Goal: Task Accomplishment & Management: Use online tool/utility

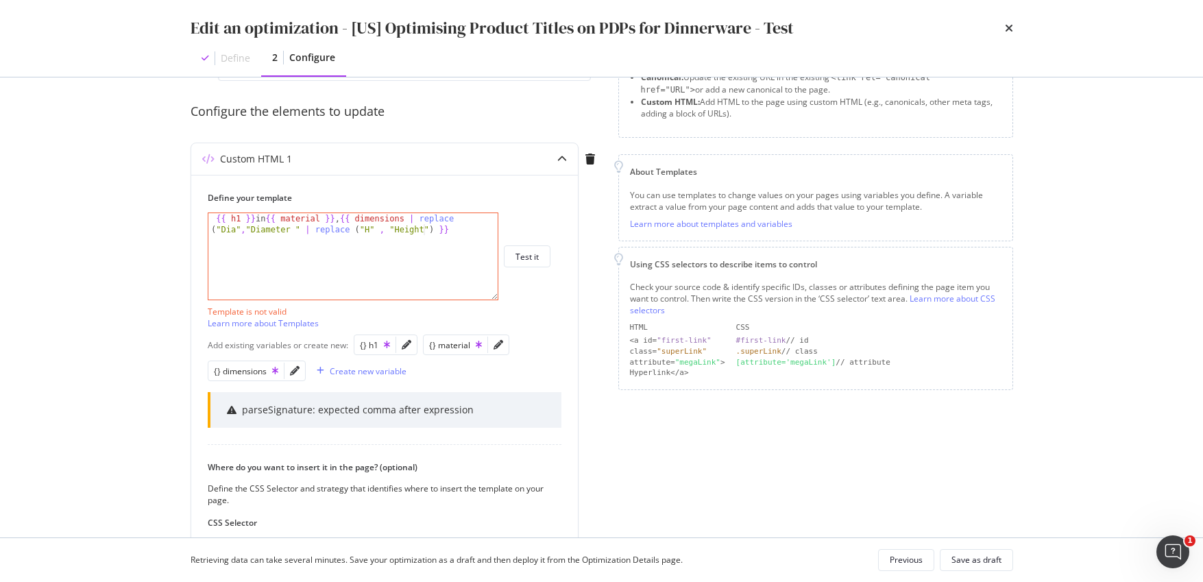
scroll to position [0, 40]
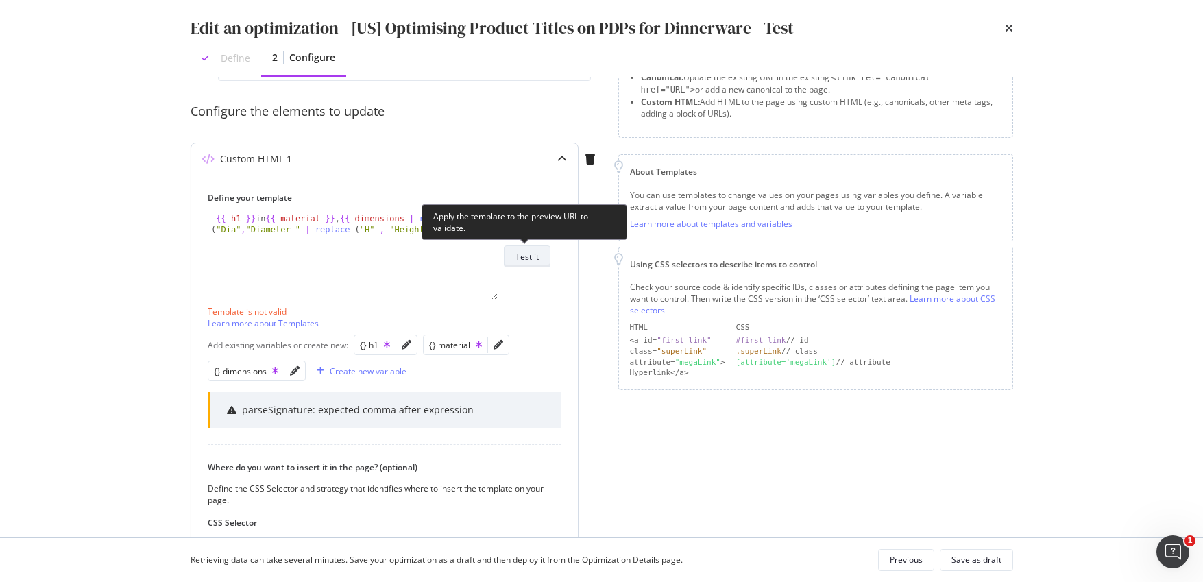
click at [536, 265] on div "Test it" at bounding box center [527, 256] width 23 height 19
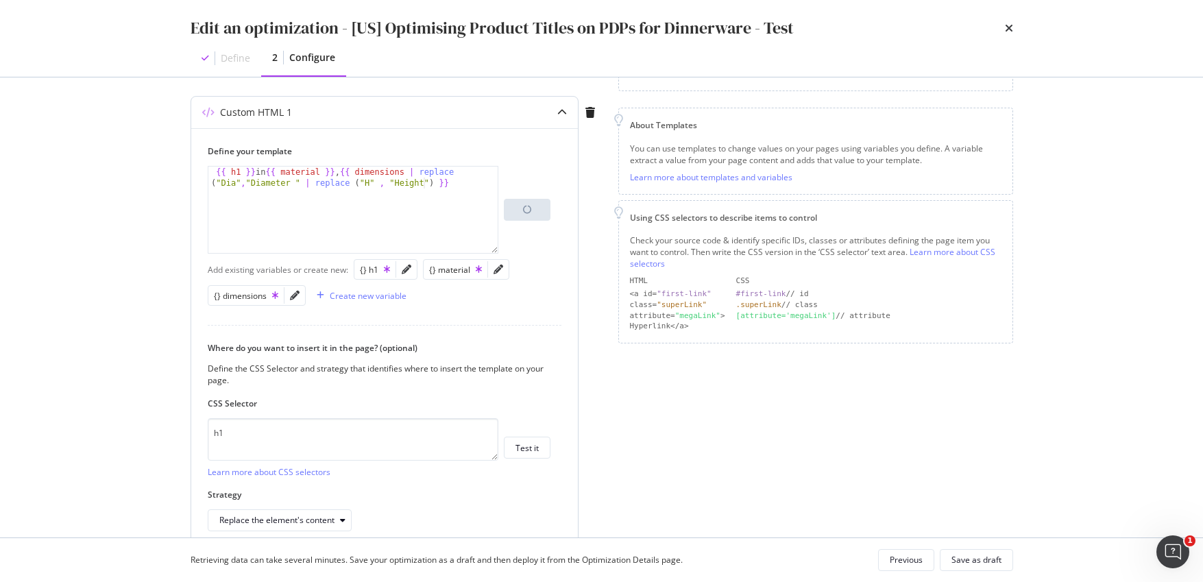
scroll to position [218, 0]
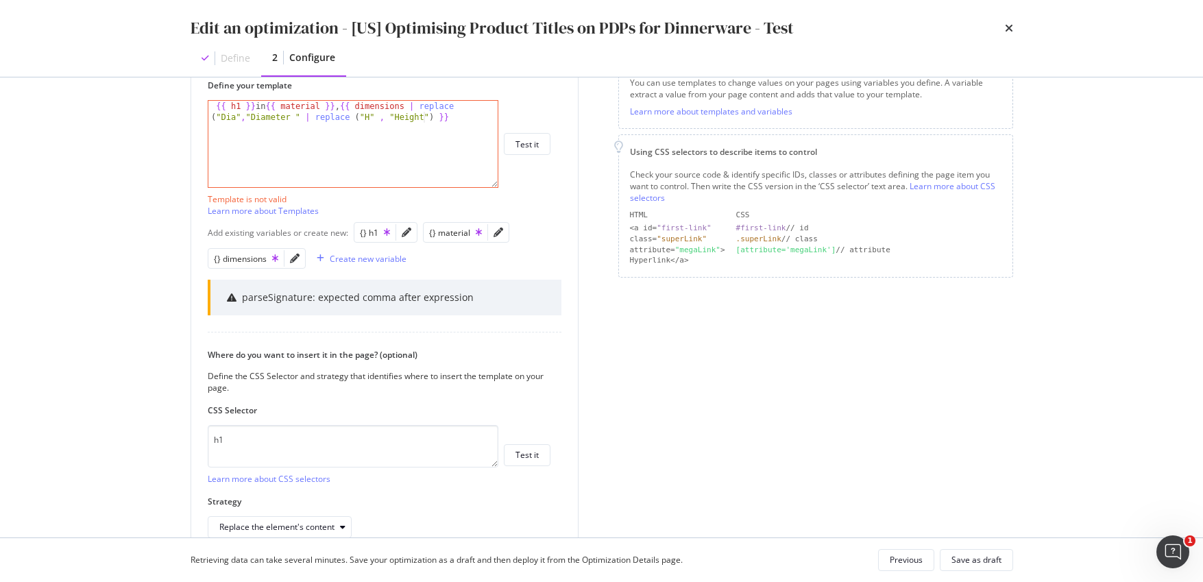
drag, startPoint x: 722, startPoint y: 317, endPoint x: 671, endPoint y: 304, distance: 52.2
click at [722, 316] on div "Page elements to optimize Title: Update the page <title> . H1: Update an existi…" at bounding box center [816, 235] width 395 height 696
click at [389, 117] on div "{{ h1 }} in {{ material }} , {{ dimensions | replace ( "Dia" , "Diameter " | re…" at bounding box center [352, 166] width 289 height 130
drag, startPoint x: 379, startPoint y: 119, endPoint x: 405, endPoint y: 119, distance: 25.4
click at [380, 118] on div "{{ h1 }} in {{ material }} , {{ dimensions | replace ( "Dia" , "Diameter " | re…" at bounding box center [352, 166] width 289 height 130
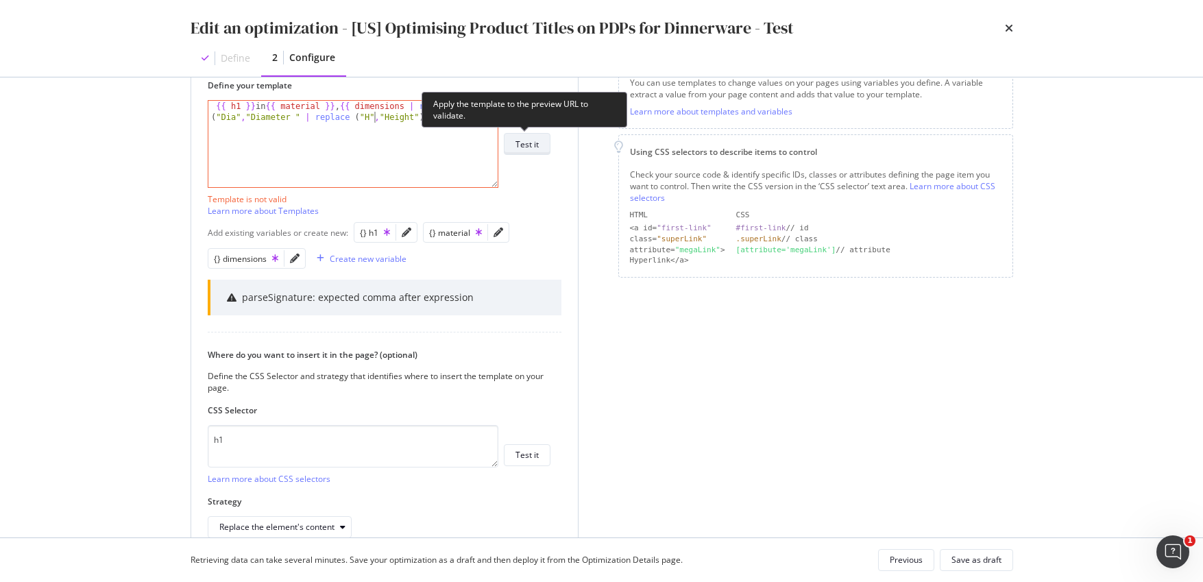
click at [531, 144] on div "Test it" at bounding box center [527, 145] width 23 height 12
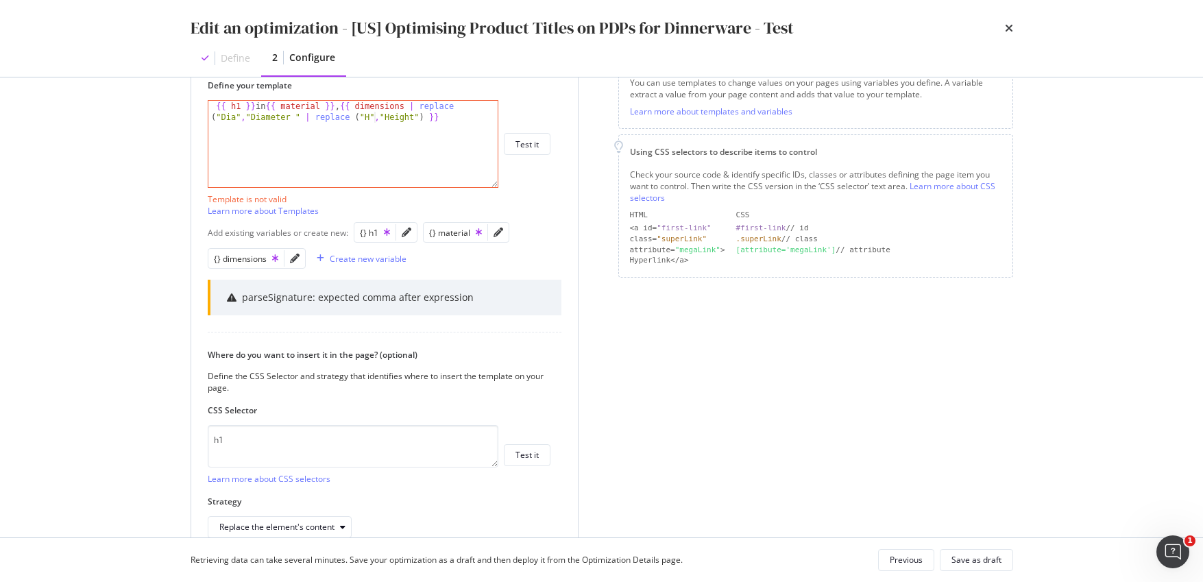
click at [356, 116] on div "{{ h1 }} in {{ material }} , {{ dimensions | replace ( "Dia" , "Diameter " | re…" at bounding box center [352, 166] width 289 height 130
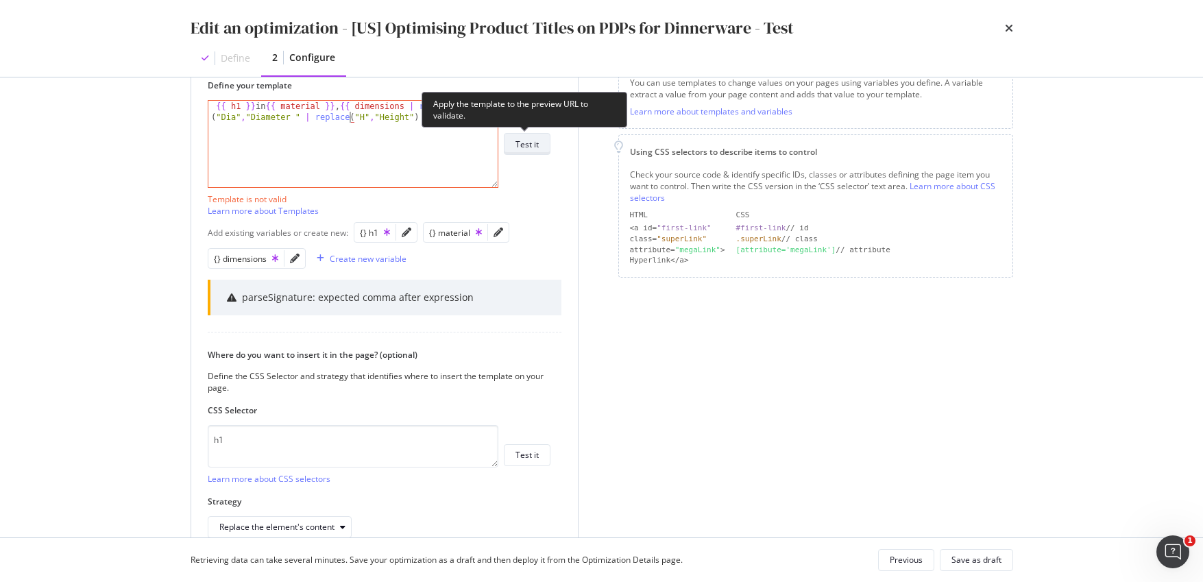
click at [531, 139] on div "Test it" at bounding box center [527, 145] width 23 height 12
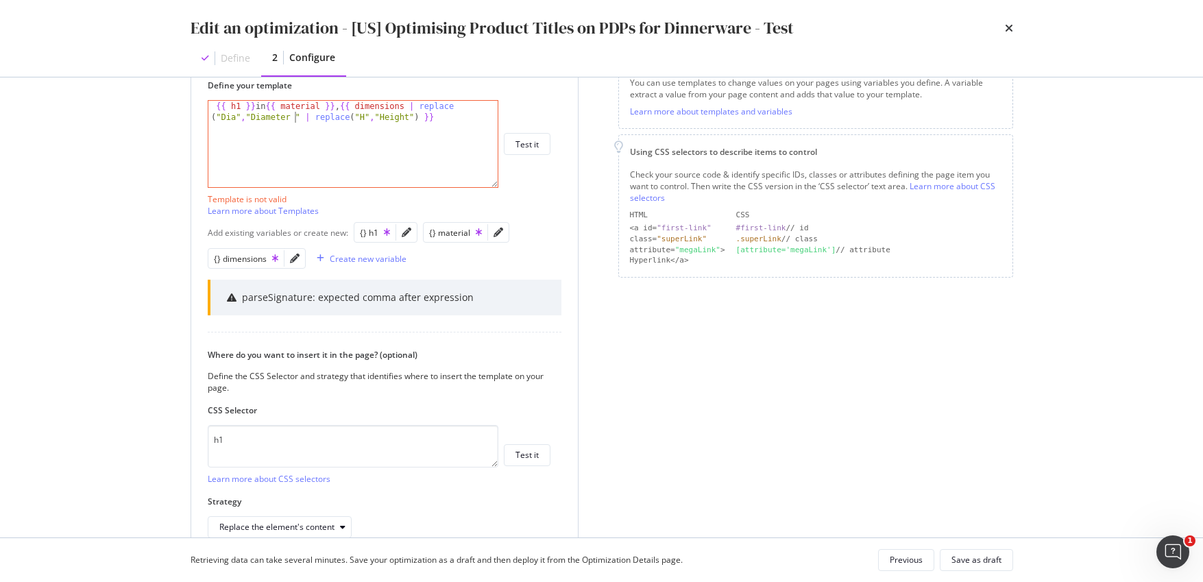
click at [295, 117] on div "{{ h1 }} in {{ material }} , {{ dimensions | replace ( "Dia" , "Diameter " | re…" at bounding box center [352, 166] width 289 height 130
click at [441, 117] on div "{{ h1 }} in {{ material }} , {{ dimensions | replace ( "Dia" , "Diameter " | re…" at bounding box center [352, 166] width 289 height 130
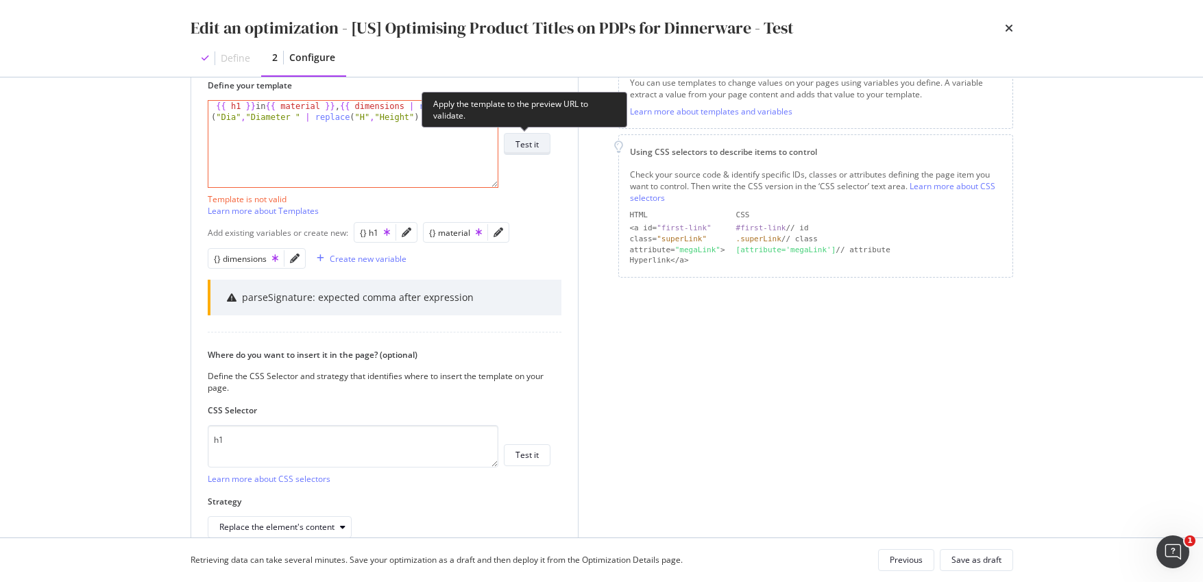
click at [535, 143] on div "Test it" at bounding box center [527, 145] width 23 height 12
click at [459, 132] on div "{{ h1 }} in {{ material }} , {{ dimensions | replace ( "Dia" , "Diameter " | re…" at bounding box center [352, 166] width 289 height 130
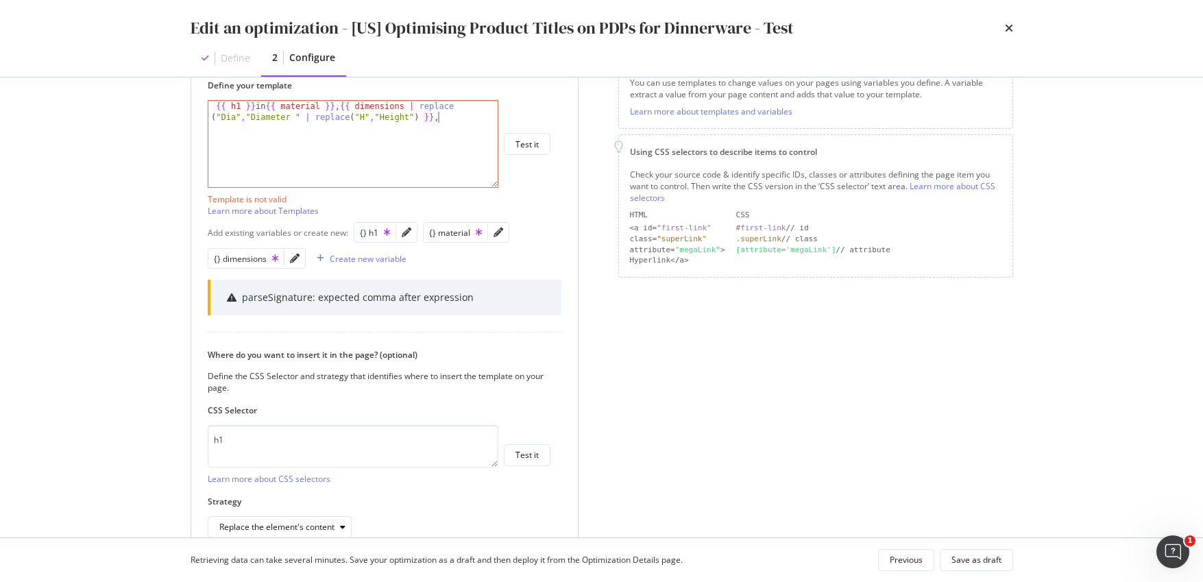
click at [445, 183] on div "{{ h1 }} in {{ material }} , {{ dimensions | replace ( "Dia" , "Diameter " | re…" at bounding box center [352, 166] width 289 height 130
click at [671, 339] on div "Page elements to optimize Title: Update the page <title> . H1: Update an existi…" at bounding box center [816, 235] width 395 height 696
click at [357, 117] on div "{{ h1 }} in {{ material }} , {{ dimensions | replace ( "Dia" , "Diameter " | re…" at bounding box center [352, 166] width 289 height 130
click at [413, 118] on div "{{ h1 }} in {{ material }} , {{ dimensions | replace ( "Dia" , "Diameter " | re…" at bounding box center [352, 166] width 289 height 130
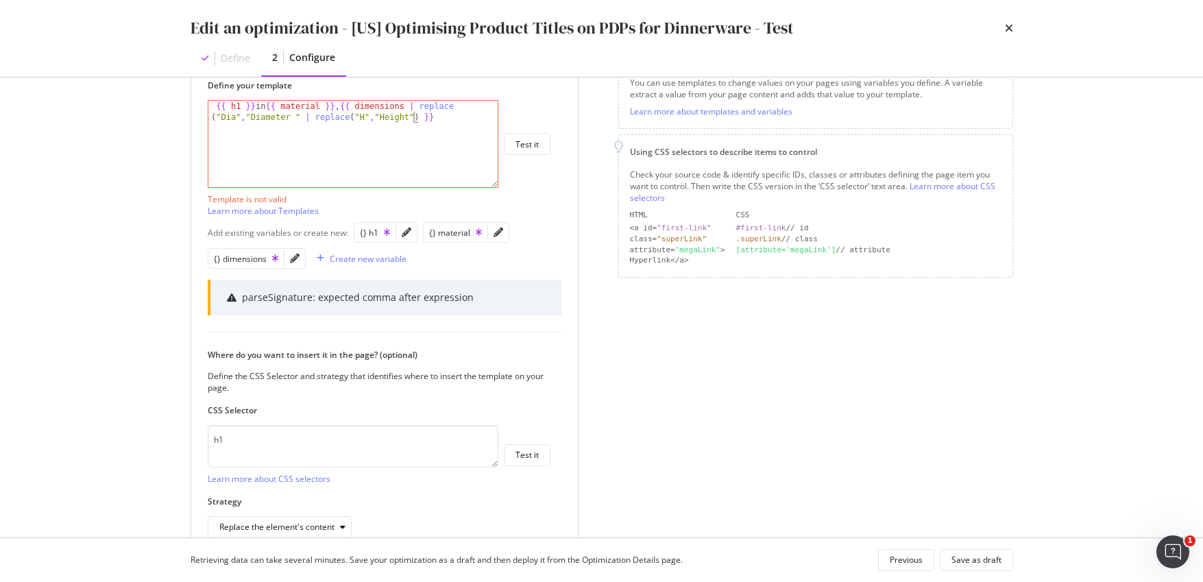
click at [394, 117] on div "{{ h1 }} in {{ material }} , {{ dimensions | replace ( "Dia" , "Diameter " | re…" at bounding box center [352, 166] width 289 height 130
click at [371, 117] on div "{{ h1 }} in {{ material }} , {{ dimensions | replace ( "Dia" , "Diameter " | re…" at bounding box center [352, 166] width 289 height 130
click at [698, 356] on div "Page elements to optimize Title: Update the page <title> . H1: Update an existi…" at bounding box center [816, 235] width 395 height 696
click at [359, 115] on div "{{ h1 }} in {{ material }} , {{ dimensions | replace ( "Dia" , "Diameter " | re…" at bounding box center [352, 166] width 289 height 130
click at [423, 115] on div "{{ h1 }} in {{ material }} , {{ dimensions | replace ( "Dia" , "Diameter " | re…" at bounding box center [352, 166] width 289 height 130
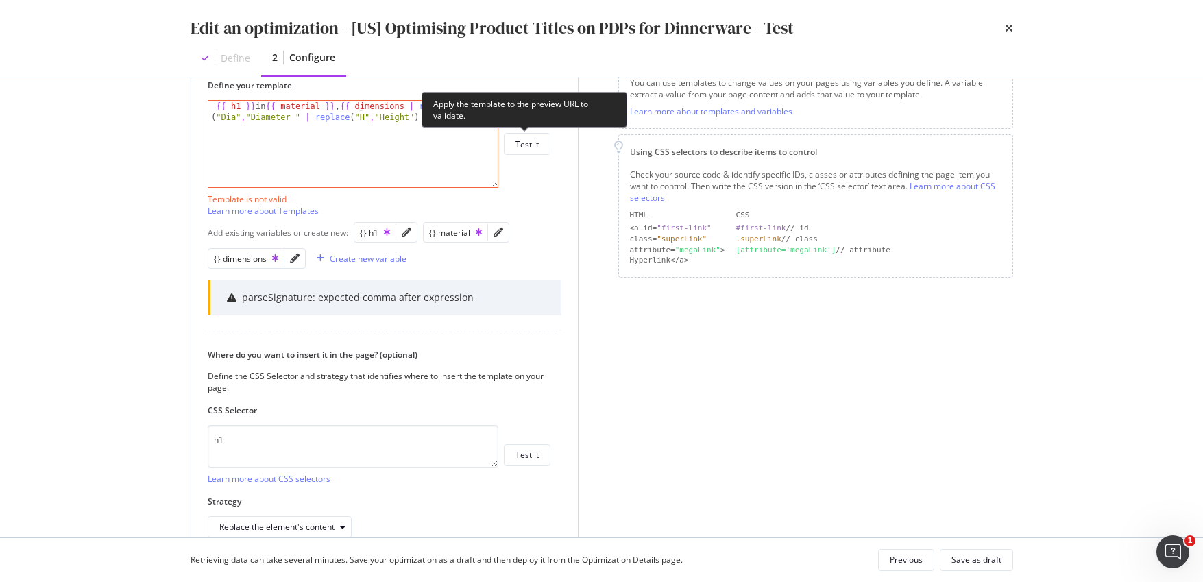
drag, startPoint x: 524, startPoint y: 150, endPoint x: 555, endPoint y: 155, distance: 31.2
click at [524, 150] on div "Test it" at bounding box center [527, 143] width 23 height 19
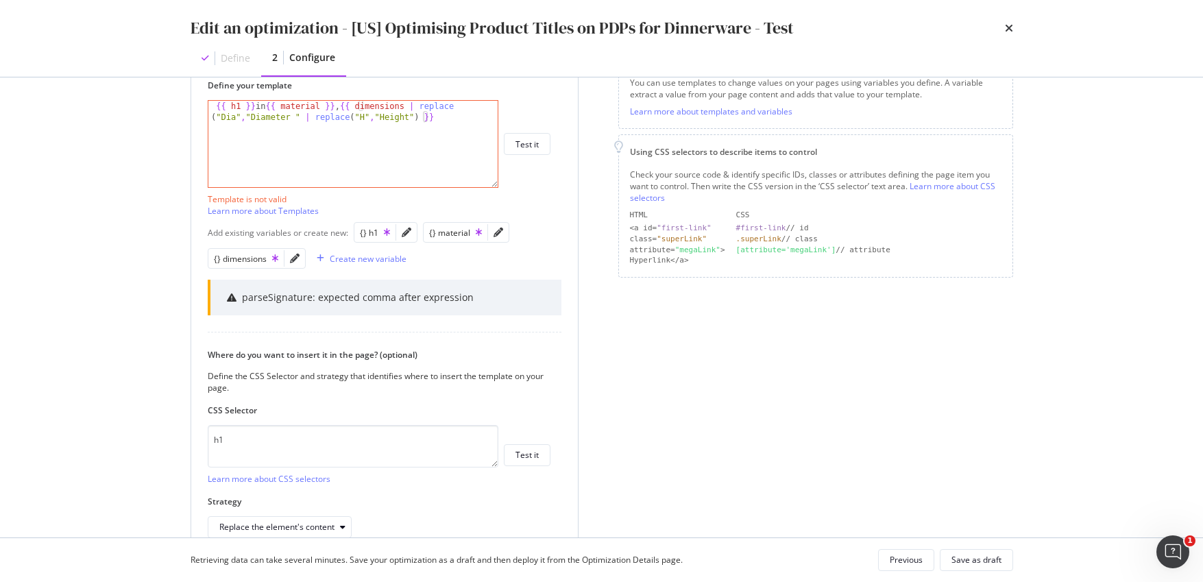
click at [411, 124] on div "{{ h1 }} in {{ material }} , {{ dimensions | replace ( "Dia" , "Diameter " | re…" at bounding box center [352, 166] width 289 height 130
click at [383, 130] on div "{{ h1 }} in {{ material }} , {{ dimensions | replace ( "Dia" , "Diameter " | re…" at bounding box center [352, 166] width 289 height 130
drag, startPoint x: 423, startPoint y: 115, endPoint x: 307, endPoint y: 116, distance: 115.9
click at [307, 116] on div "{{ h1 }} in {{ material }} , {{ dimensions | replace ( "Dia" , "Diameter " | re…" at bounding box center [352, 166] width 289 height 130
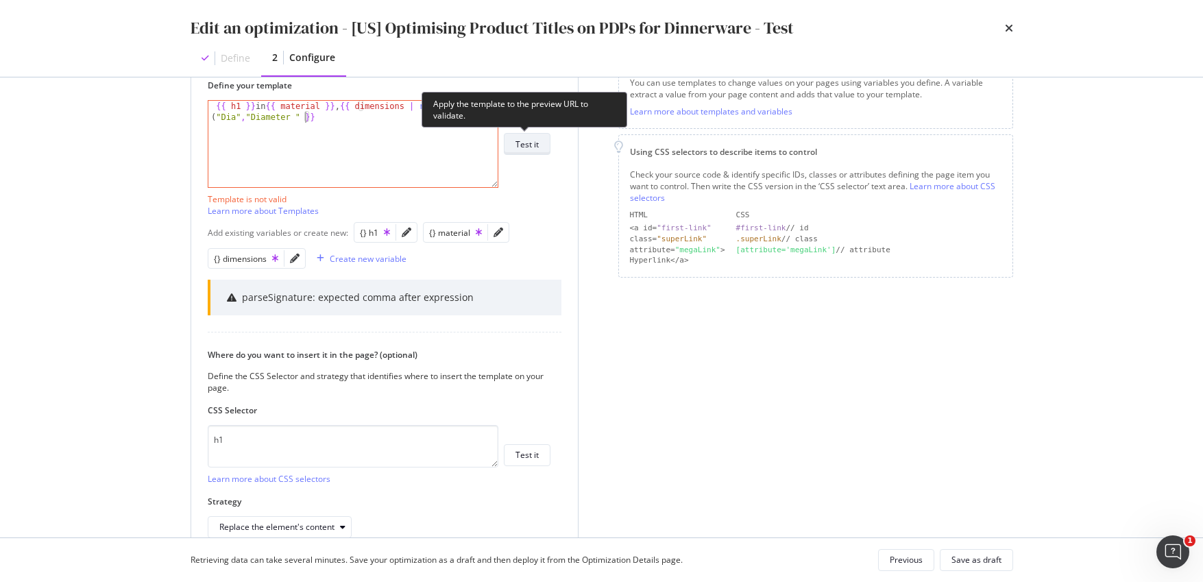
click at [533, 141] on div "Test it" at bounding box center [527, 145] width 23 height 12
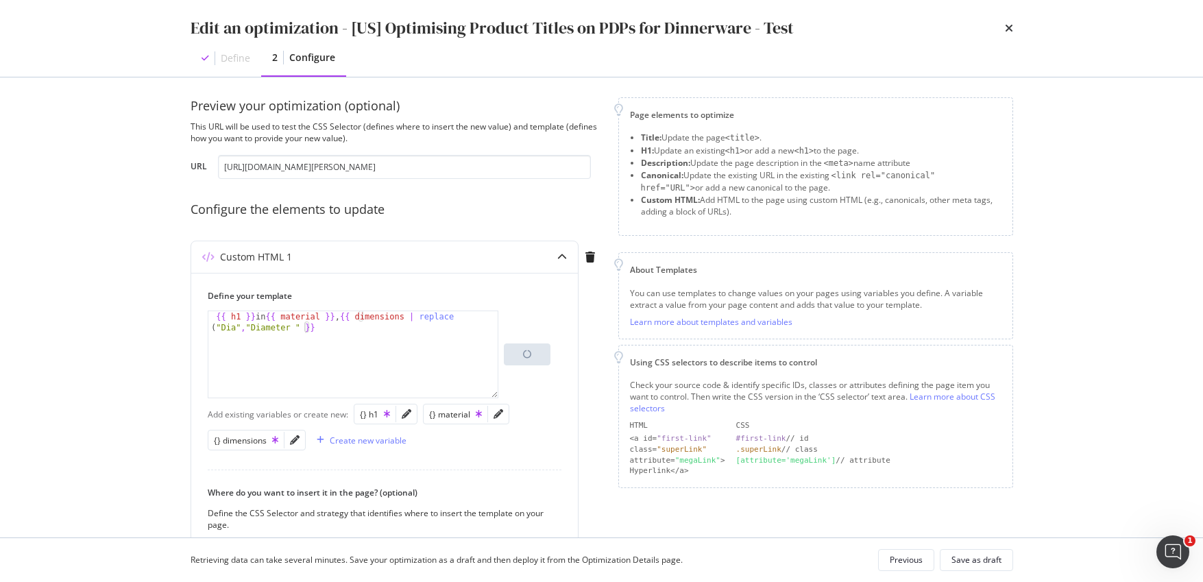
scroll to position [0, 0]
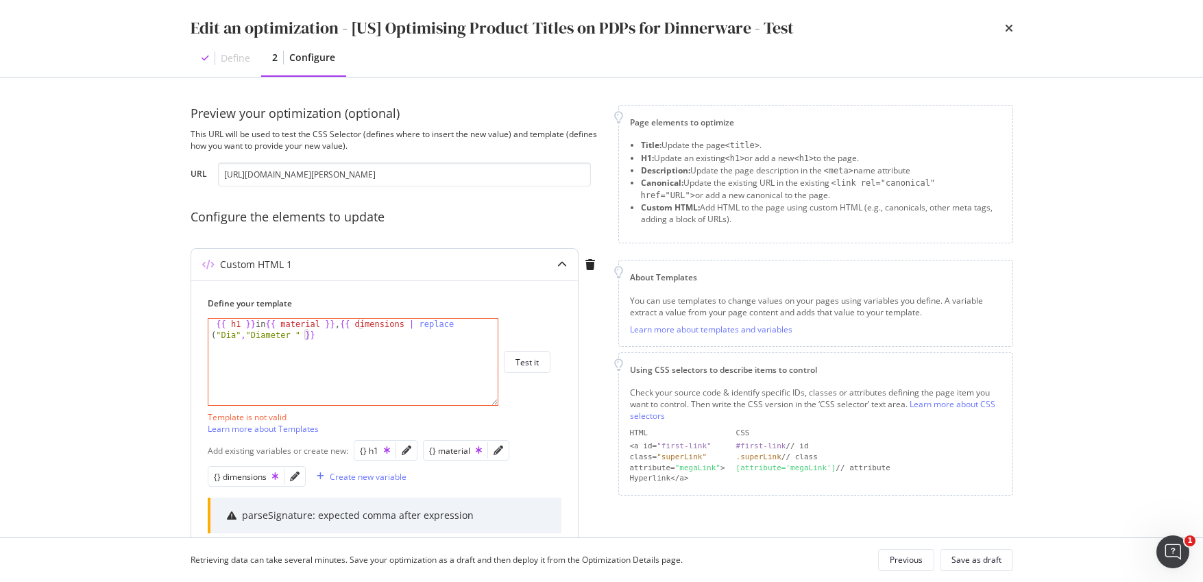
click at [301, 332] on div "{{ h1 }} in {{ material }} , {{ dimensions | replace ( "Dia" , "Diameter " }}" at bounding box center [352, 384] width 289 height 130
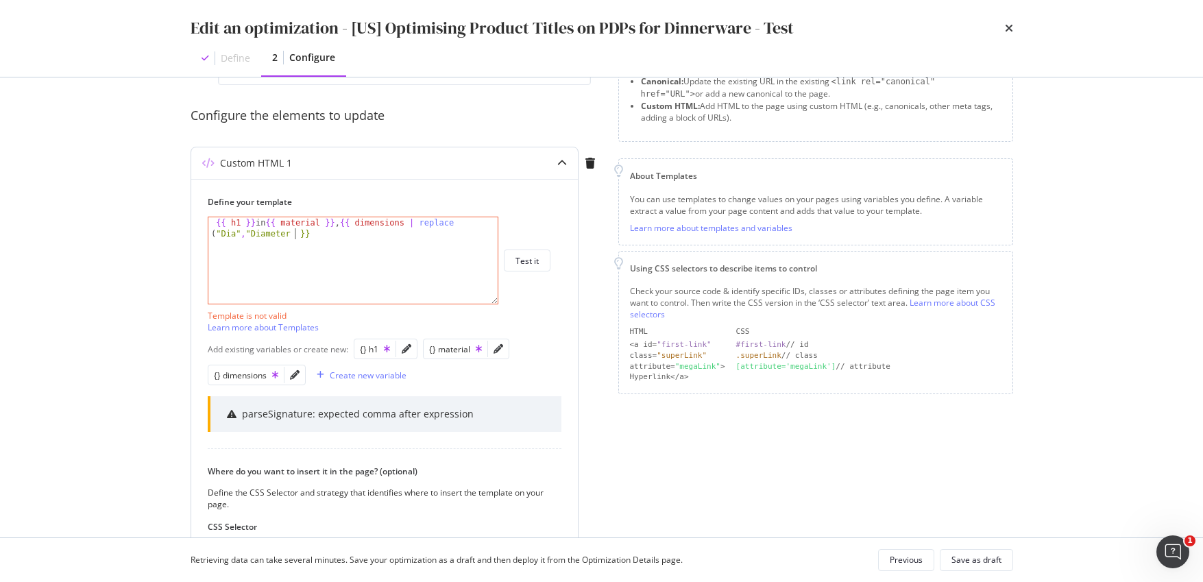
scroll to position [0, 29]
click at [548, 259] on button "Test it" at bounding box center [527, 261] width 47 height 22
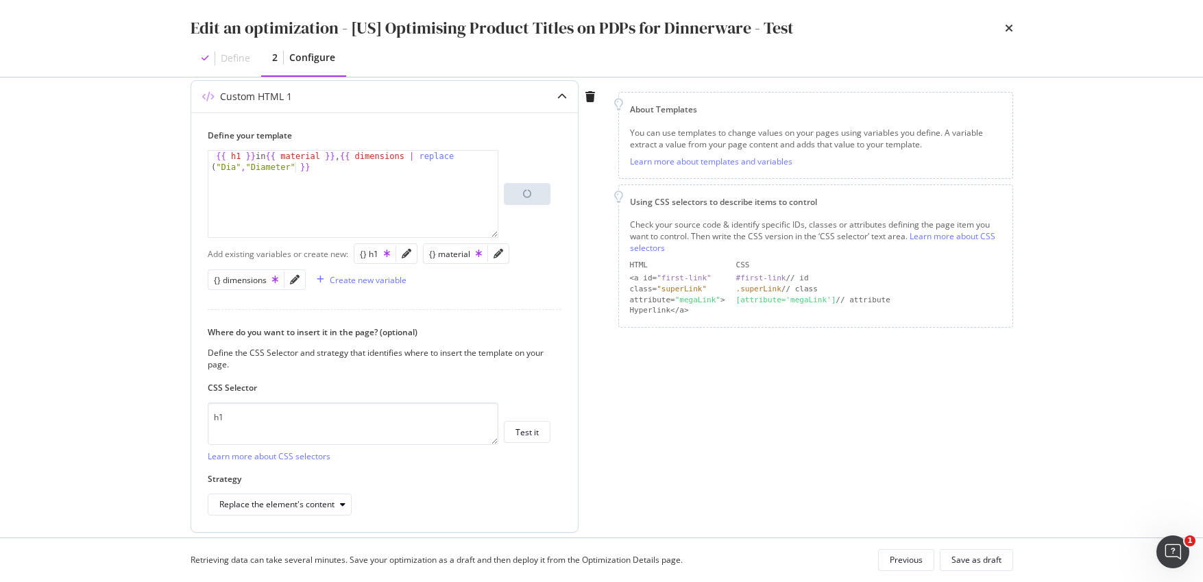
scroll to position [211, 0]
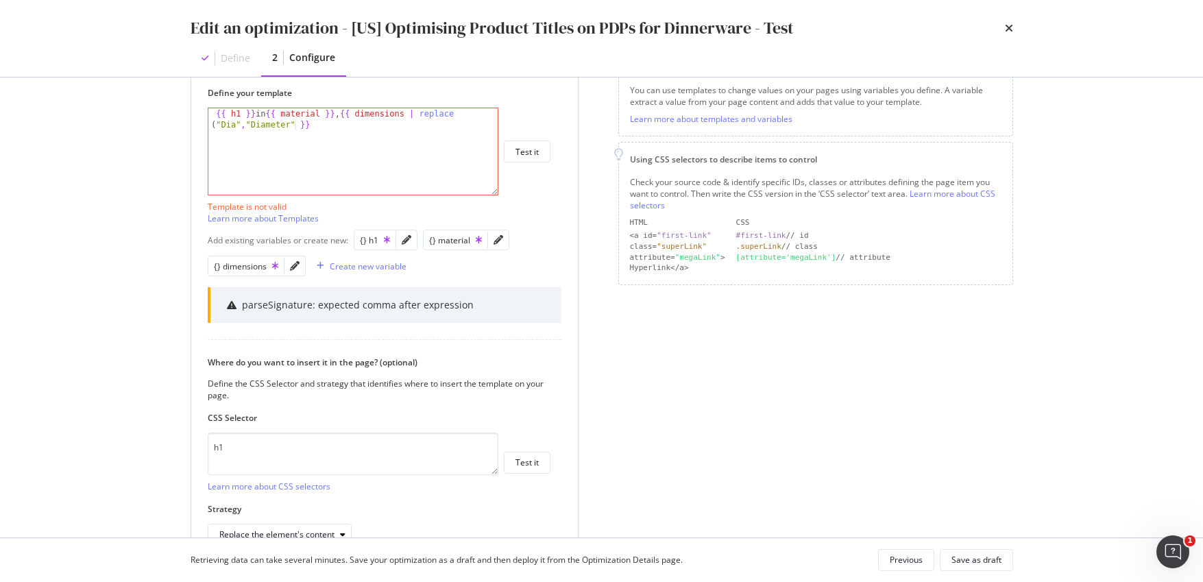
click at [300, 124] on div "{{ h1 }} in {{ material }} , {{ dimensions | replace ( "Dia" , "Diameter" }}" at bounding box center [352, 173] width 289 height 130
drag, startPoint x: 245, startPoint y: 124, endPoint x: 294, endPoint y: 119, distance: 49.0
click at [247, 123] on div "{{ h1 }} in {{ material }} , {{ dimensions | replace ( "Dia" , "Diameter" }}" at bounding box center [352, 173] width 289 height 130
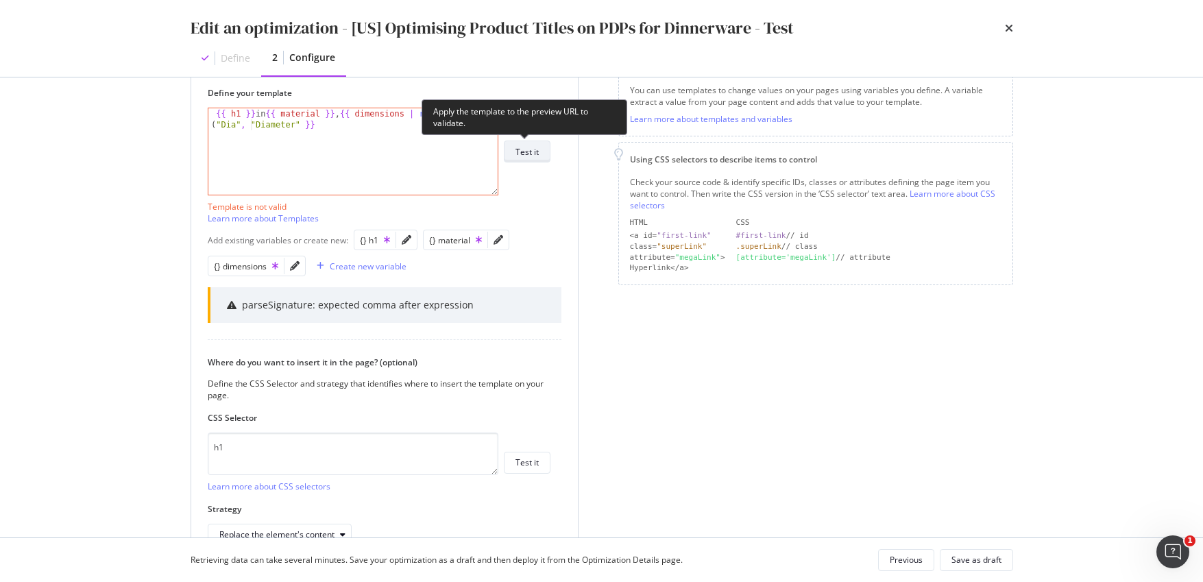
click at [540, 151] on button "Test it" at bounding box center [527, 152] width 47 height 22
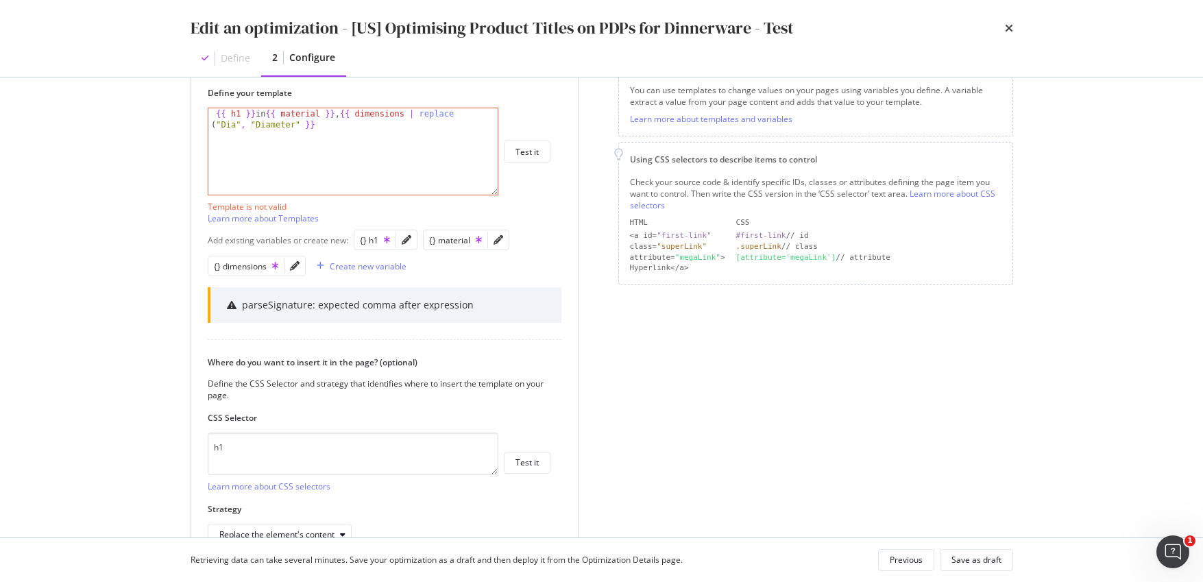
click at [298, 121] on div "{{ h1 }} in {{ material }} , {{ dimensions | replace ( "Dia" , "Diameter" }}" at bounding box center [352, 173] width 289 height 130
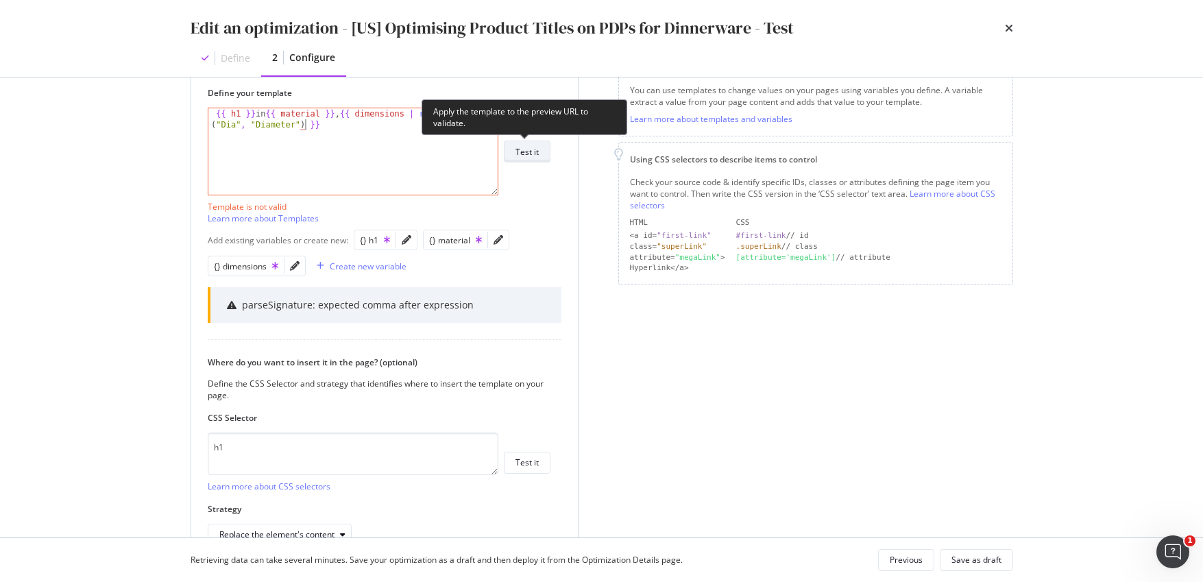
click at [536, 151] on div "Test it" at bounding box center [527, 152] width 23 height 12
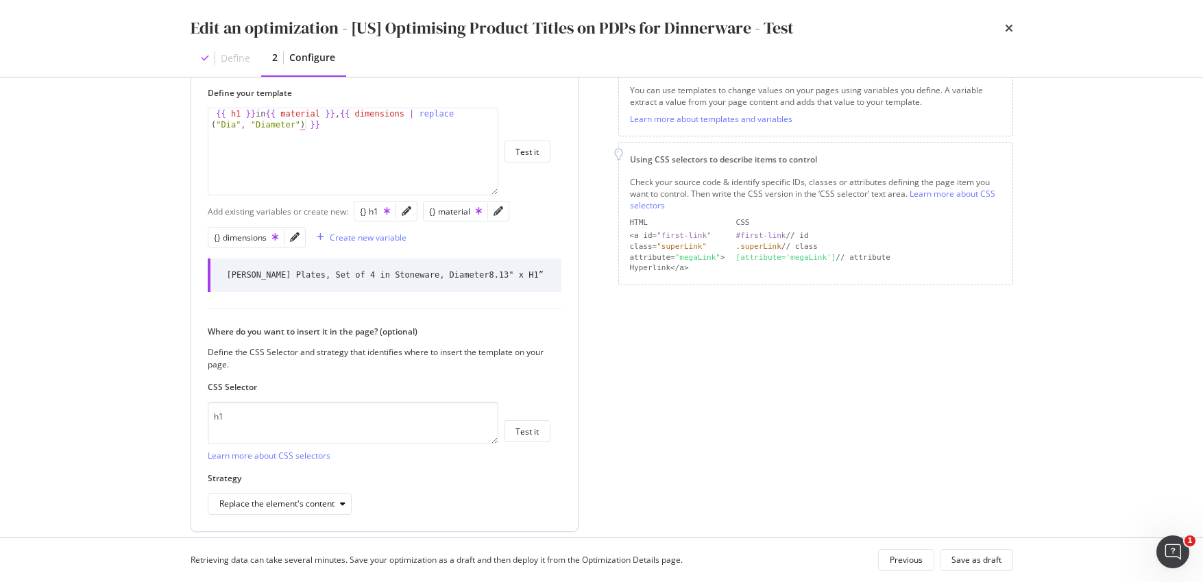
click at [295, 124] on div "{{ h1 }} in {{ material }} , {{ dimensions | replace ( "Dia" , "Diameter" ) }}" at bounding box center [352, 173] width 289 height 130
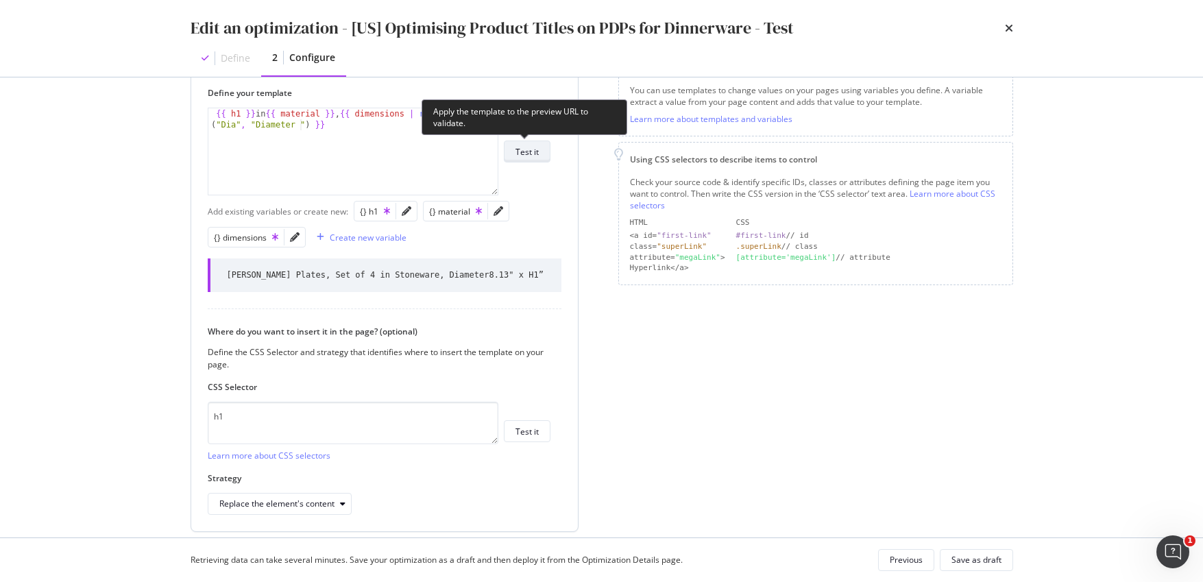
click at [520, 149] on div "Test it" at bounding box center [527, 152] width 23 height 12
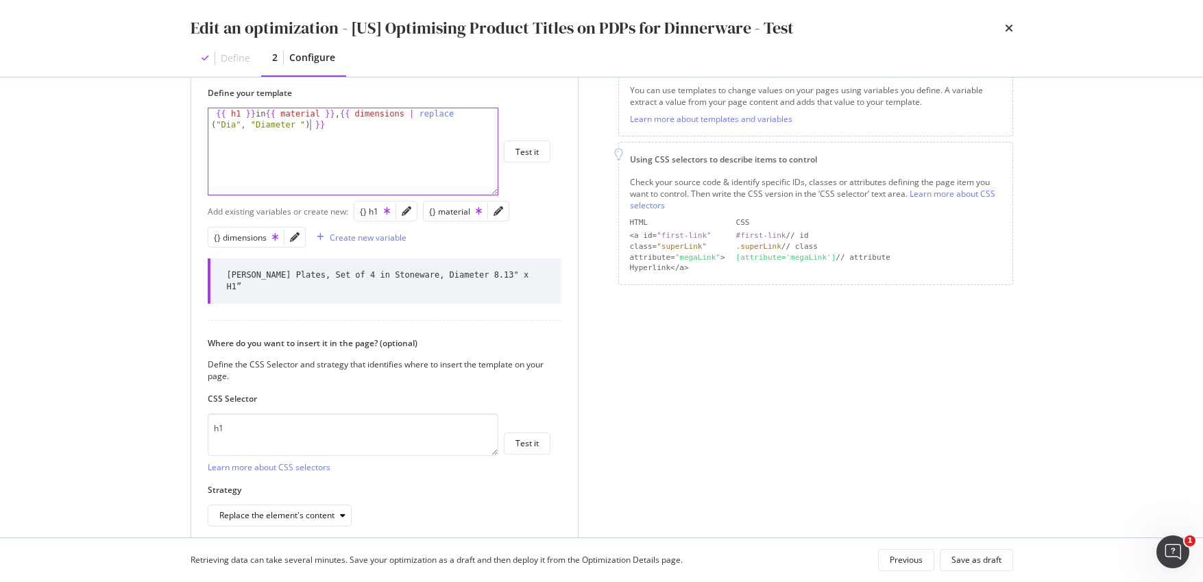
click at [311, 124] on div "{{ h1 }} in {{ material }} , {{ dimensions | replace ( "Dia" , "Diameter " ) }}" at bounding box center [352, 173] width 289 height 130
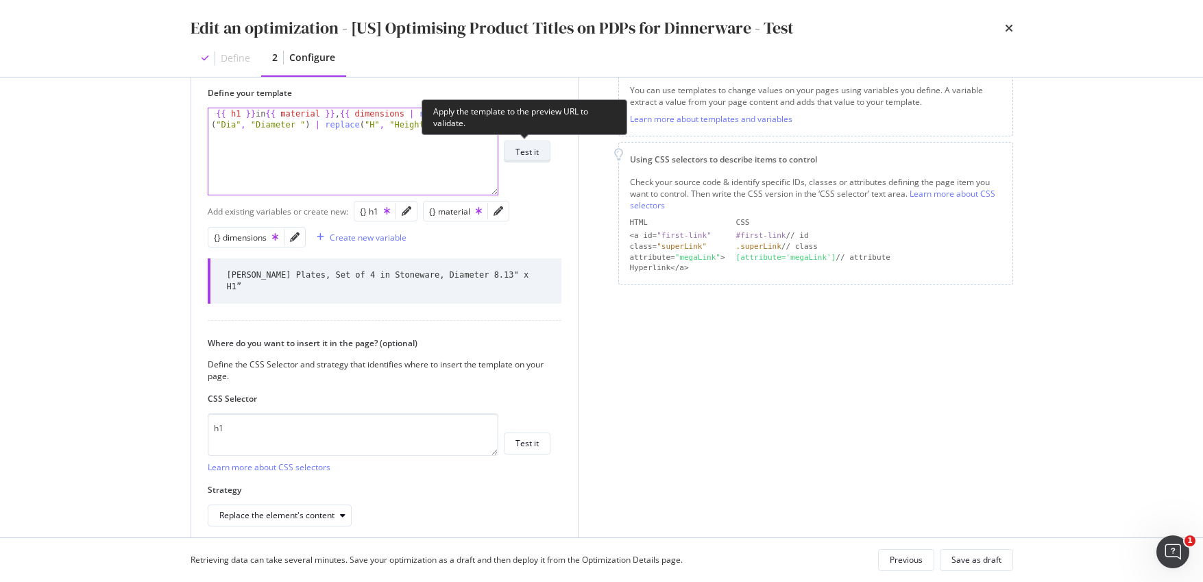
type textarea "{{ h1 }} in {{ material }}, {{ dimensions | replace("Dia", "Diameter ") | repla…"
click at [525, 153] on div "Test it" at bounding box center [527, 152] width 23 height 12
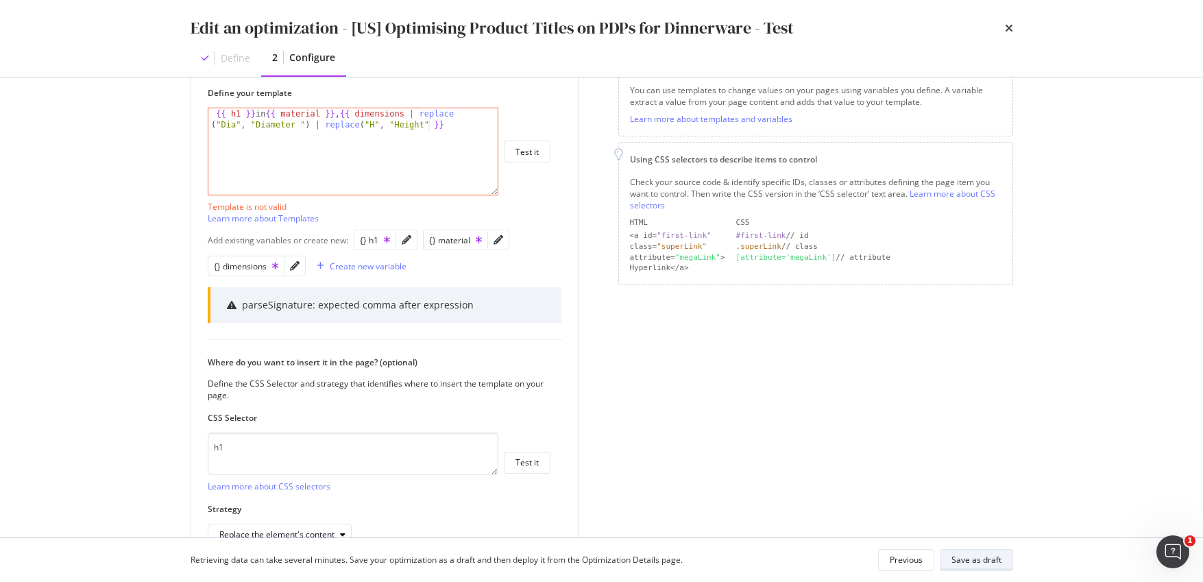
click at [972, 505] on div "Save as draft" at bounding box center [977, 560] width 50 height 12
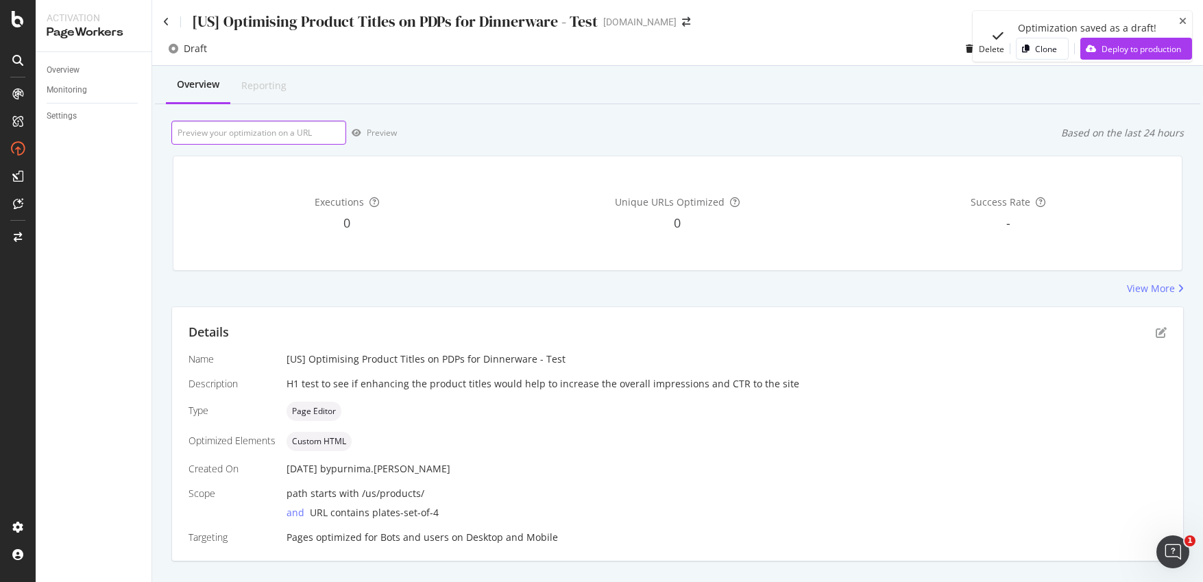
click at [267, 136] on input "url" at bounding box center [258, 133] width 175 height 24
paste input "[URL][DOMAIN_NAME][PERSON_NAME]"
type input "[URL][DOMAIN_NAME][PERSON_NAME]"
click at [383, 133] on div "Preview" at bounding box center [386, 133] width 36 height 11
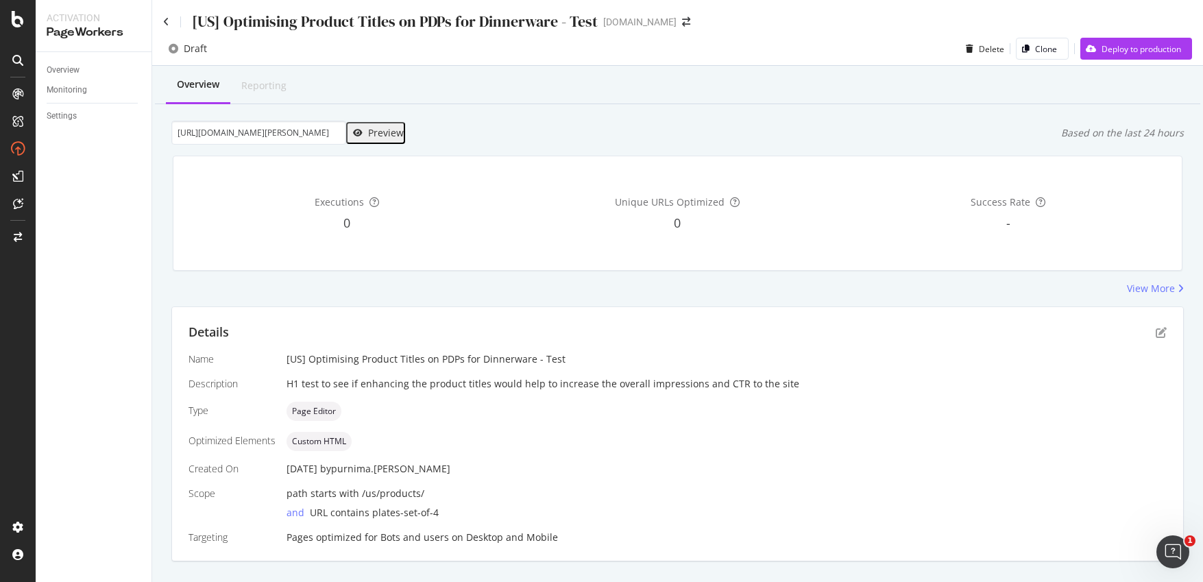
scroll to position [0, 0]
click at [1036, 334] on icon "pen-to-square" at bounding box center [1161, 332] width 11 height 11
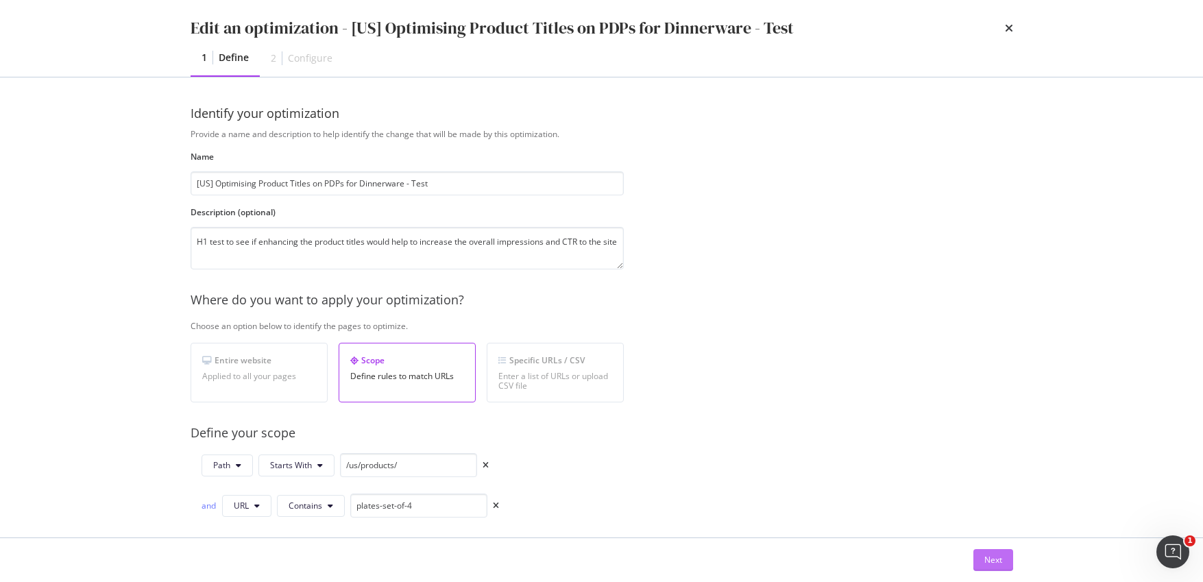
click at [992, 505] on div "Next" at bounding box center [994, 560] width 18 height 12
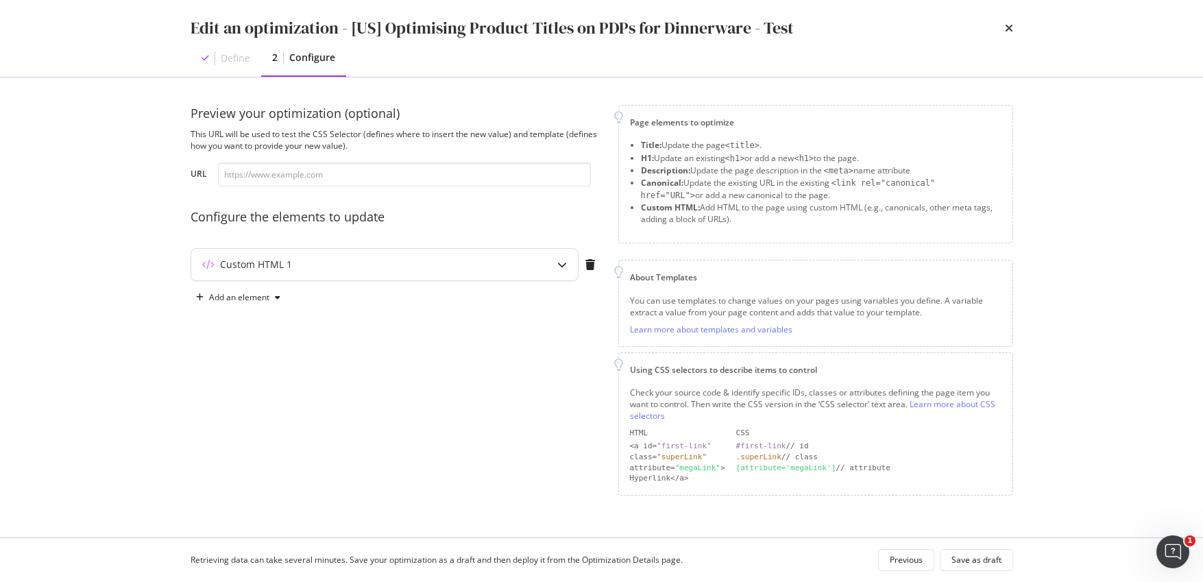
click at [557, 263] on icon "modal" at bounding box center [562, 265] width 10 height 10
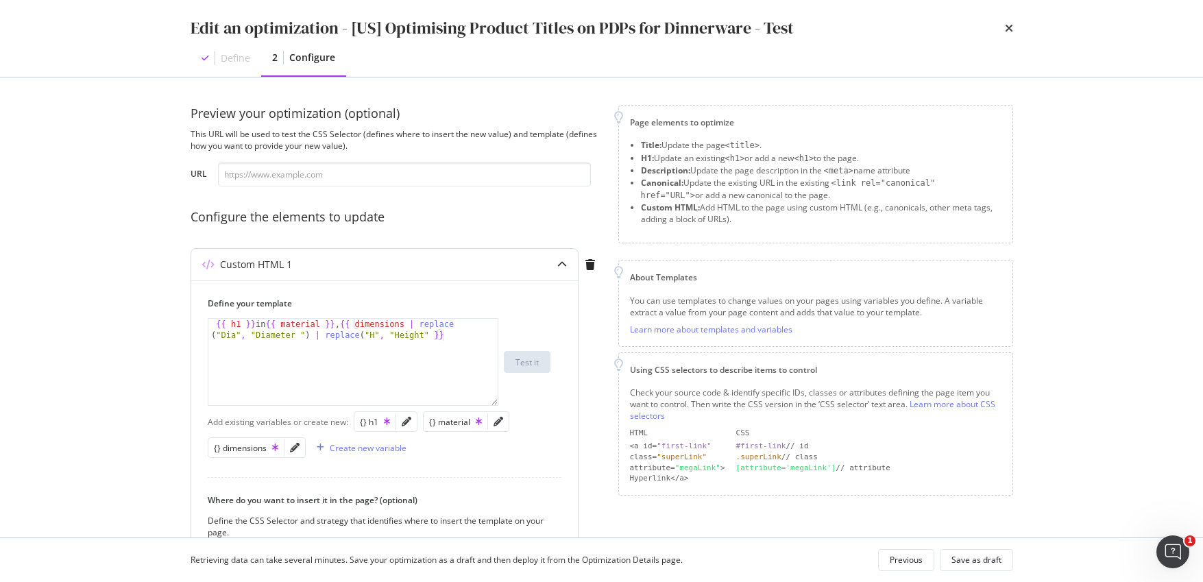
click at [427, 333] on div "{{ h1 }} in {{ material }} , {{ dimensions | replace ( "Dia" , "Diameter " ) | …" at bounding box center [352, 384] width 289 height 130
type textarea "{{ h1 }} in {{ material }}, {{ dimensions | replace("Dia", "Diameter ") | repla…"
click at [561, 409] on div "Add existing variables or create new: {} h1 {} material {} dimensions Create ne…" at bounding box center [385, 435] width 354 height 52
click at [415, 171] on input "modal" at bounding box center [404, 175] width 373 height 24
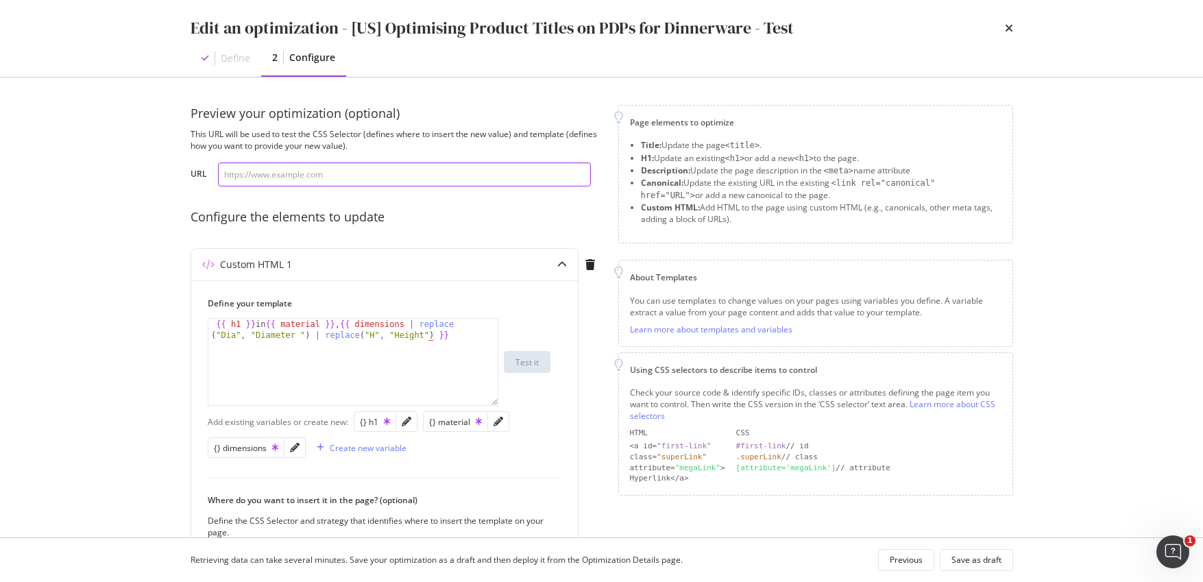
paste input "[URL][DOMAIN_NAME][PERSON_NAME]"
type input "[URL][DOMAIN_NAME][PERSON_NAME]"
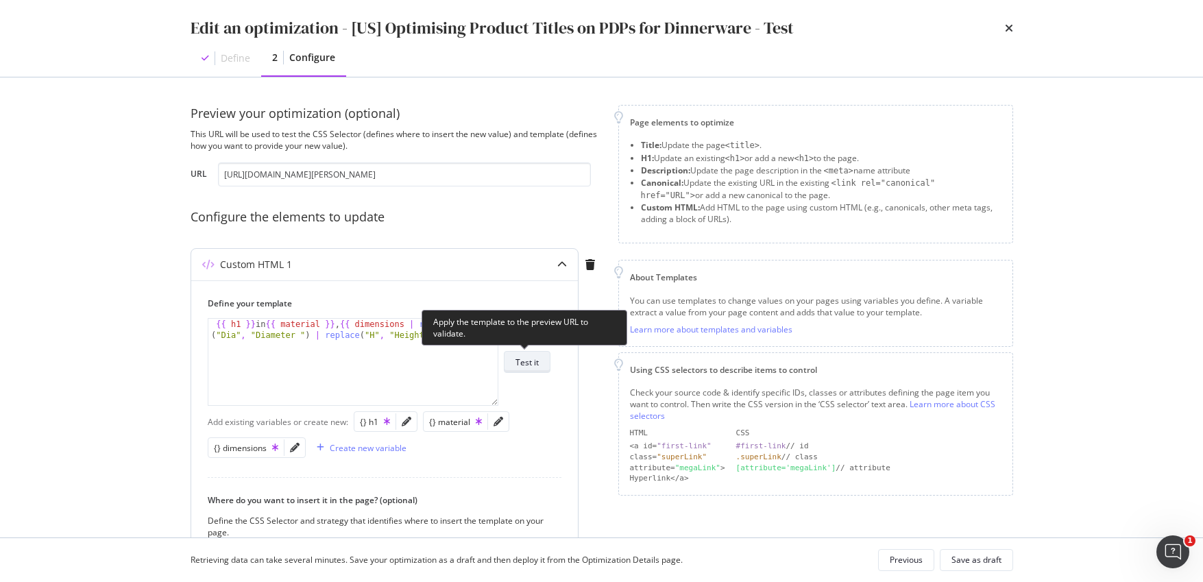
click at [542, 370] on button "Test it" at bounding box center [527, 362] width 47 height 22
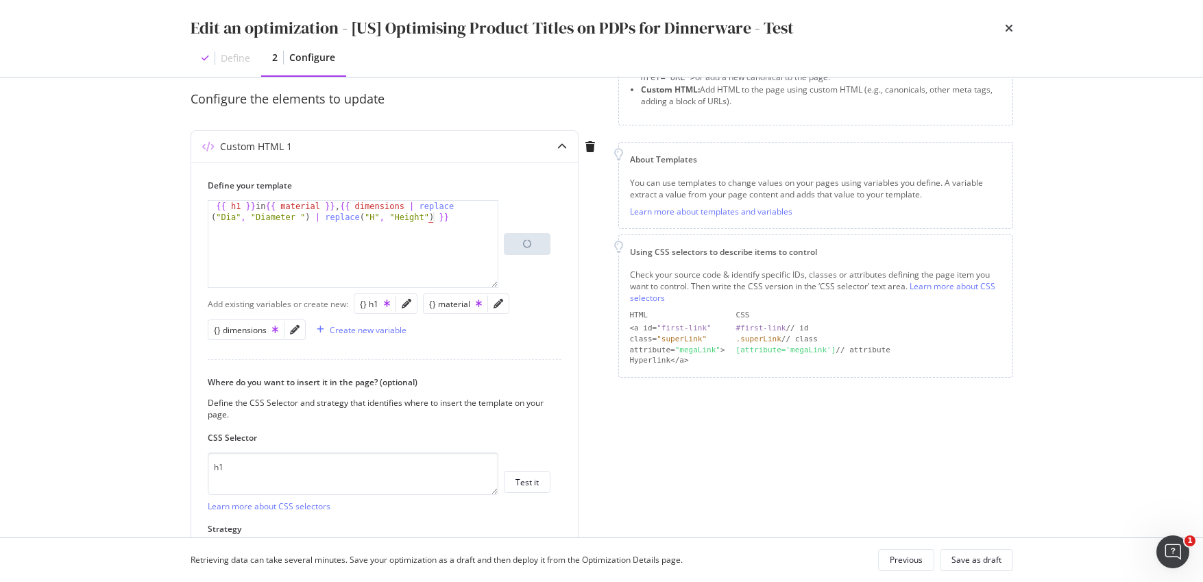
scroll to position [121, 0]
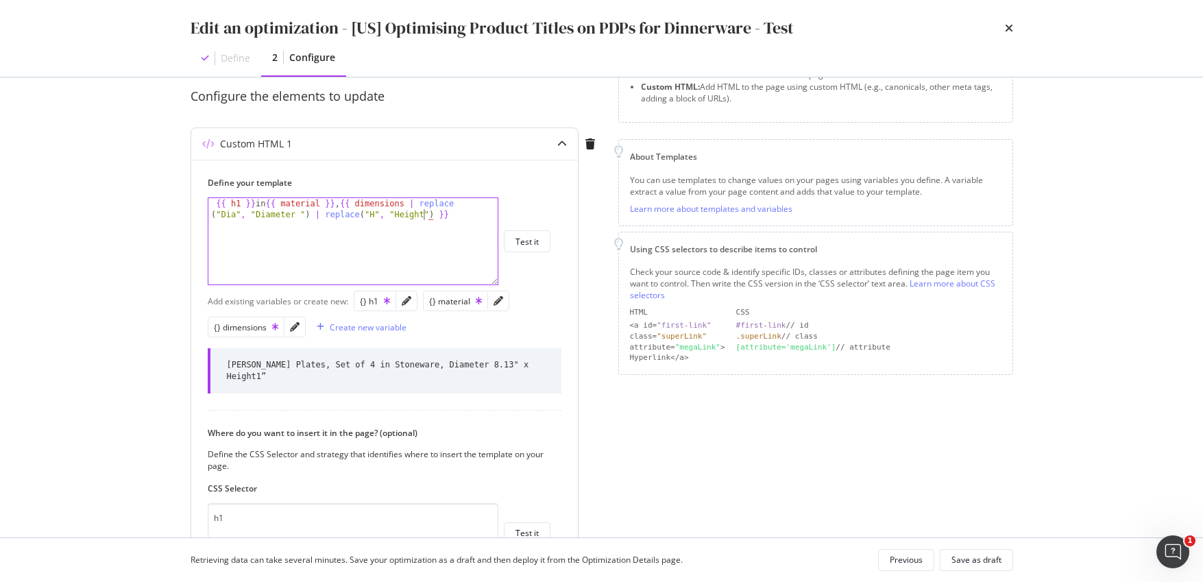
click at [426, 213] on div "{{ h1 }} in {{ material }} , {{ dimensions | replace ( "Dia" , "Diameter " ) | …" at bounding box center [352, 263] width 289 height 130
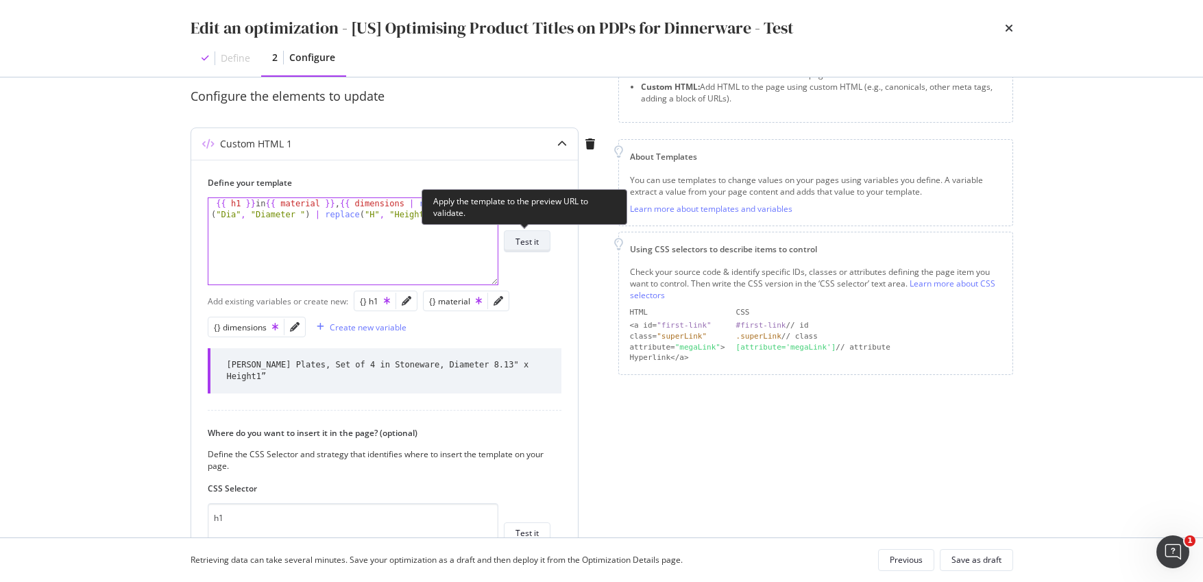
type textarea "{{ h1 }} in {{ material }}, {{ dimensions | replace("Dia", "Diameter ") | repla…"
click at [529, 243] on div "Test it" at bounding box center [527, 242] width 23 height 12
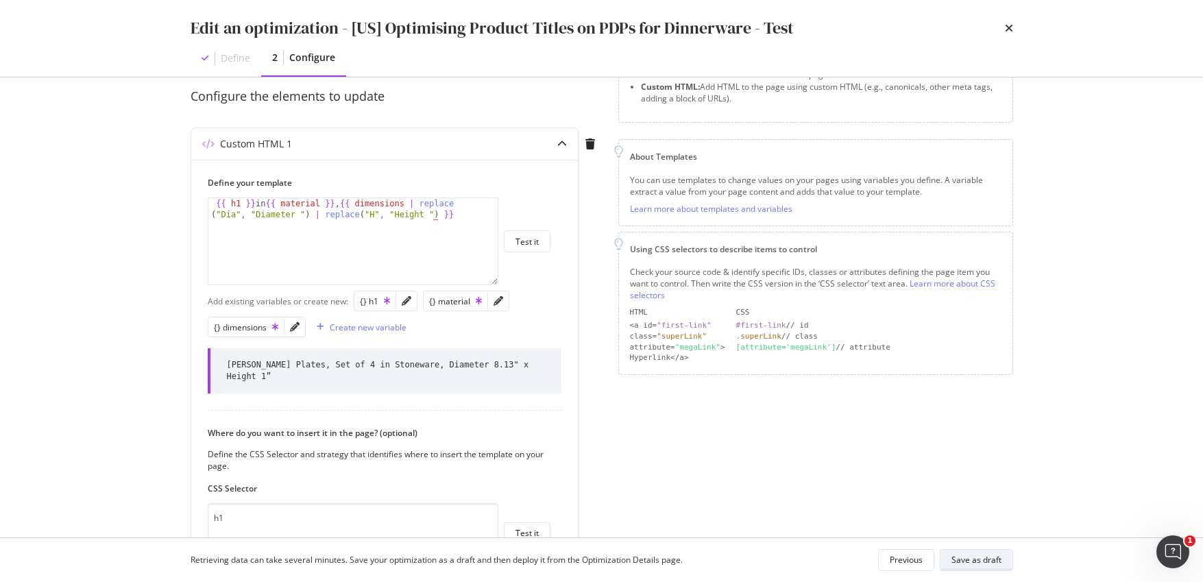
click at [993, 505] on div "Save as draft" at bounding box center [977, 560] width 50 height 19
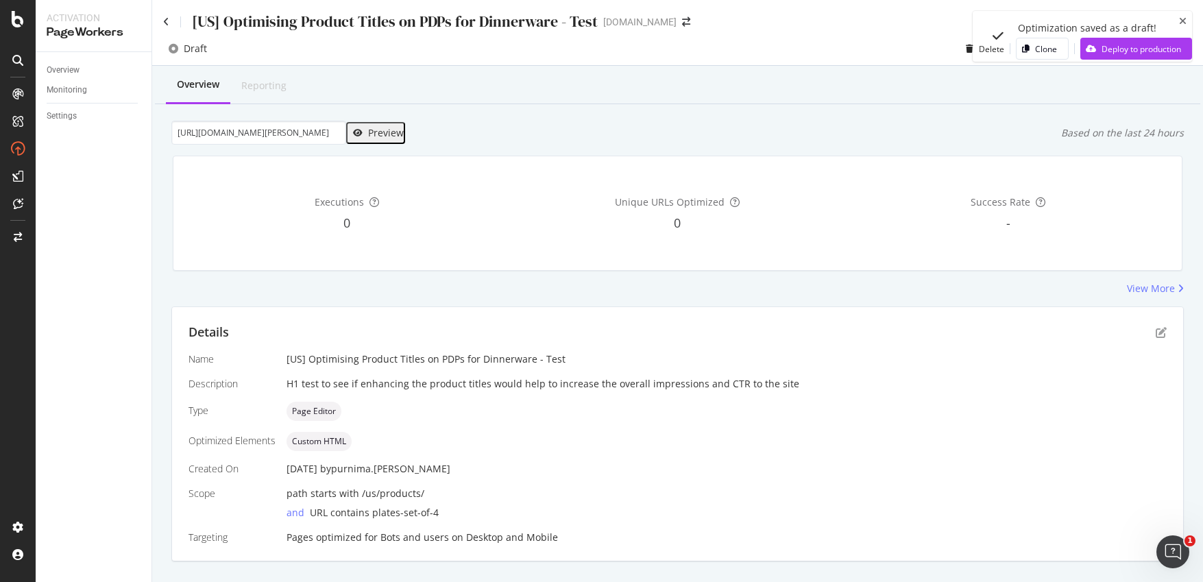
click at [368, 133] on div "Preview" at bounding box center [386, 133] width 36 height 11
click at [1036, 336] on icon "pen-to-square" at bounding box center [1161, 332] width 11 height 11
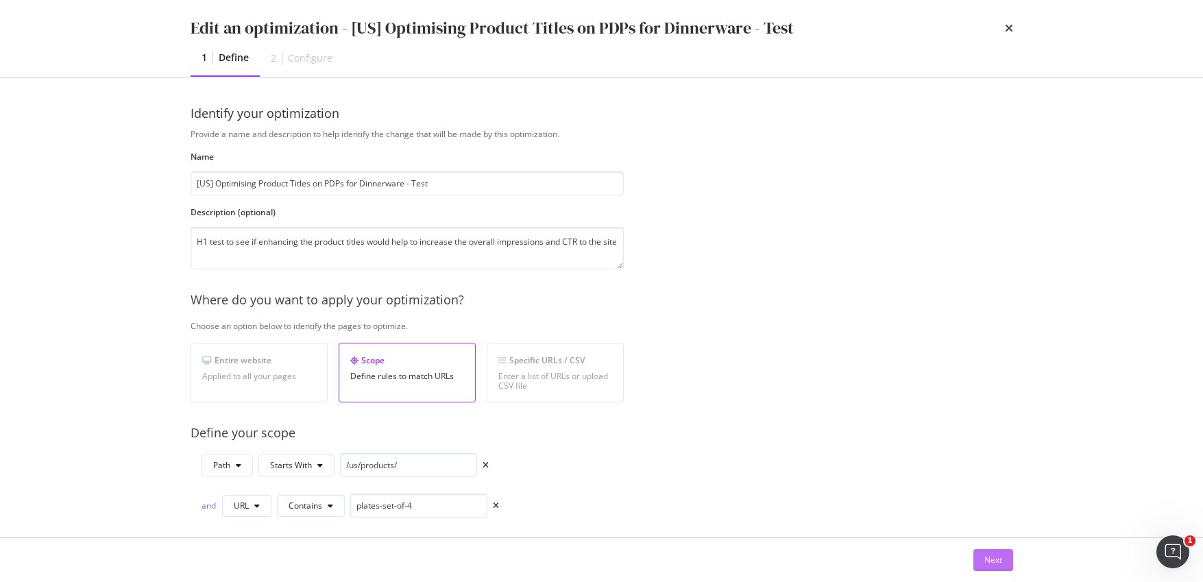
click at [985, 505] on div "Next" at bounding box center [994, 560] width 18 height 12
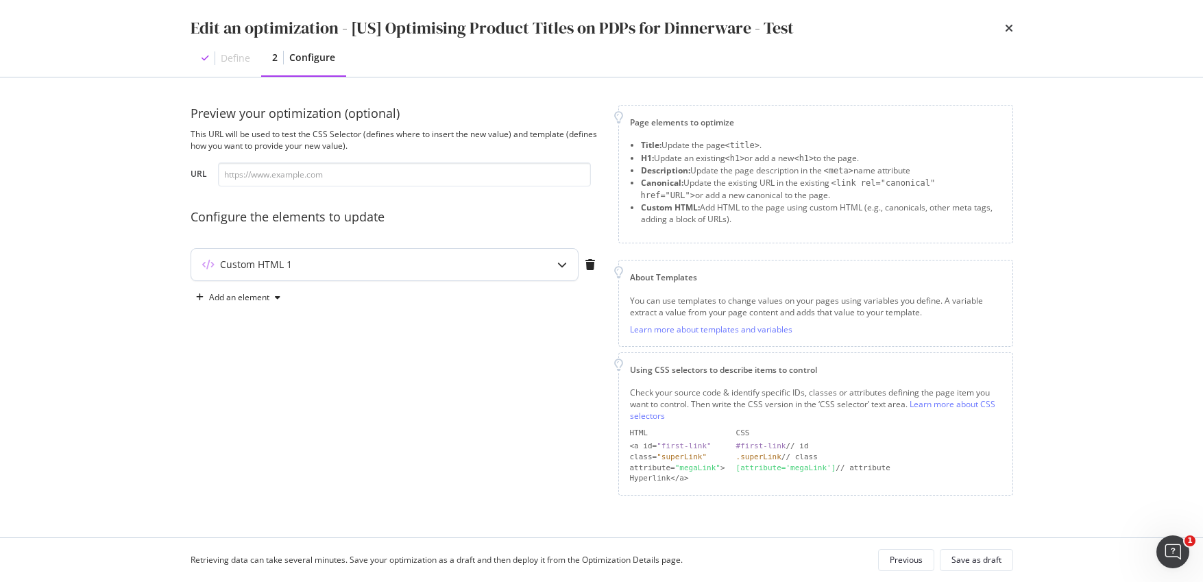
click at [560, 264] on icon "modal" at bounding box center [562, 265] width 10 height 10
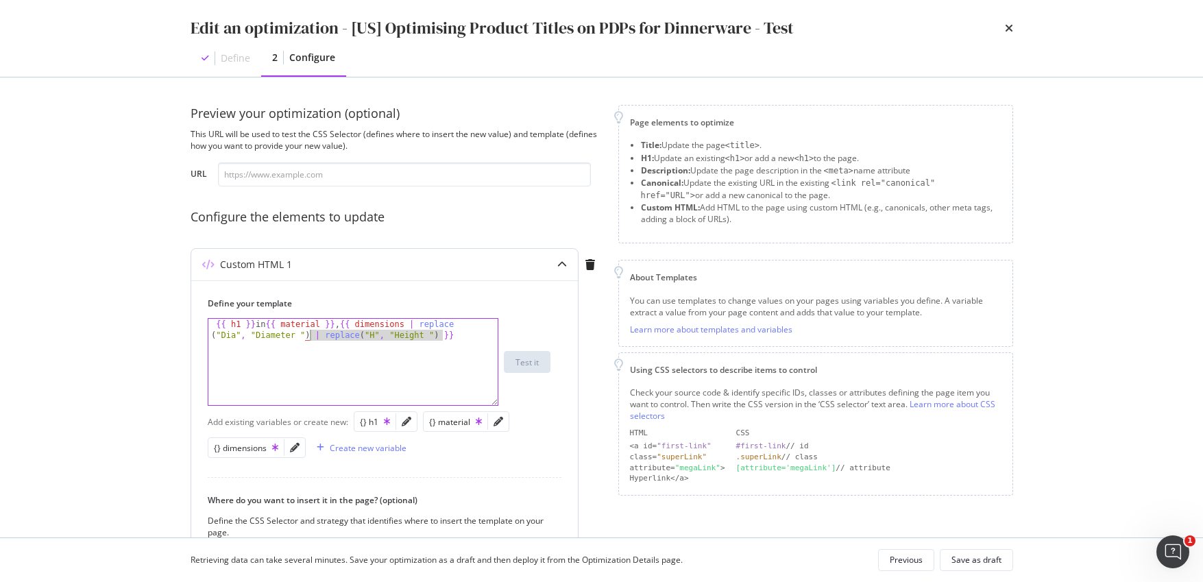
drag, startPoint x: 444, startPoint y: 335, endPoint x: 311, endPoint y: 335, distance: 133.0
click at [311, 335] on div "{{ h1 }} in {{ material }} , {{ dimensions | replace ( "Dia" , "Diameter " ) | …" at bounding box center [352, 384] width 289 height 130
click at [370, 337] on div "{{ h1 }} in {{ material }} , {{ dimensions | replace ( "Dia" , "Diameter " ) | …" at bounding box center [352, 384] width 289 height 130
drag, startPoint x: 444, startPoint y: 333, endPoint x: 409, endPoint y: 334, distance: 35.0
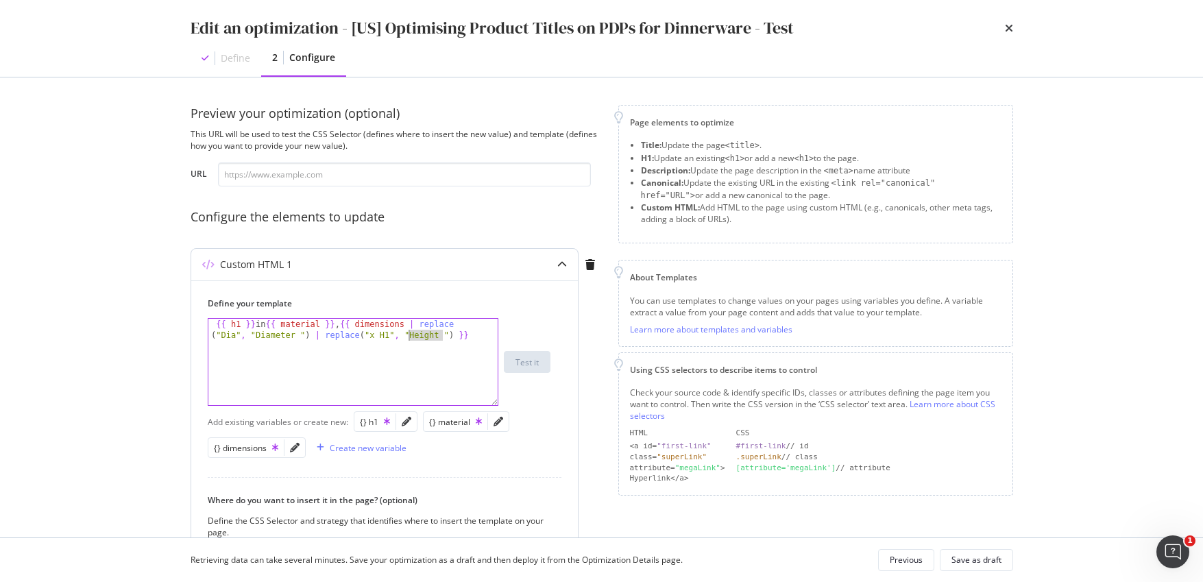
click at [409, 334] on div "{{ h1 }} in {{ material }} , {{ dimensions | replace ( "Dia" , "Diameter " ) | …" at bounding box center [352, 384] width 289 height 130
type textarea "{{ h1 }} in {{ material }}, {{ dimensions | replace("Dia", "Diameter ") | repla…"
click at [554, 174] on input "modal" at bounding box center [404, 175] width 373 height 24
paste input "[URL][DOMAIN_NAME][PERSON_NAME]"
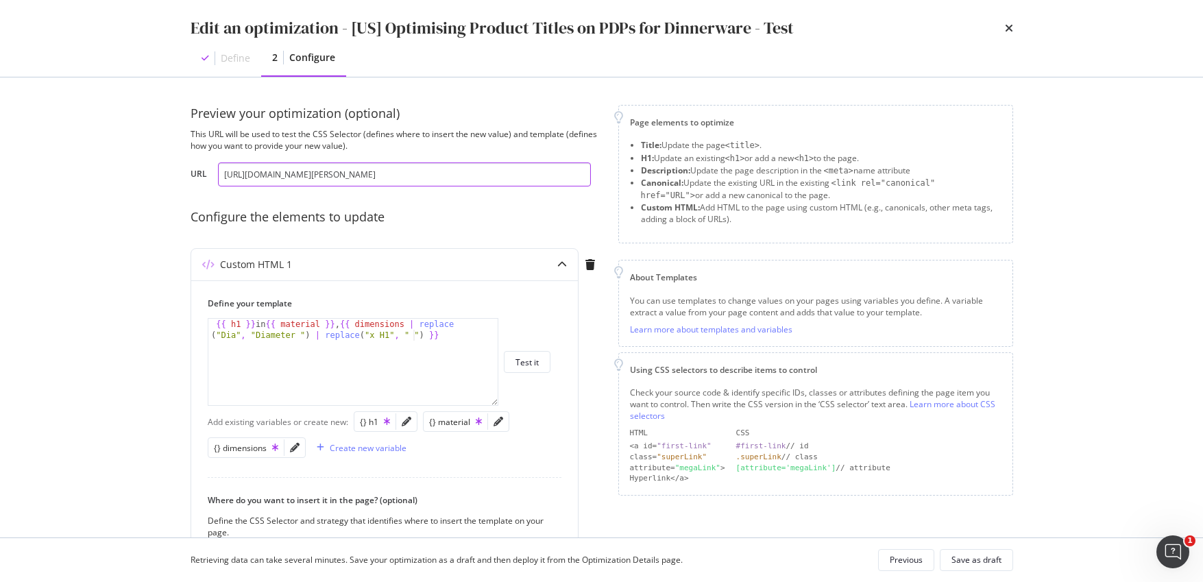
type input "[URL][DOMAIN_NAME][PERSON_NAME]"
click at [585, 419] on div "Custom HTML 1 Define your template {{ h1 }} in {{ material }}, {{ dimensions | …" at bounding box center [396, 477] width 411 height 458
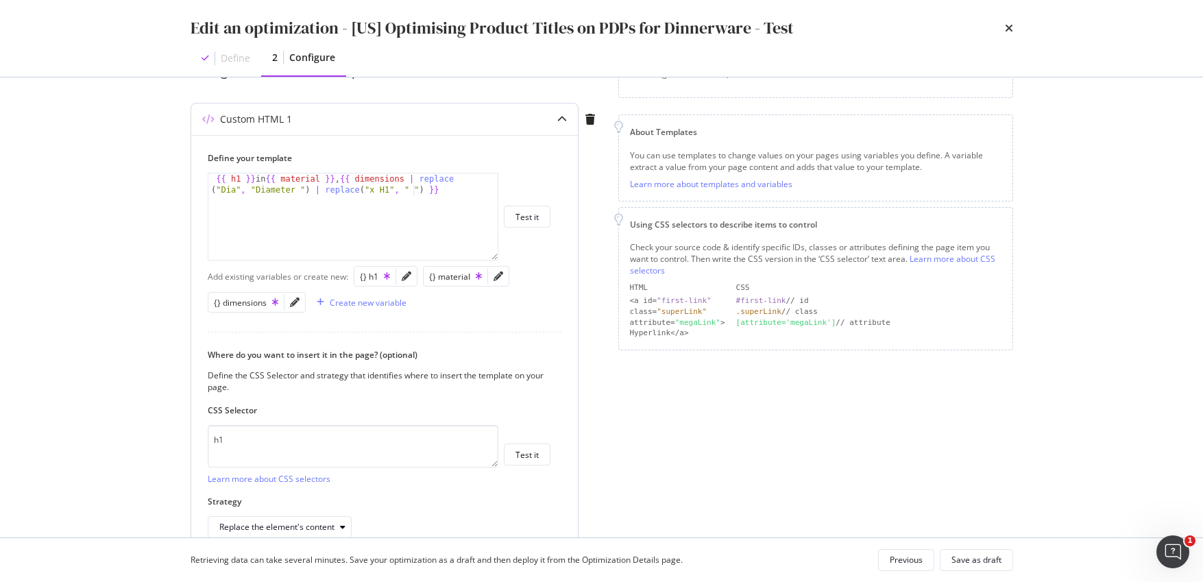
scroll to position [180, 0]
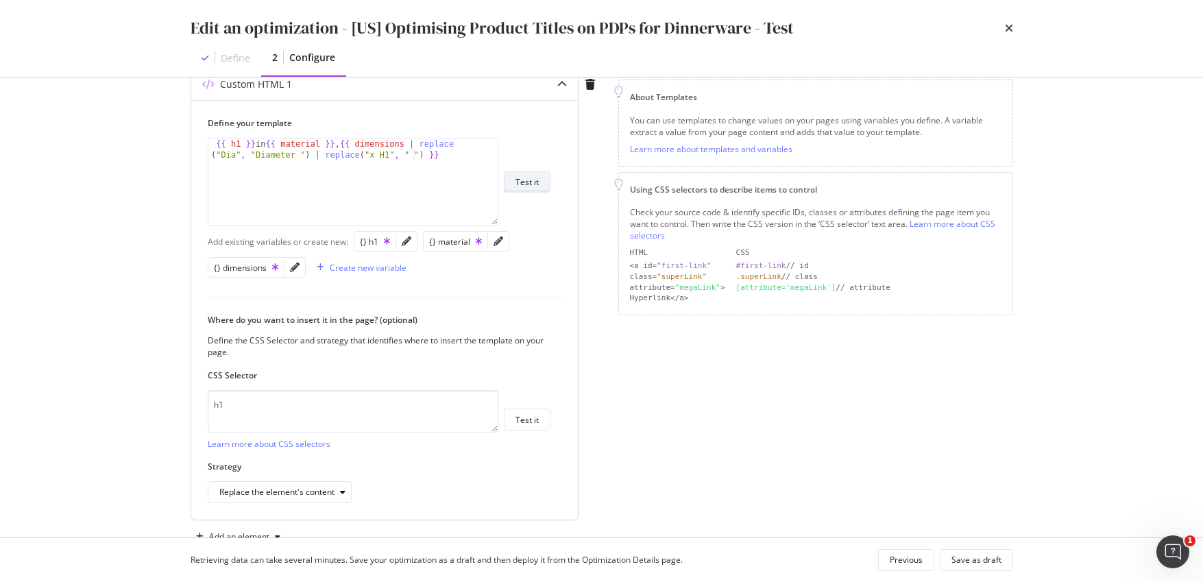
click at [538, 177] on div "Test it" at bounding box center [527, 182] width 23 height 12
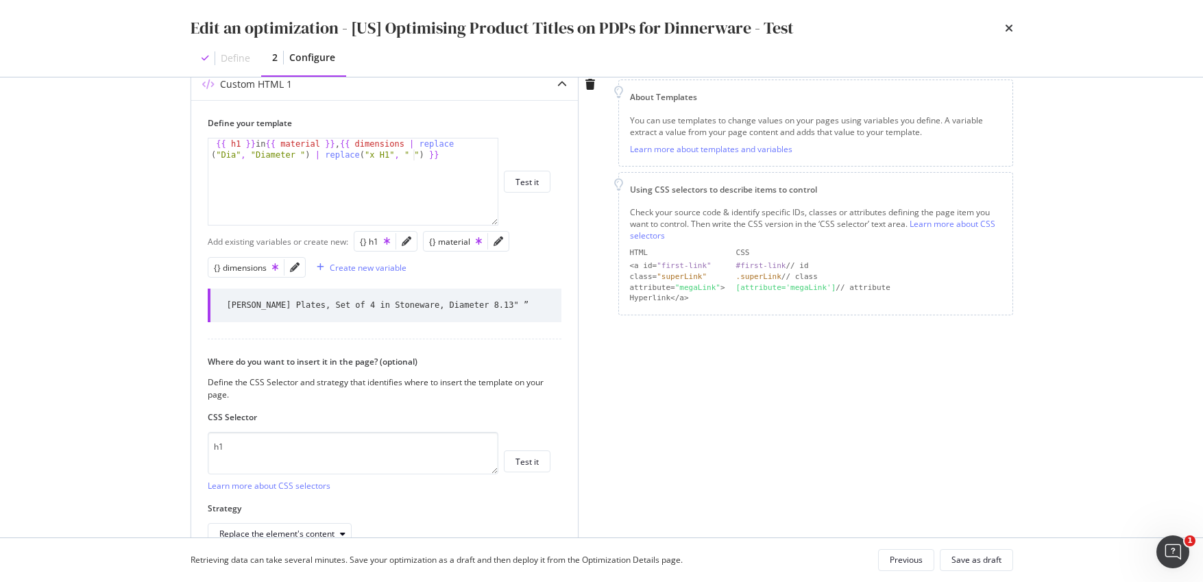
click at [389, 154] on div "{{ h1 }} in {{ material }} , {{ dimensions | replace ( "Dia" , "Diameter " ) | …" at bounding box center [352, 204] width 289 height 130
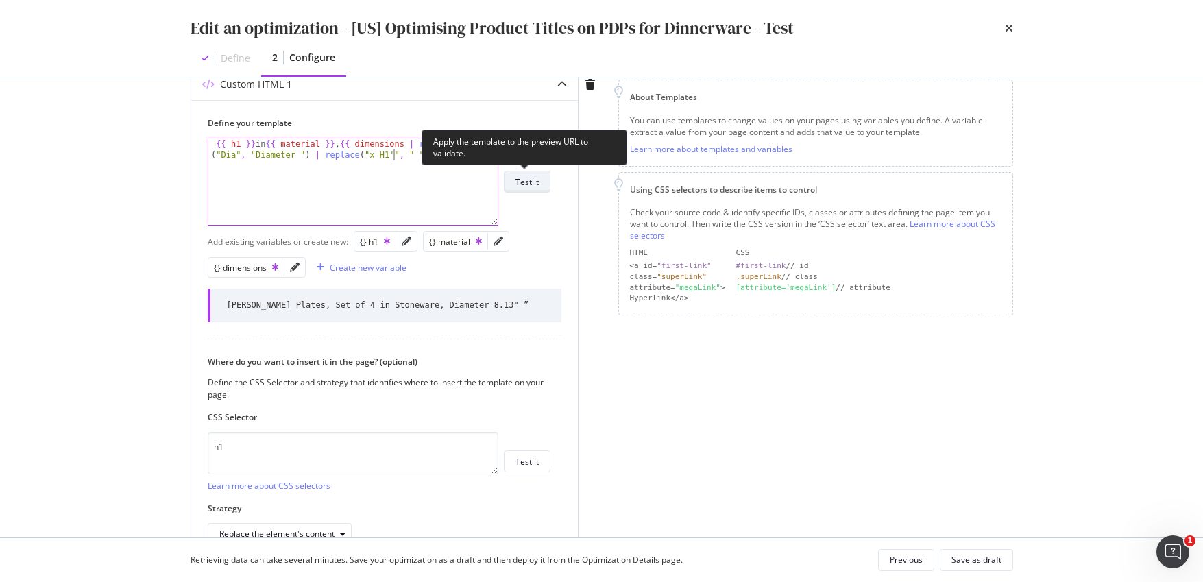
click at [531, 190] on div "Test it" at bounding box center [527, 181] width 23 height 19
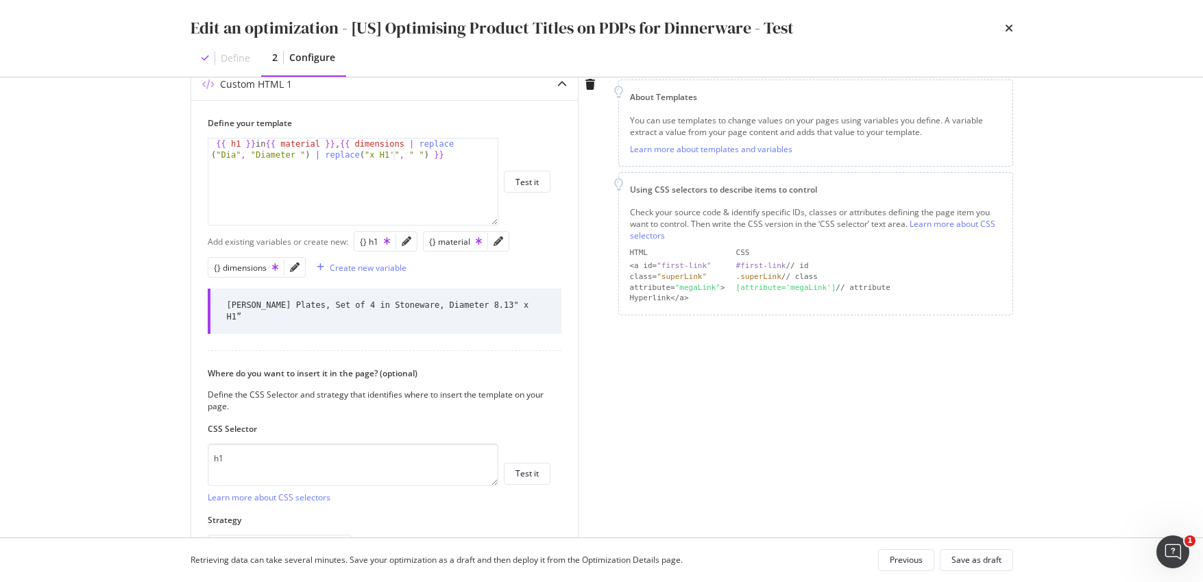
click at [664, 413] on div "Page elements to optimize Title: Update the page <title> . H1: Update an existi…" at bounding box center [816, 263] width 395 height 677
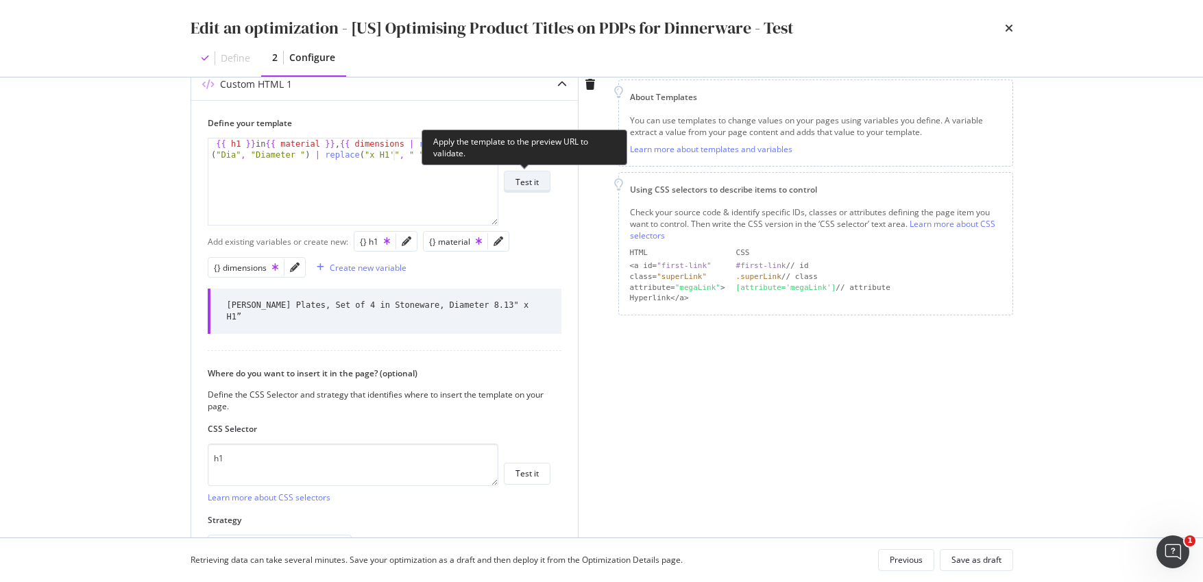
click at [541, 182] on button "Test it" at bounding box center [527, 182] width 47 height 22
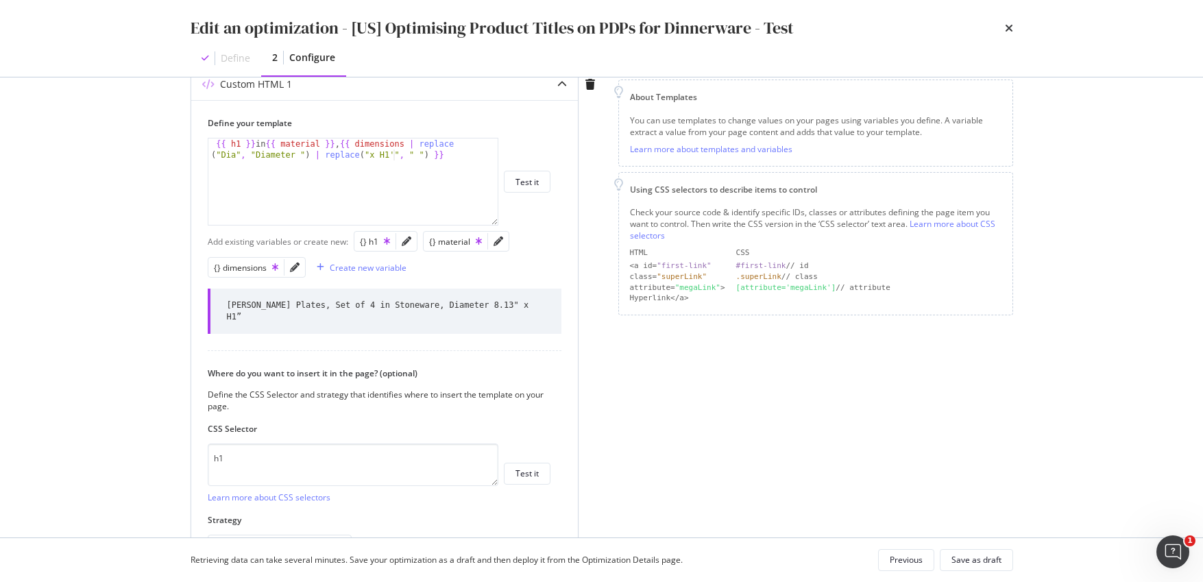
click at [575, 258] on div "Define your template {{ h1 }} in {{ material }}, {{ dimensions | replace("Dia",…" at bounding box center [384, 336] width 387 height 473
click at [394, 152] on div "{{ h1 }} in {{ material }} , {{ dimensions | replace ( "Dia" , "Diameter " ) | …" at bounding box center [352, 204] width 289 height 130
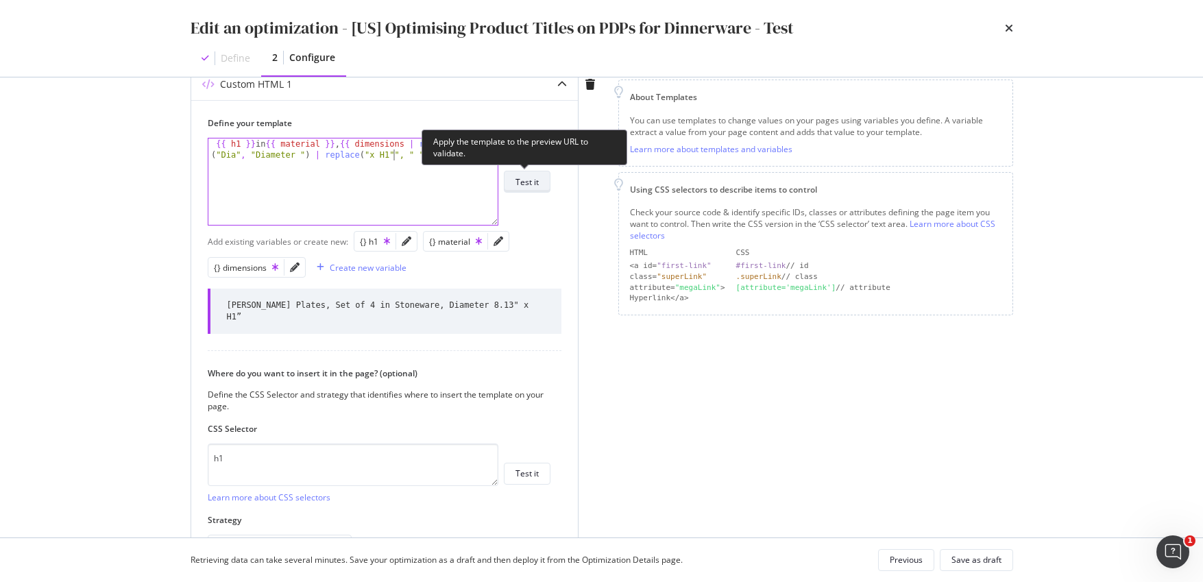
click at [536, 179] on div "Test it" at bounding box center [527, 182] width 23 height 12
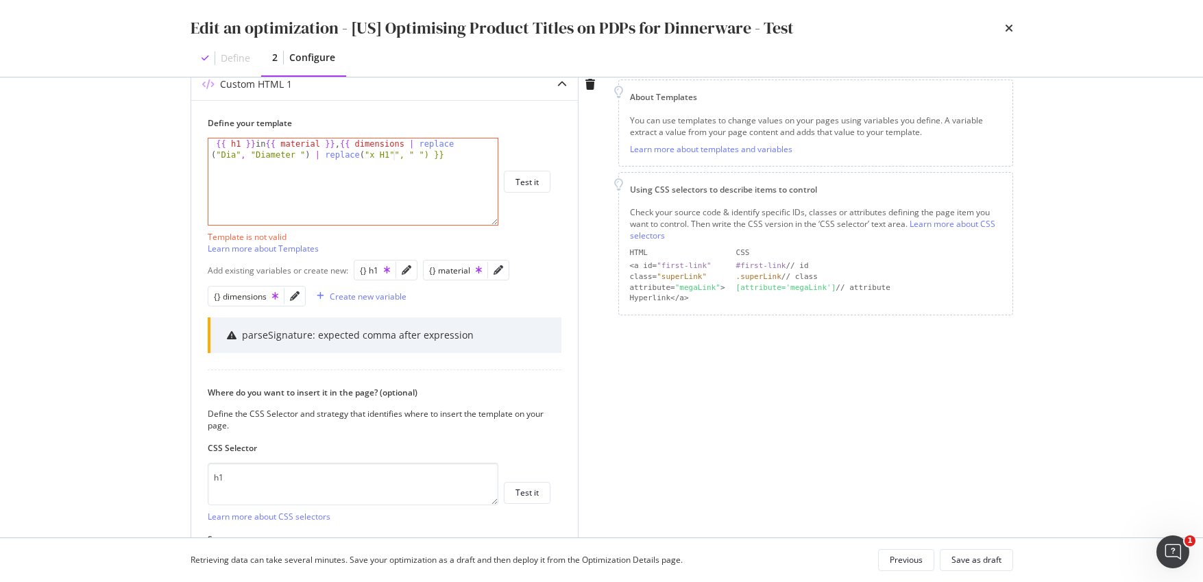
click at [391, 152] on div "{{ h1 }} in {{ material }} , {{ dimensions | replace ( "Dia" , "Diameter " ) | …" at bounding box center [352, 204] width 289 height 130
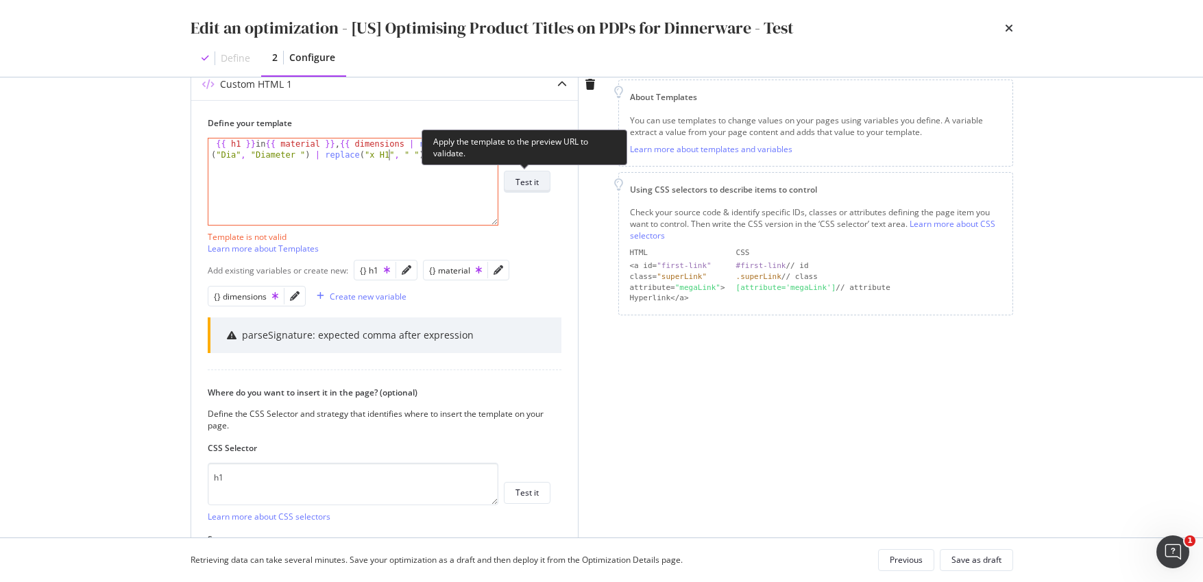
click at [536, 177] on div "Test it" at bounding box center [527, 182] width 23 height 12
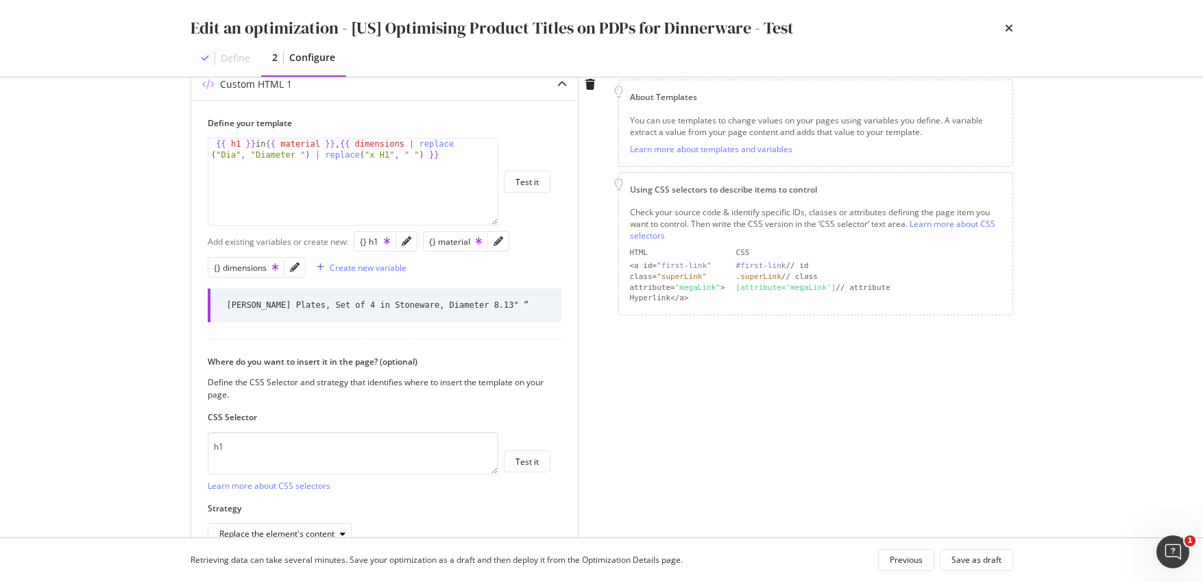
click at [413, 154] on div "{{ h1 }} in {{ material }} , {{ dimensions | replace ( "Dia" , "Diameter " ) | …" at bounding box center [352, 204] width 289 height 130
type textarea "{{ h1 }} in {{ material }}, {{ dimensions | replace("Dia", "Diameter ") | repla…"
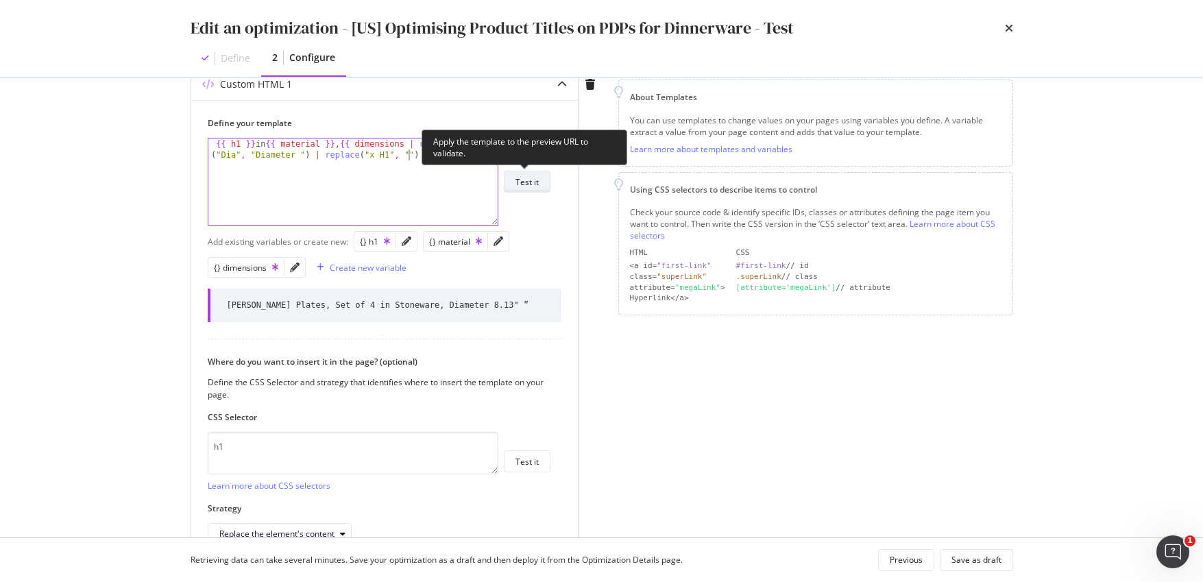
click at [519, 184] on div "Test it" at bounding box center [527, 182] width 23 height 12
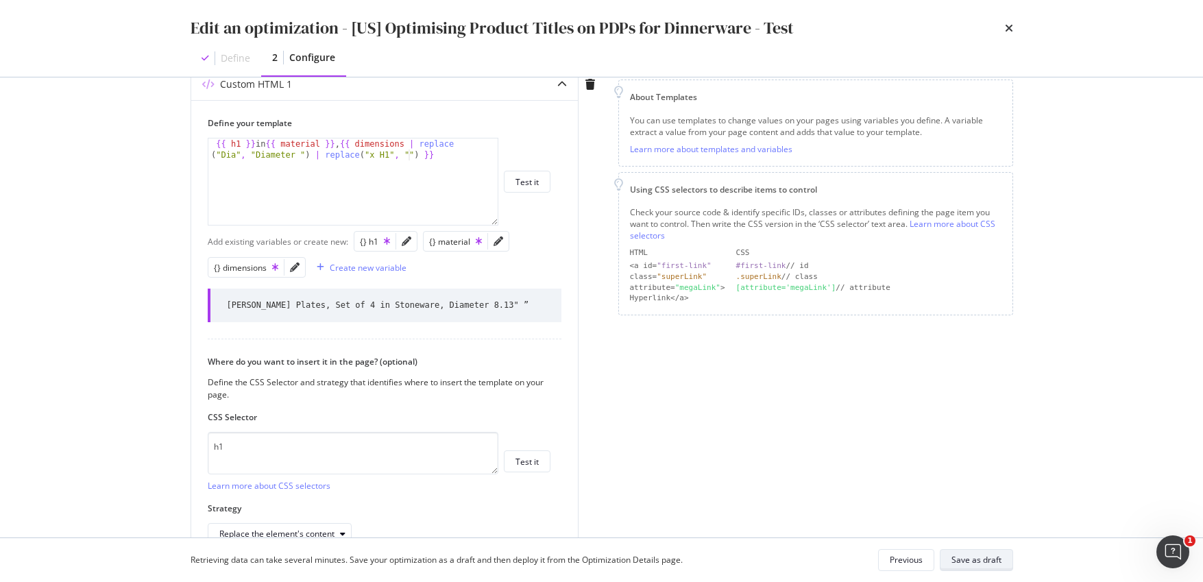
click at [965, 505] on div "Save as draft" at bounding box center [977, 560] width 50 height 12
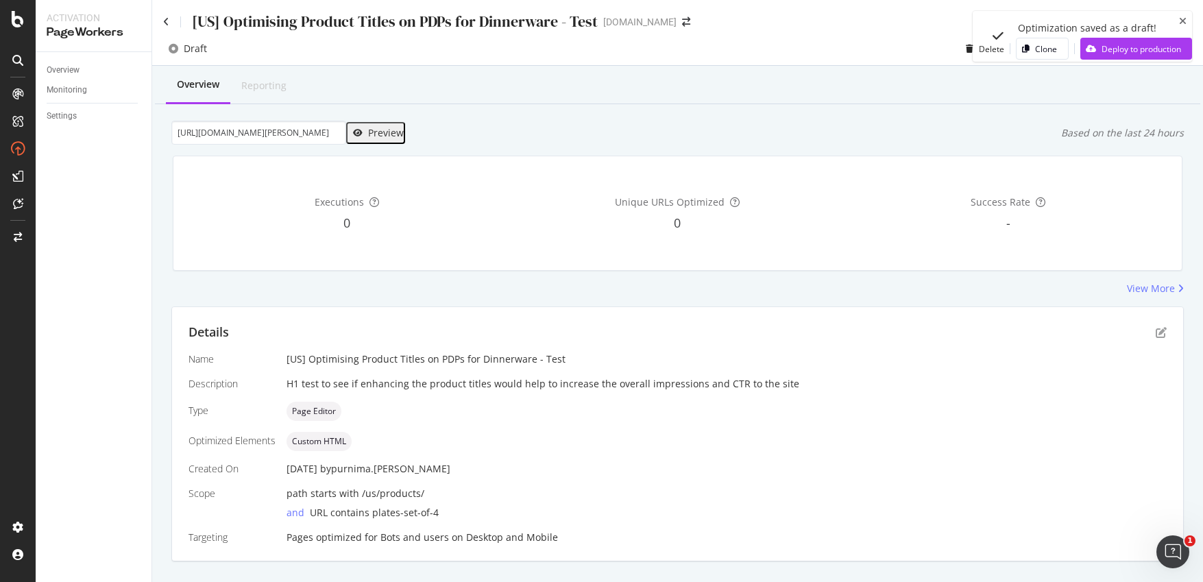
click at [381, 131] on div "Preview" at bounding box center [386, 133] width 36 height 11
click at [1036, 333] on icon "pen-to-square" at bounding box center [1161, 332] width 11 height 11
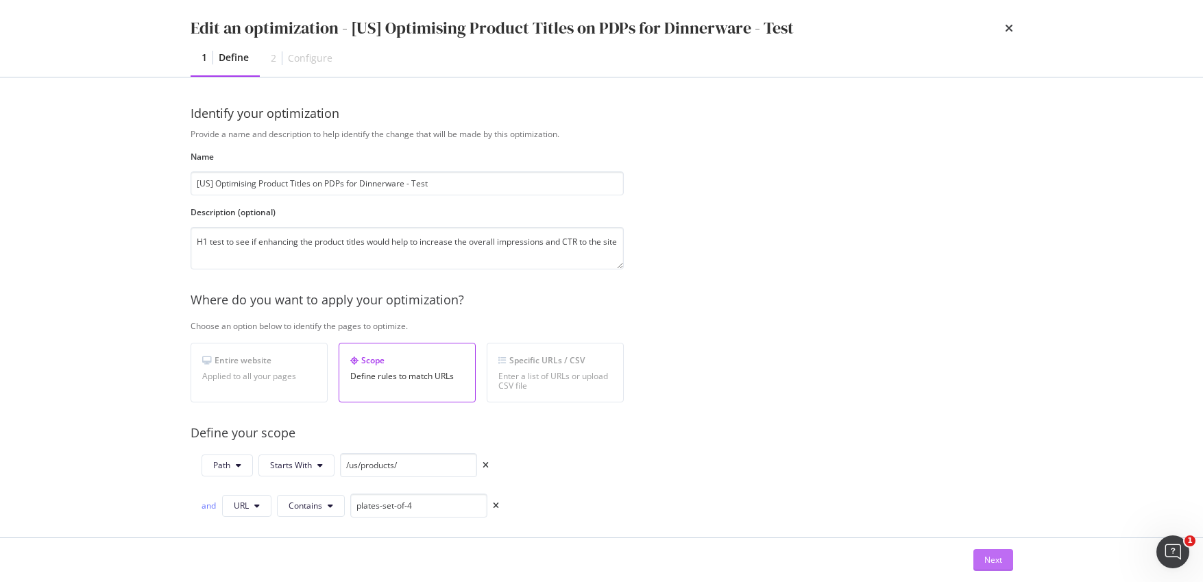
click at [981, 505] on button "Next" at bounding box center [994, 560] width 40 height 22
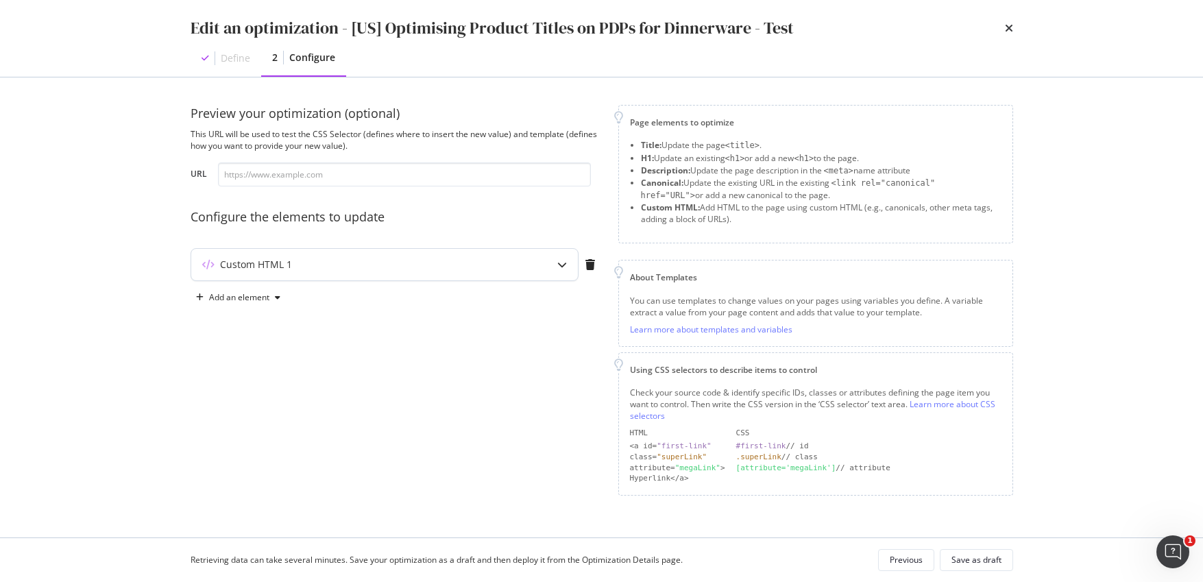
click at [566, 265] on icon "modal" at bounding box center [562, 265] width 10 height 10
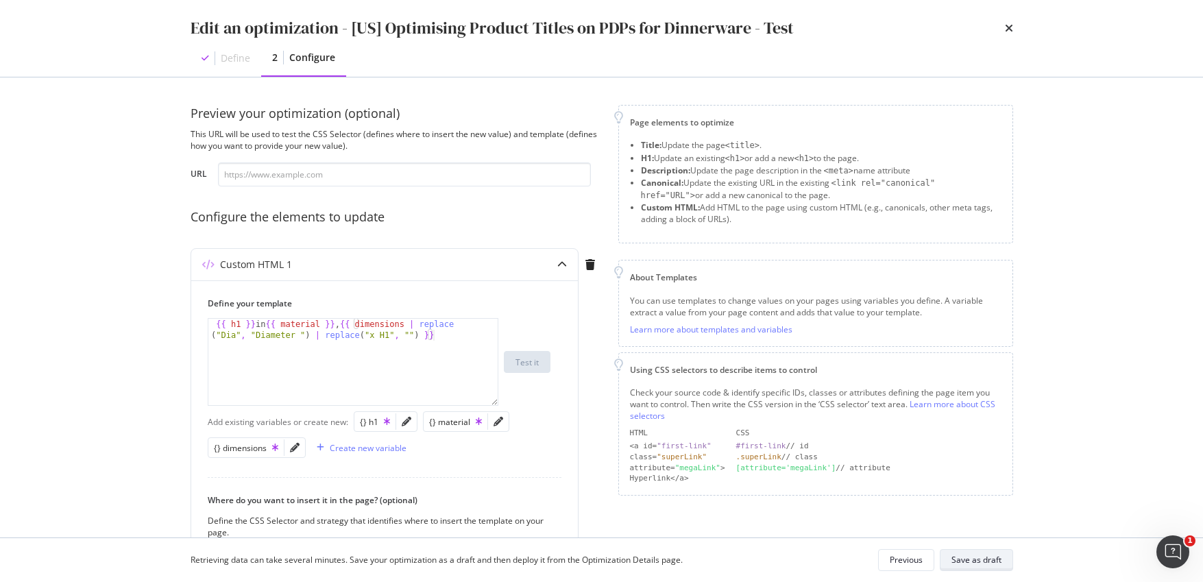
click at [970, 505] on button "Save as draft" at bounding box center [976, 560] width 73 height 22
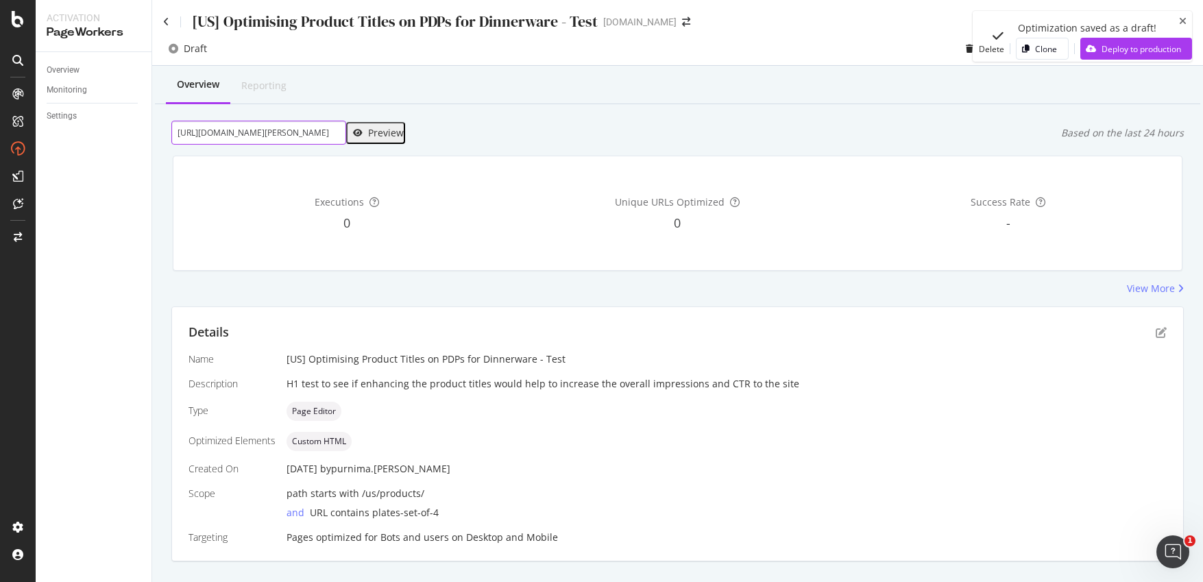
click at [313, 134] on input "[URL][DOMAIN_NAME][PERSON_NAME]" at bounding box center [258, 133] width 175 height 24
click at [372, 130] on div "Preview" at bounding box center [386, 133] width 36 height 11
click at [1036, 335] on icon "pen-to-square" at bounding box center [1161, 332] width 11 height 11
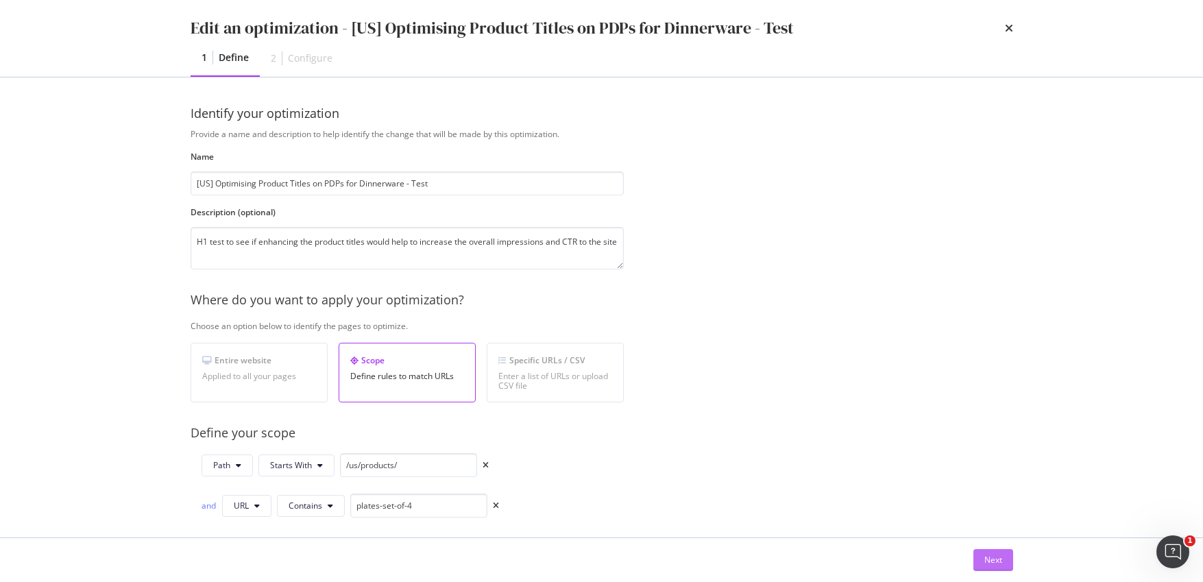
click at [983, 505] on button "Next" at bounding box center [994, 560] width 40 height 22
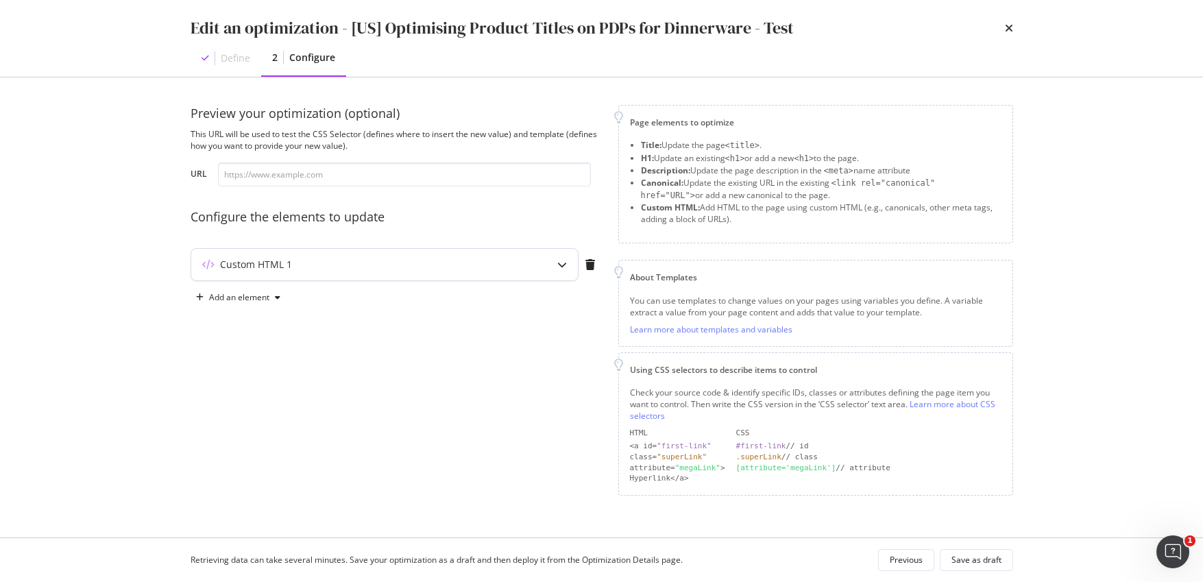
click at [561, 264] on icon "modal" at bounding box center [562, 265] width 10 height 10
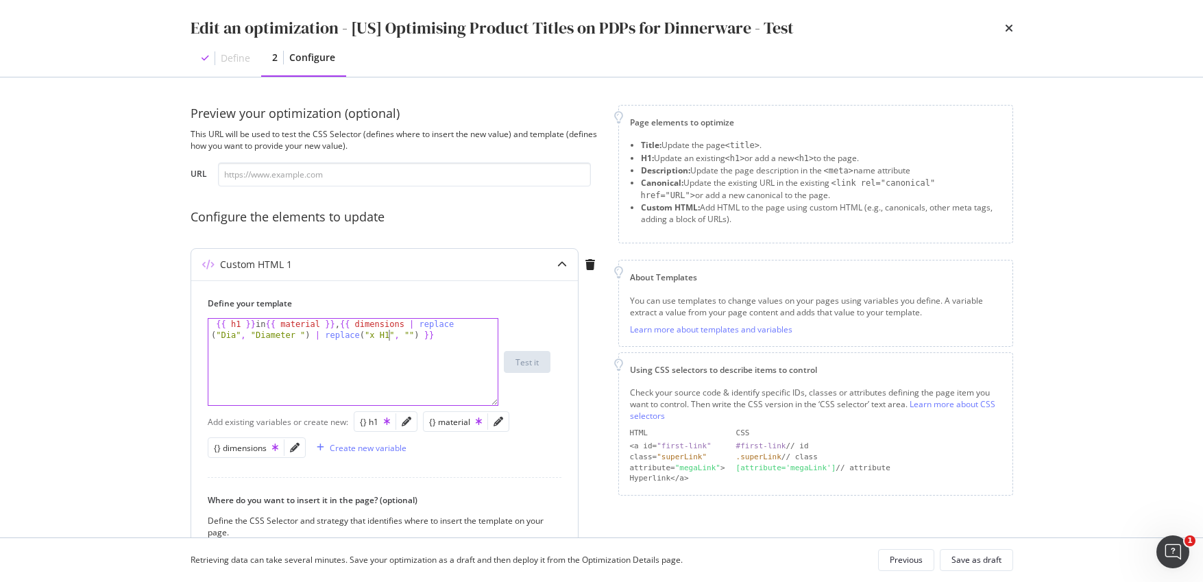
click at [390, 335] on div "{{ h1 }} in {{ material }} , {{ dimensions | replace ( "Dia" , "Diameter " ) | …" at bounding box center [352, 384] width 289 height 130
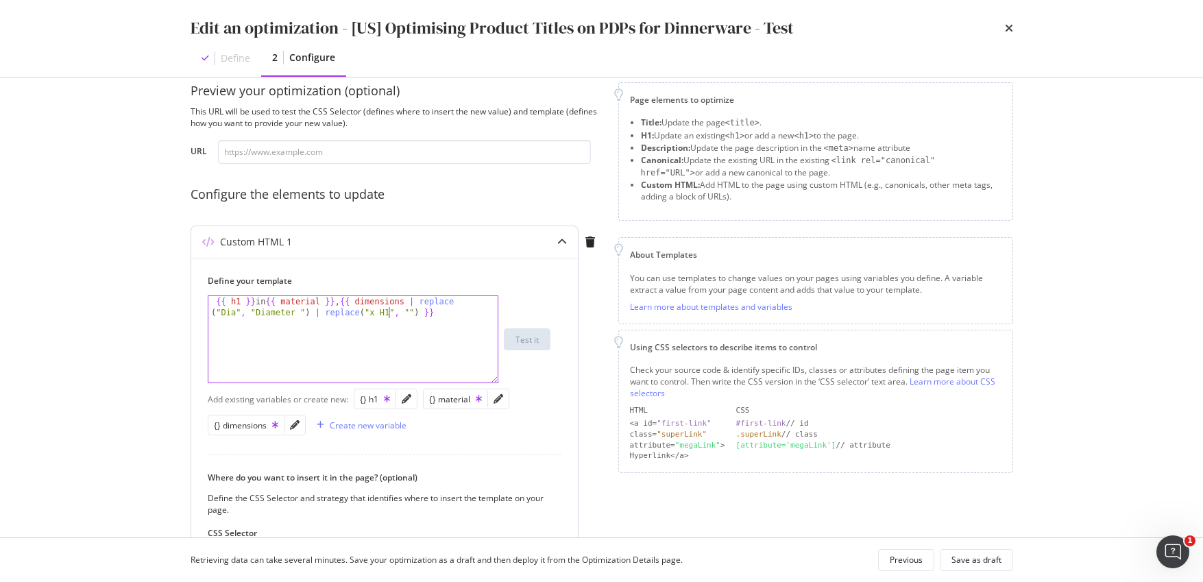
scroll to position [73, 0]
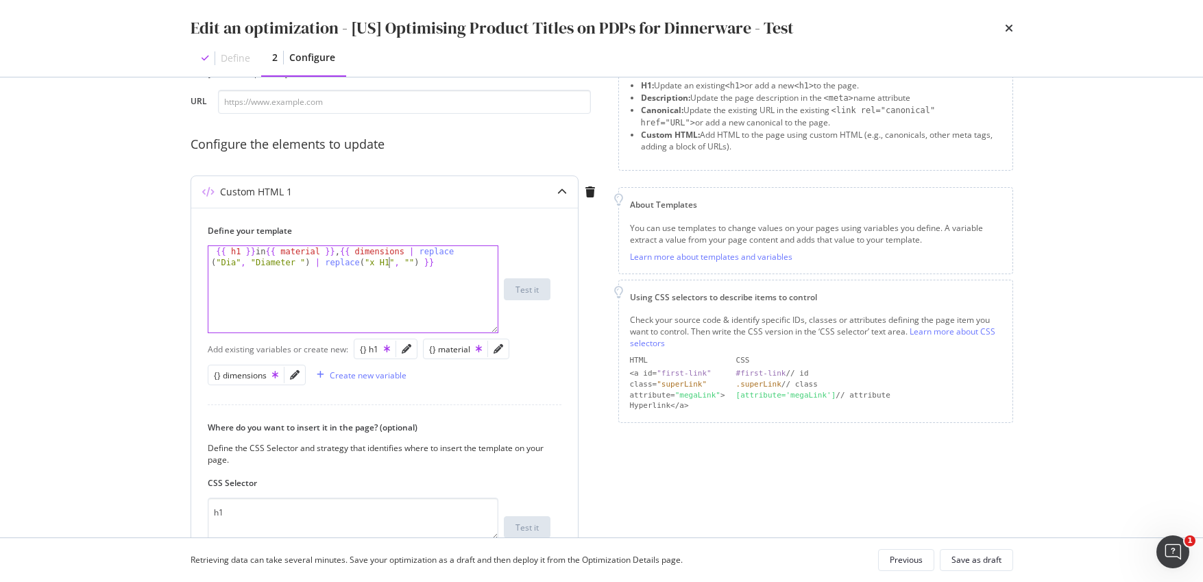
click at [392, 261] on div "{{ h1 }} in {{ material }} , {{ dimensions | replace ( "Dia" , "Diameter " ) | …" at bounding box center [352, 311] width 289 height 130
click at [389, 262] on div "{{ h1 }} in {{ material }} , {{ dimensions | replace ( "Dia" , "Diameter " ) | …" at bounding box center [352, 311] width 289 height 130
paste textarea "”"
type textarea "{{ h1 }} in {{ material }}, {{ dimensions | replace("Dia", "Diameter ") | repla…"
drag, startPoint x: 388, startPoint y: 262, endPoint x: 417, endPoint y: 261, distance: 28.8
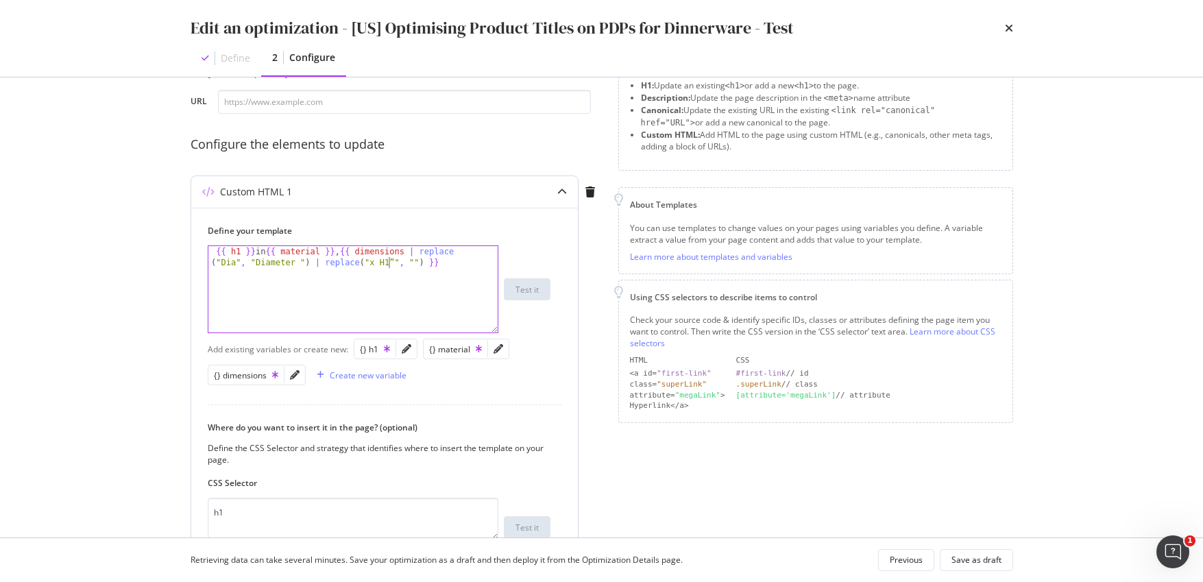
click at [389, 261] on div "{{ h1 }} in {{ material }} , {{ dimensions | replace ( "Dia" , "Diameter " ) | …" at bounding box center [352, 311] width 289 height 130
click at [979, 505] on div "Save as draft" at bounding box center [977, 560] width 50 height 12
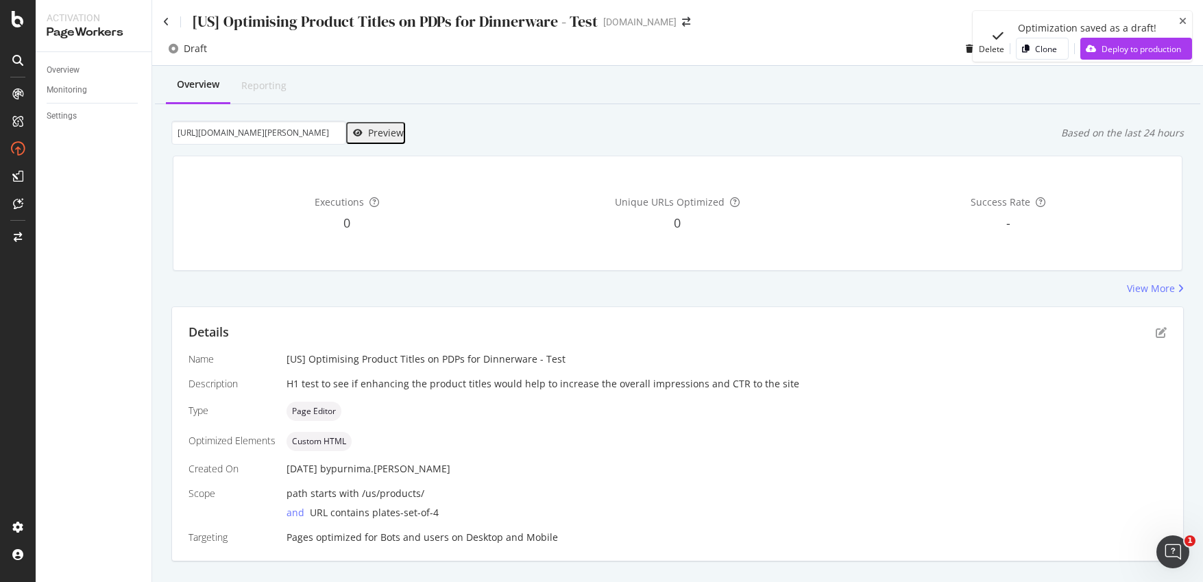
click at [369, 130] on div "Preview" at bounding box center [386, 133] width 36 height 11
click at [305, 133] on input "[URL][DOMAIN_NAME][PERSON_NAME]" at bounding box center [258, 133] width 175 height 24
paste input "[PERSON_NAME]"
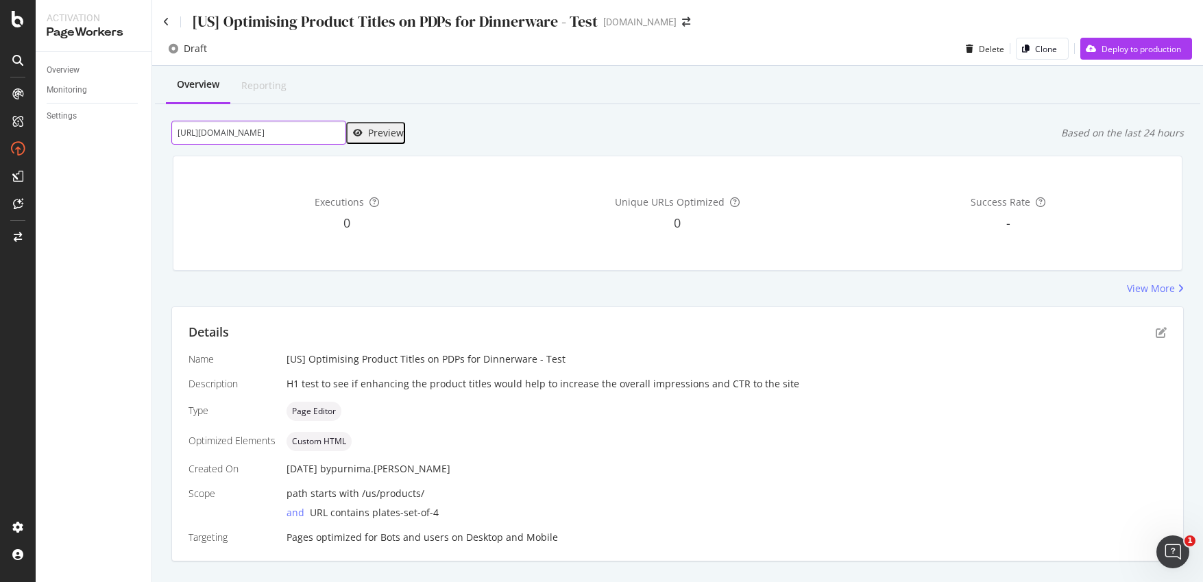
scroll to position [0, 91]
type input "[URL][DOMAIN_NAME]"
click at [380, 132] on div "Preview" at bounding box center [386, 133] width 36 height 11
click at [1036, 331] on icon "pen-to-square" at bounding box center [1161, 332] width 11 height 11
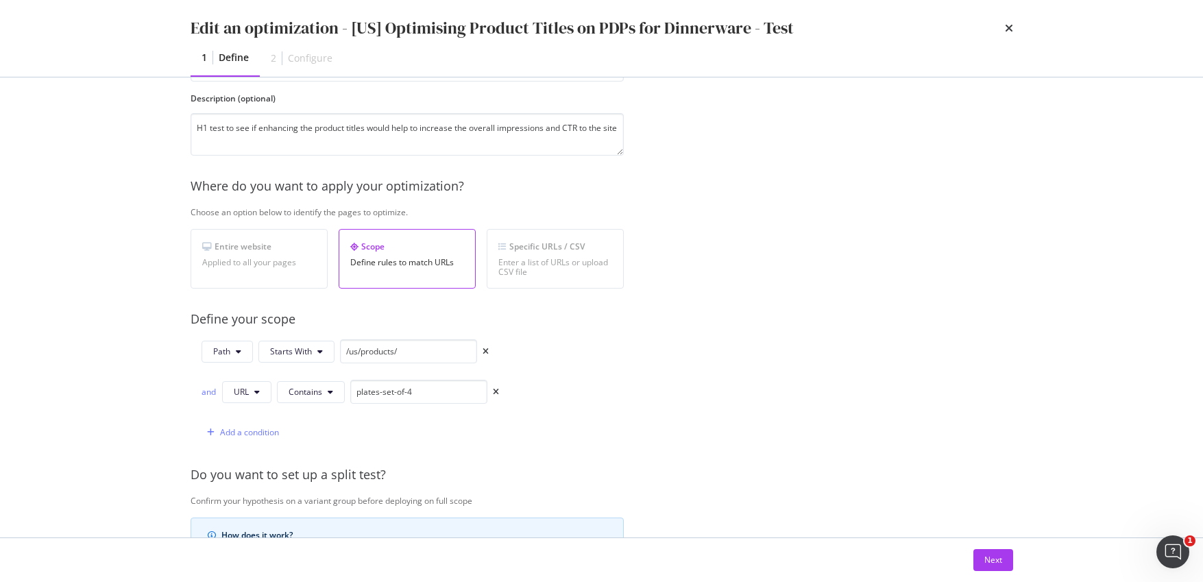
scroll to position [147, 0]
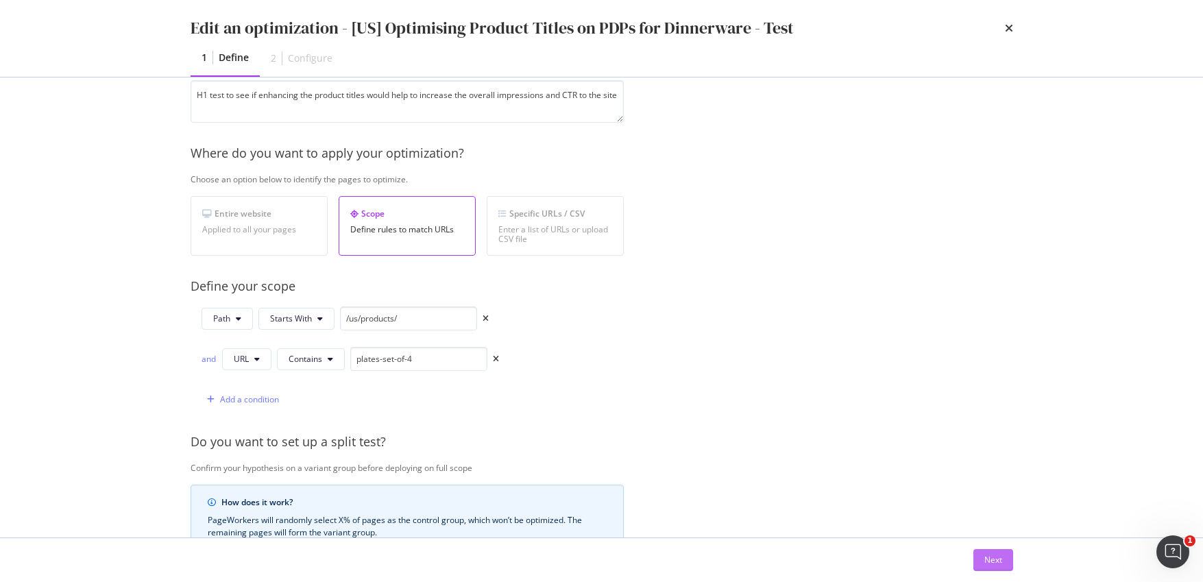
click at [974, 505] on button "Next" at bounding box center [994, 560] width 40 height 22
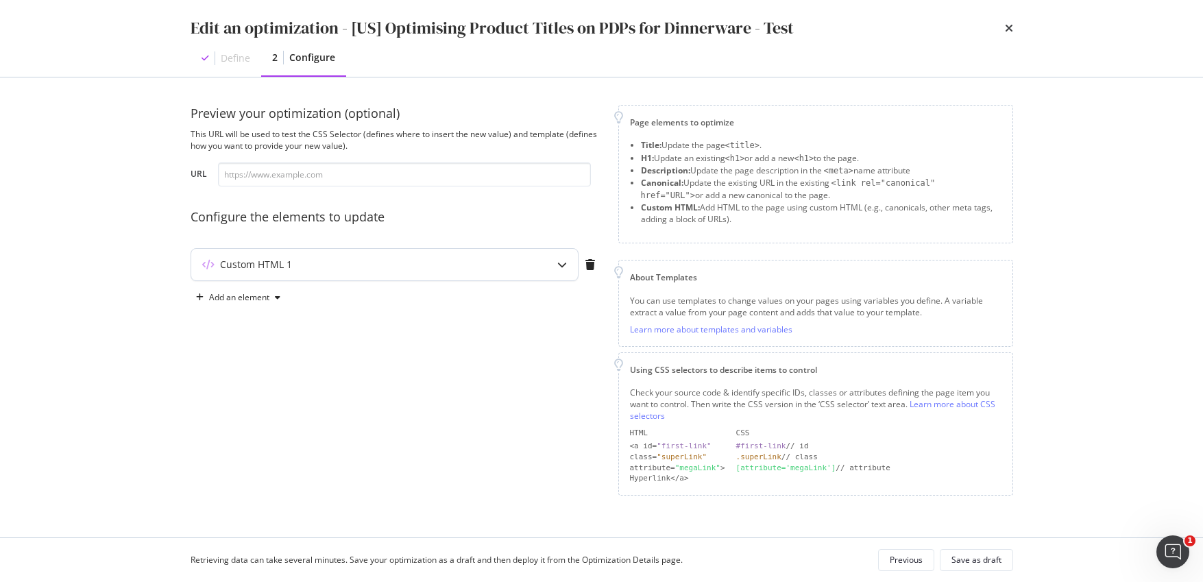
click at [564, 265] on icon "modal" at bounding box center [562, 265] width 10 height 10
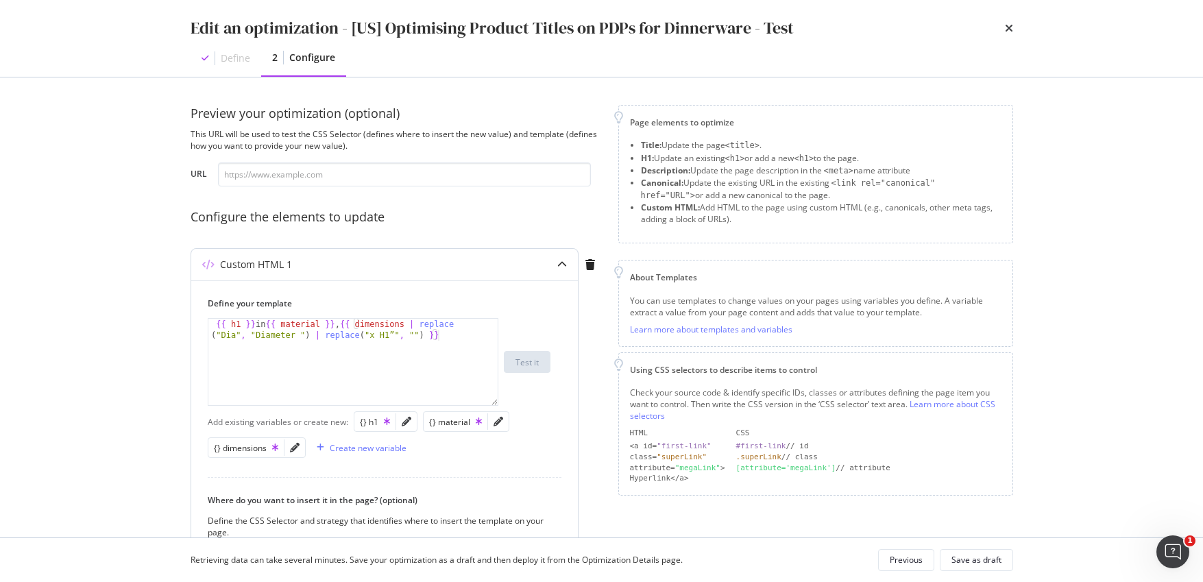
click at [390, 333] on div "{{ h1 }} in {{ material }} , {{ dimensions | replace ( "Dia" , "Diameter " ) | …" at bounding box center [352, 384] width 289 height 130
click at [394, 335] on div "{{ h1 }} in {{ material }} , {{ dimensions | replace ( "Dia" , "Diameter " ) | …" at bounding box center [352, 384] width 289 height 130
type textarea "{{ h1 }} in {{ material }}, {{ dimensions | replace("Dia", "Diameter ") | repla…"
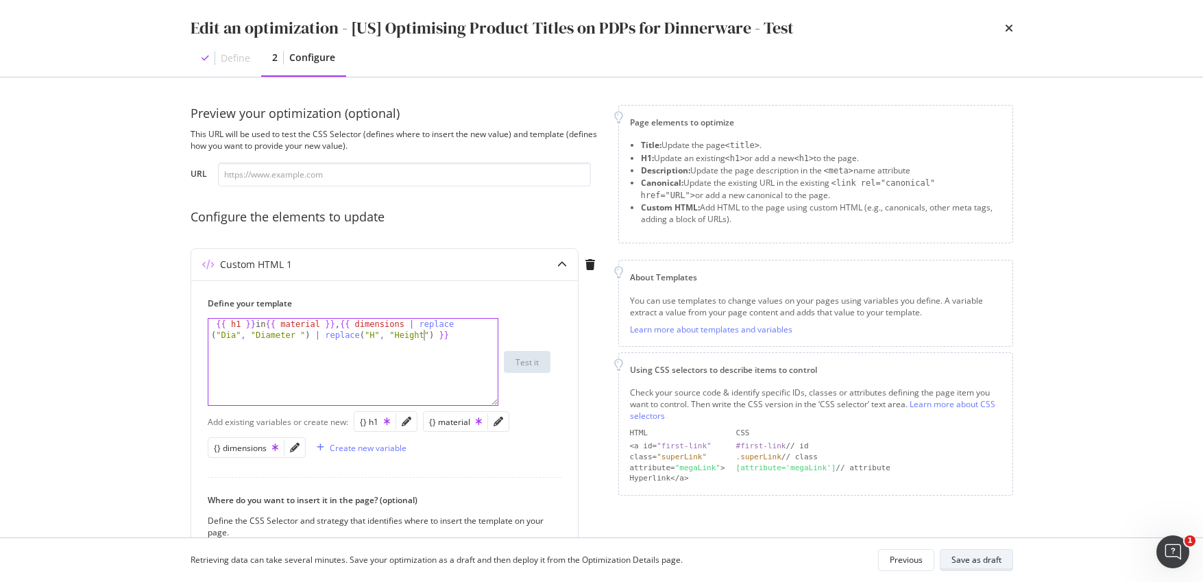
click at [985, 505] on div "Save as draft" at bounding box center [977, 560] width 50 height 12
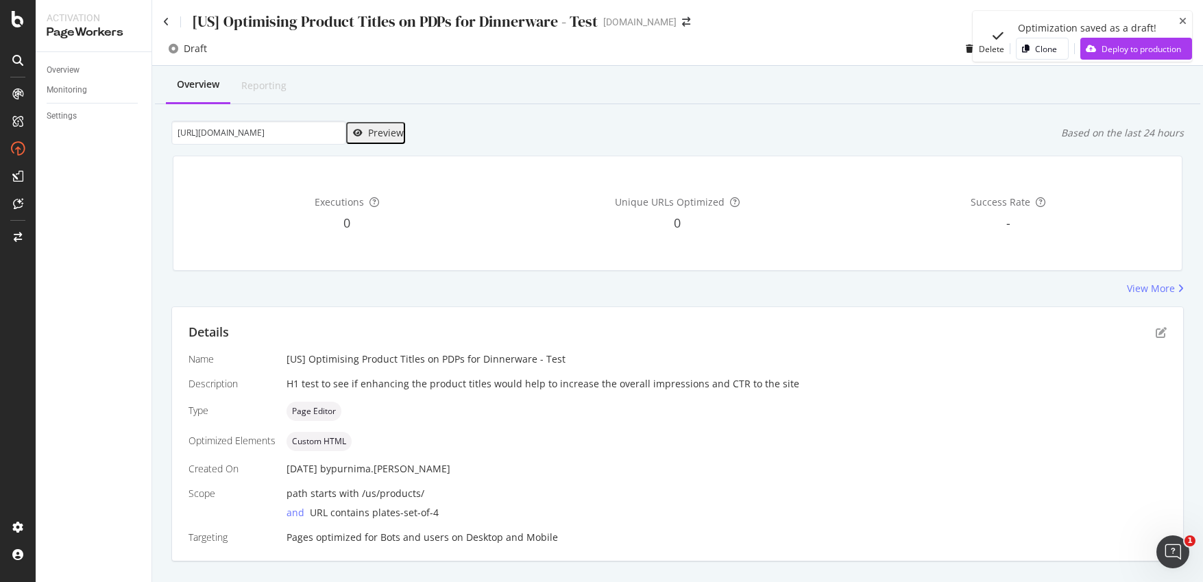
click at [374, 130] on div "Preview" at bounding box center [386, 133] width 36 height 11
click at [376, 132] on div "Preview" at bounding box center [386, 133] width 36 height 11
click at [1036, 333] on icon "pen-to-square" at bounding box center [1161, 332] width 11 height 11
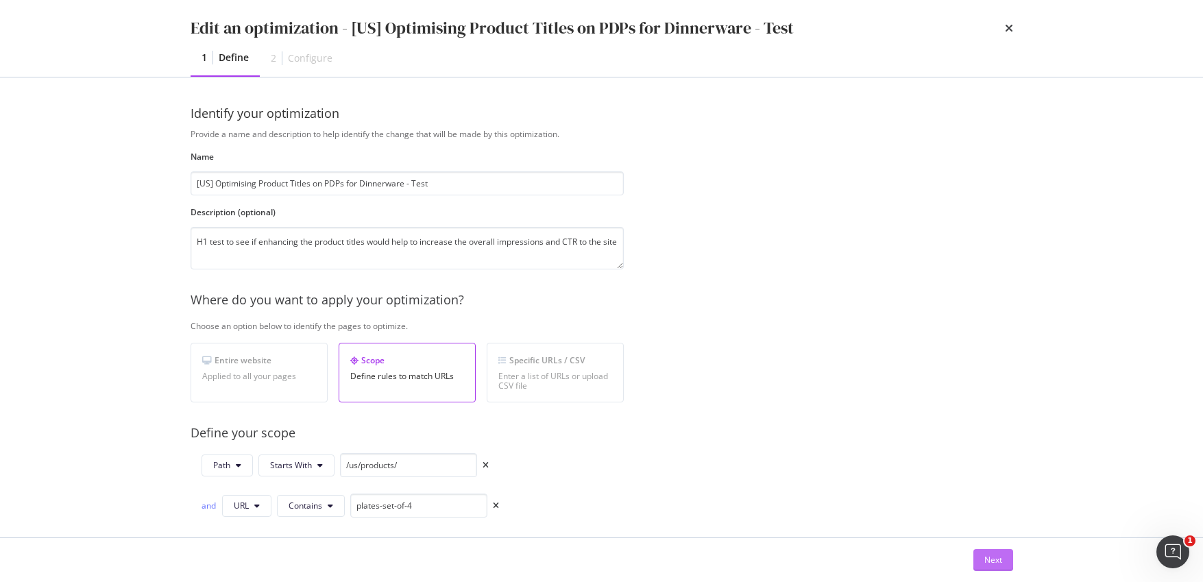
click at [978, 505] on button "Next" at bounding box center [994, 560] width 40 height 22
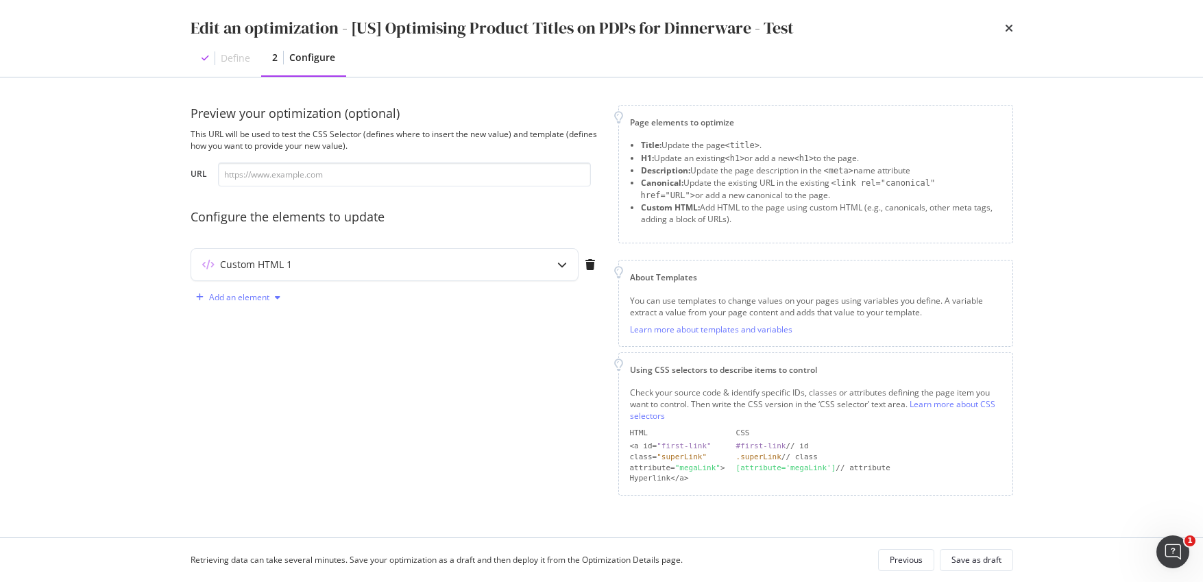
click at [273, 295] on div "modal" at bounding box center [277, 297] width 16 height 8
click at [557, 268] on icon "modal" at bounding box center [562, 265] width 10 height 10
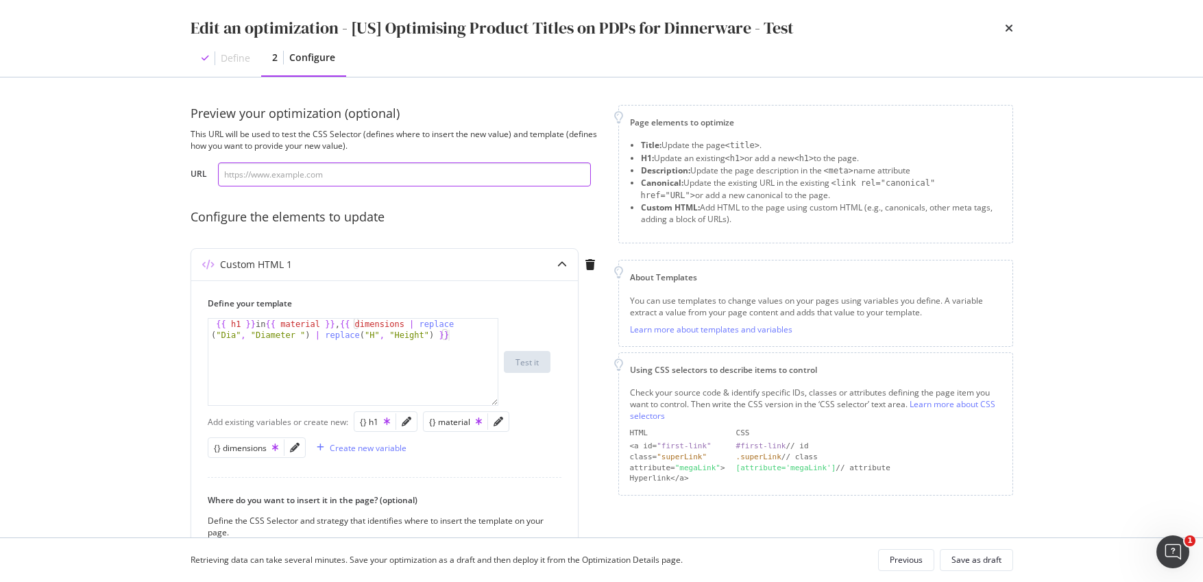
click at [368, 172] on input "modal" at bounding box center [404, 175] width 373 height 24
paste input "[URL][DOMAIN_NAME]"
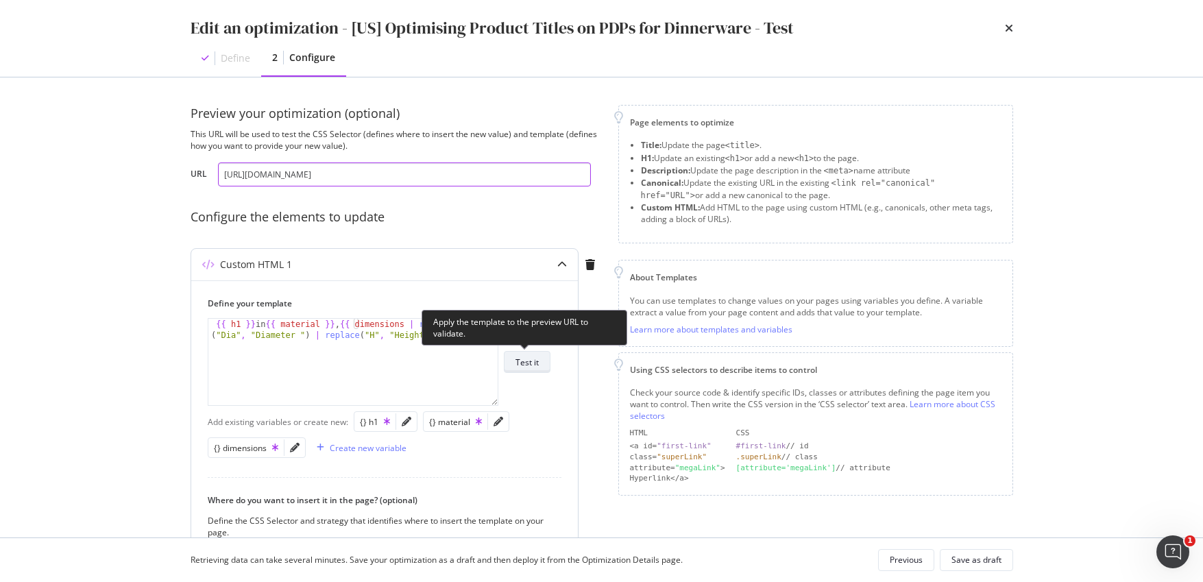
type input "[URL][DOMAIN_NAME]"
click at [536, 362] on div "Test it" at bounding box center [527, 363] width 23 height 12
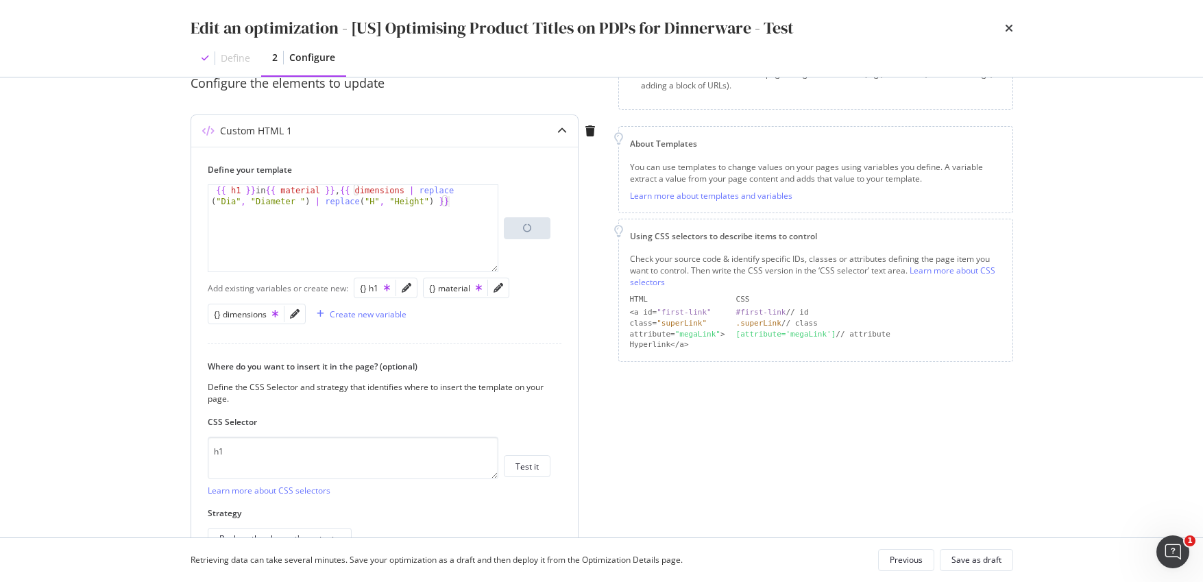
scroll to position [218, 0]
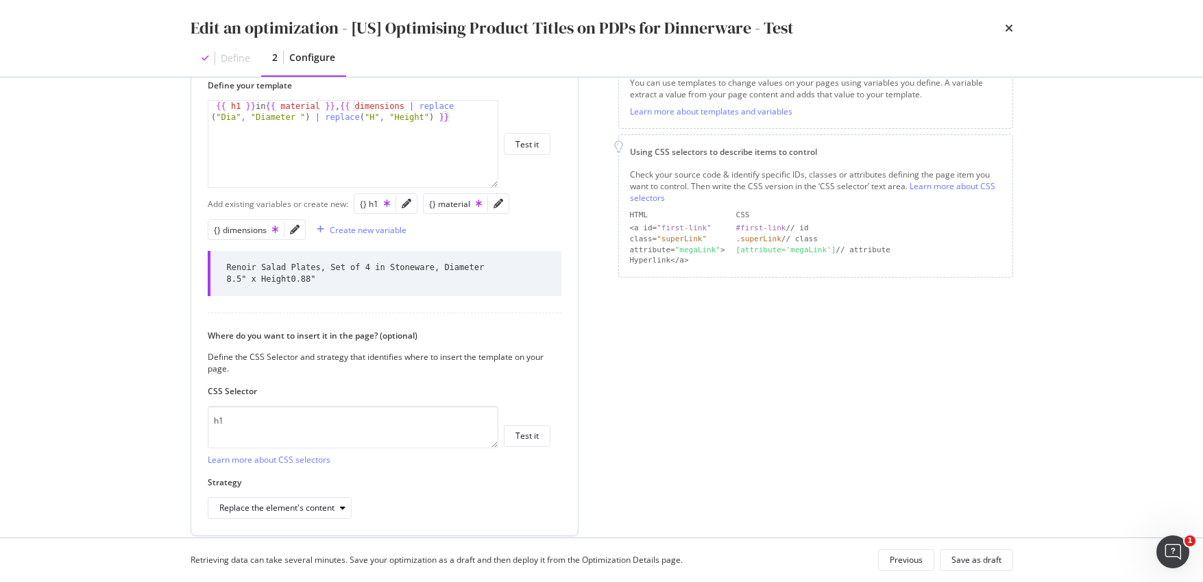
click at [422, 119] on div "{{ h1 }} in {{ material }} , {{ dimensions | replace ( "Dia" , "Diameter " ) | …" at bounding box center [352, 166] width 289 height 130
type textarea "{{ h1 }} in {{ material }}, {{ dimensions | replace("Dia", "Diameter ") | repla…"
drag, startPoint x: 993, startPoint y: 557, endPoint x: 992, endPoint y: 549, distance: 8.3
click at [993, 505] on div "Save as draft" at bounding box center [977, 560] width 50 height 12
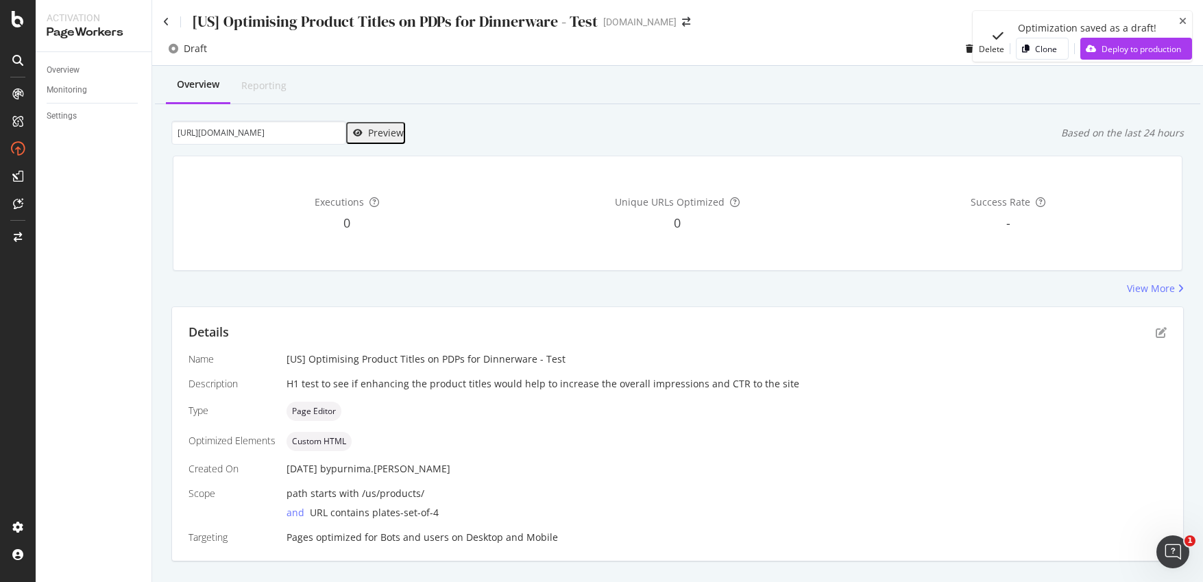
click at [1036, 19] on icon "close toast" at bounding box center [1183, 21] width 8 height 10
click at [371, 131] on div "Preview" at bounding box center [386, 133] width 36 height 11
click at [304, 135] on input "[URL][DOMAIN_NAME]" at bounding box center [258, 133] width 175 height 24
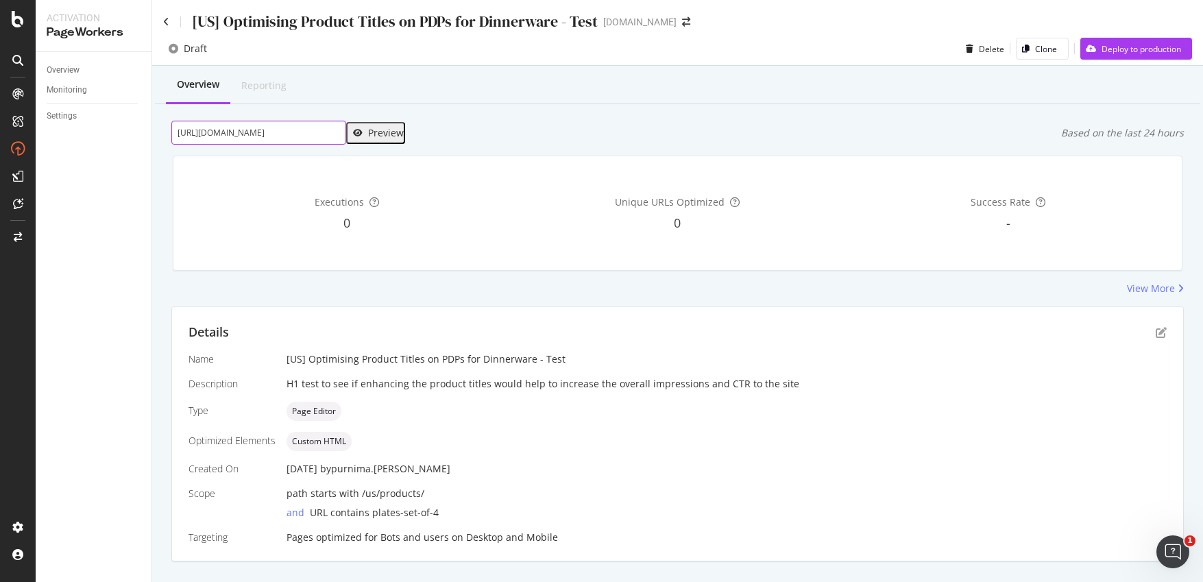
paste input "grace-dinner"
type input "[URL][DOMAIN_NAME]"
click at [374, 134] on div "Preview" at bounding box center [386, 133] width 36 height 11
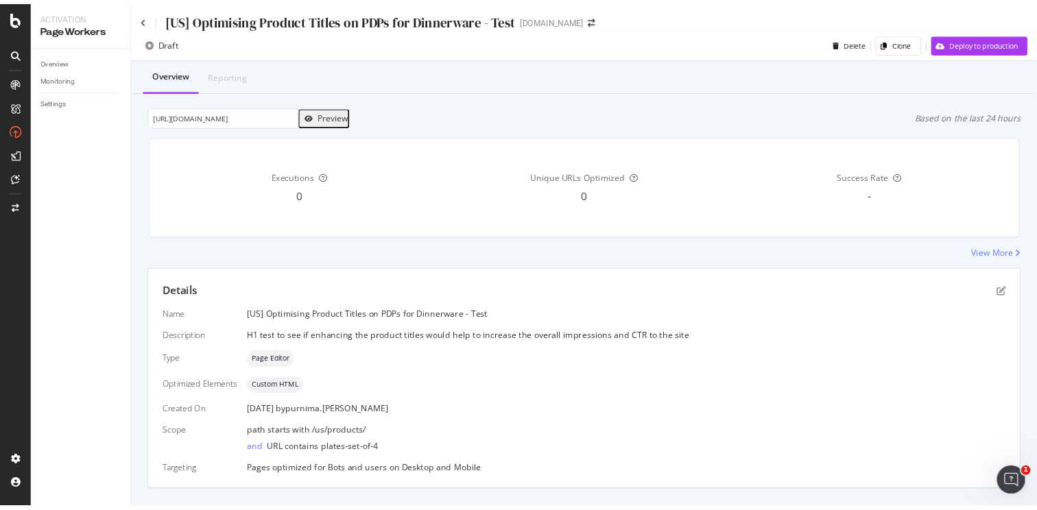
scroll to position [0, 0]
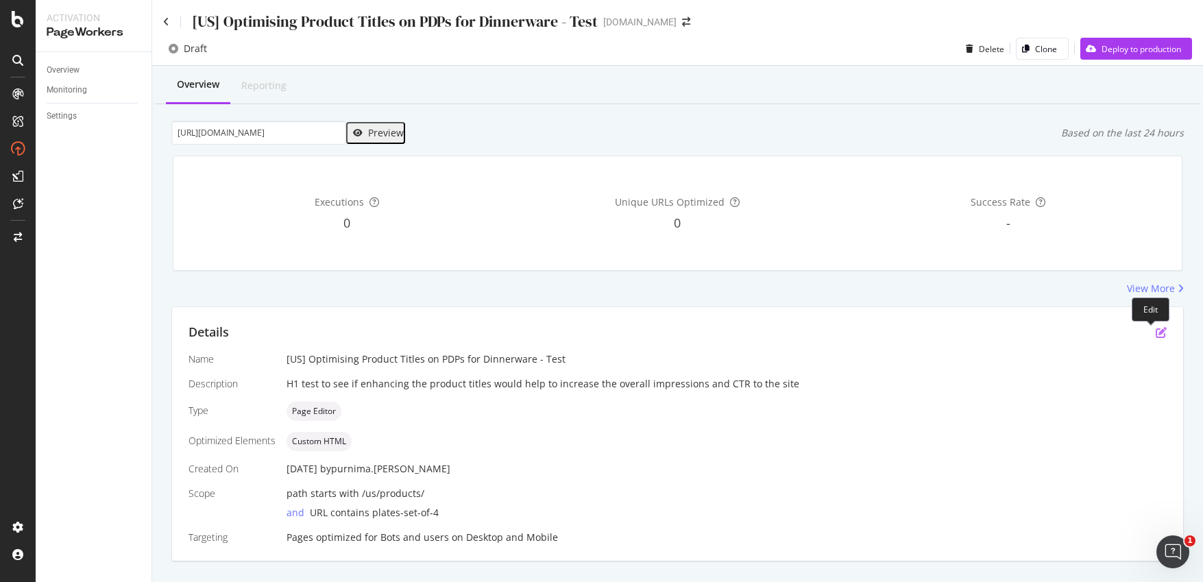
click at [1036, 335] on icon "pen-to-square" at bounding box center [1161, 332] width 11 height 11
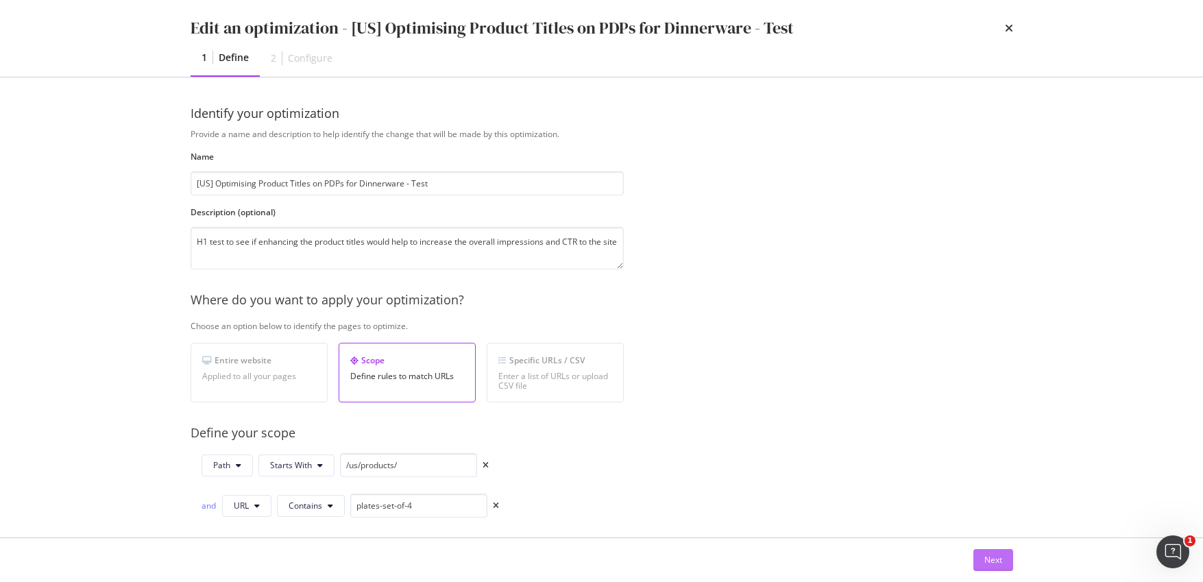
click at [995, 505] on div "Next" at bounding box center [994, 560] width 18 height 21
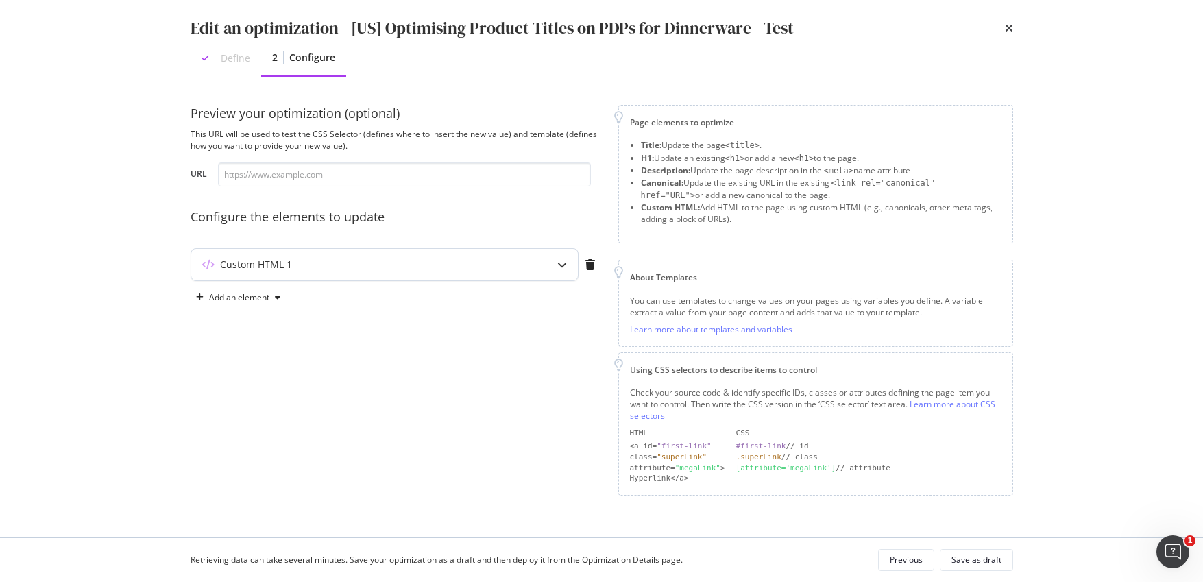
click at [558, 268] on icon "modal" at bounding box center [562, 265] width 10 height 10
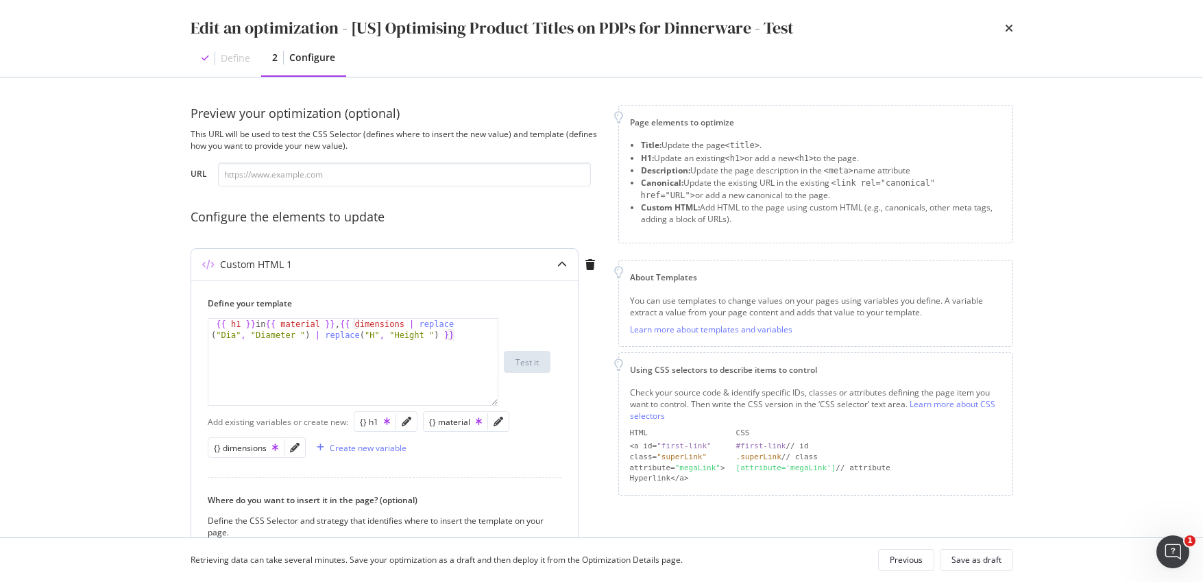
type textarea "{{ h1 }} in {{ material }}, {{ dimensions | replace("Dia", "Diameter ") | repla…"
click at [425, 333] on div "{{ h1 }} in {{ material }} , {{ dimensions | replace ( "Dia" , "Diameter " ) | …" at bounding box center [352, 384] width 289 height 130
click at [447, 180] on input "modal" at bounding box center [404, 175] width 373 height 24
paste input "[URL][DOMAIN_NAME]"
click at [452, 171] on input "[URL][DOMAIN_NAME]" at bounding box center [404, 175] width 373 height 24
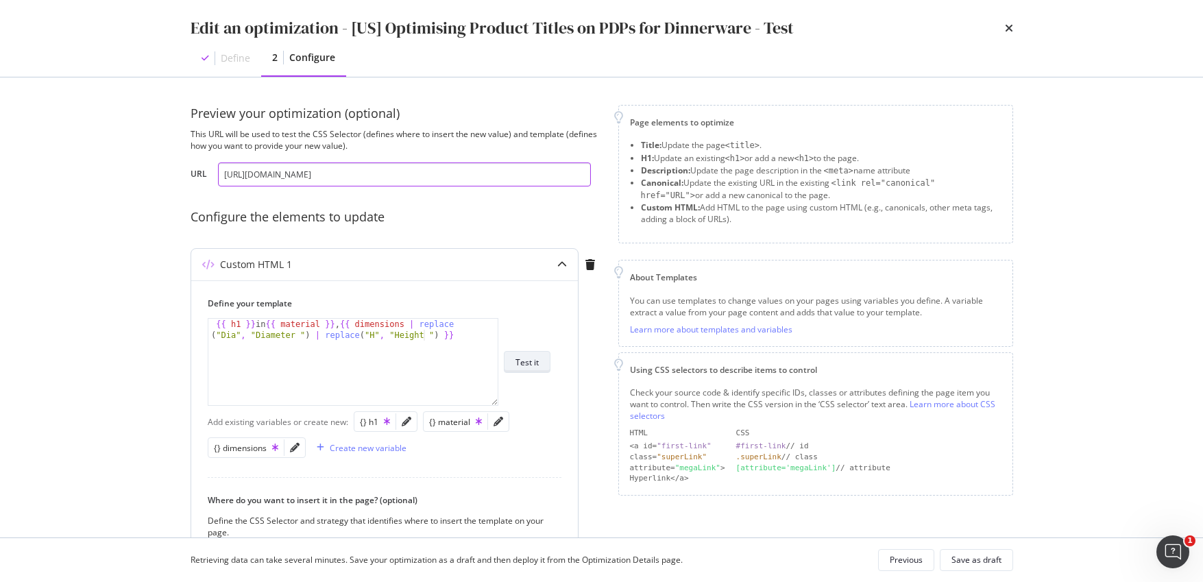
type input "[URL][DOMAIN_NAME]"
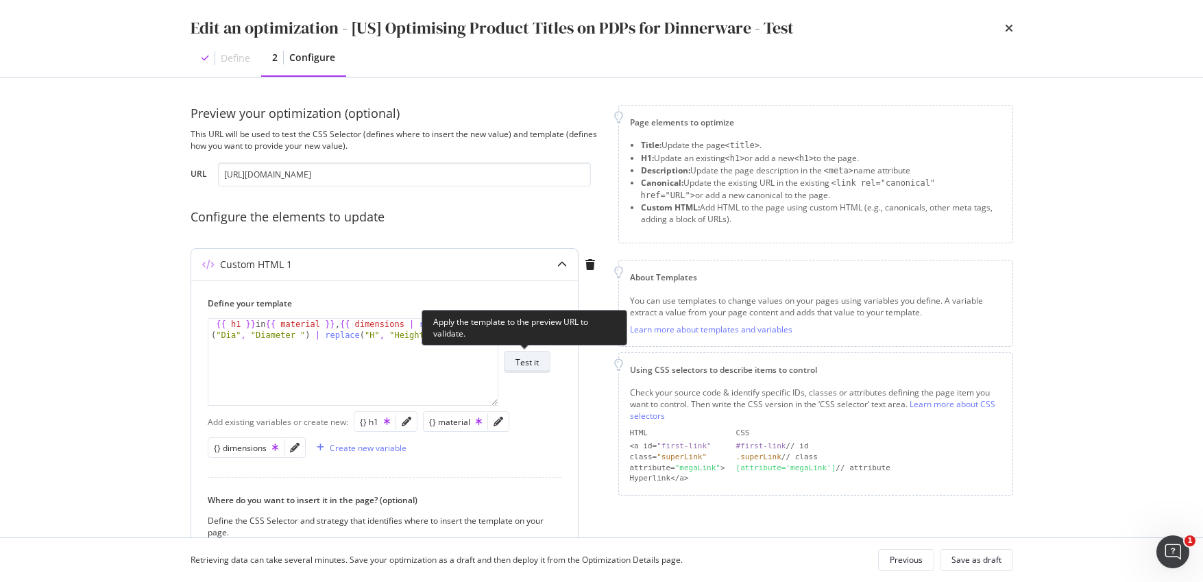
click at [536, 368] on div "Test it" at bounding box center [527, 363] width 23 height 12
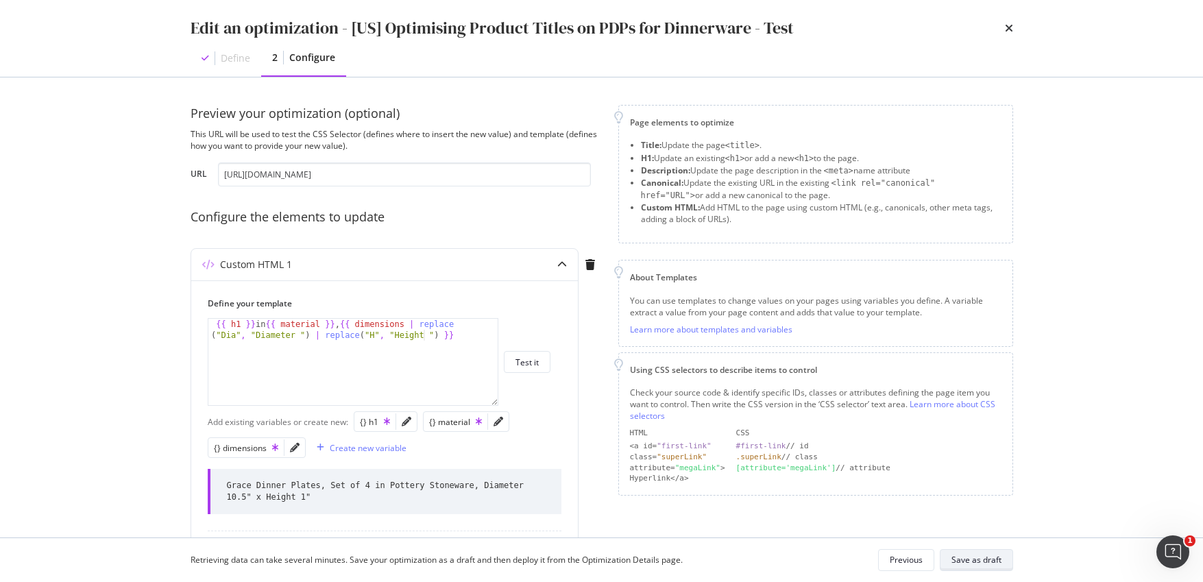
click at [981, 505] on div "Save as draft" at bounding box center [977, 560] width 50 height 19
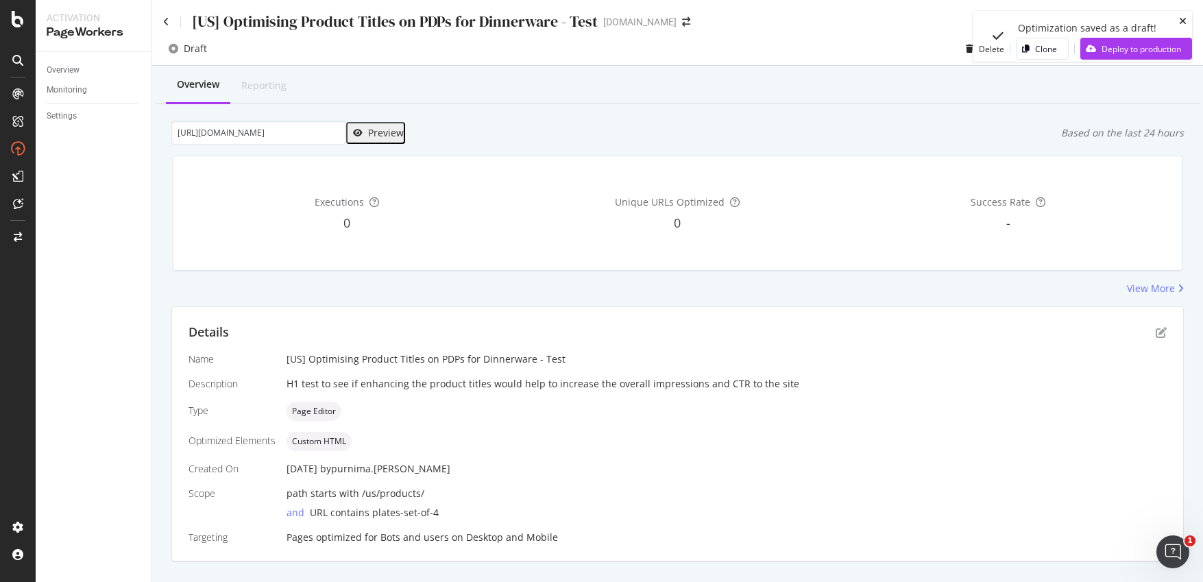
click at [1036, 19] on icon "close toast" at bounding box center [1183, 21] width 8 height 10
click at [1036, 57] on div "Deploy to production" at bounding box center [1131, 48] width 101 height 21
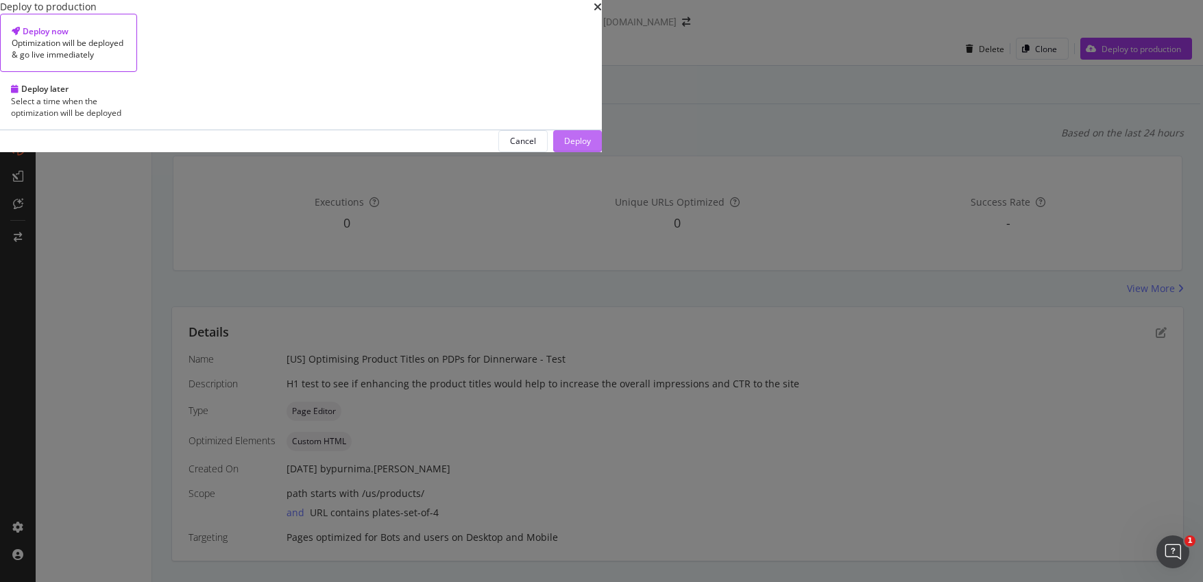
click at [591, 147] on div "Deploy" at bounding box center [577, 141] width 27 height 12
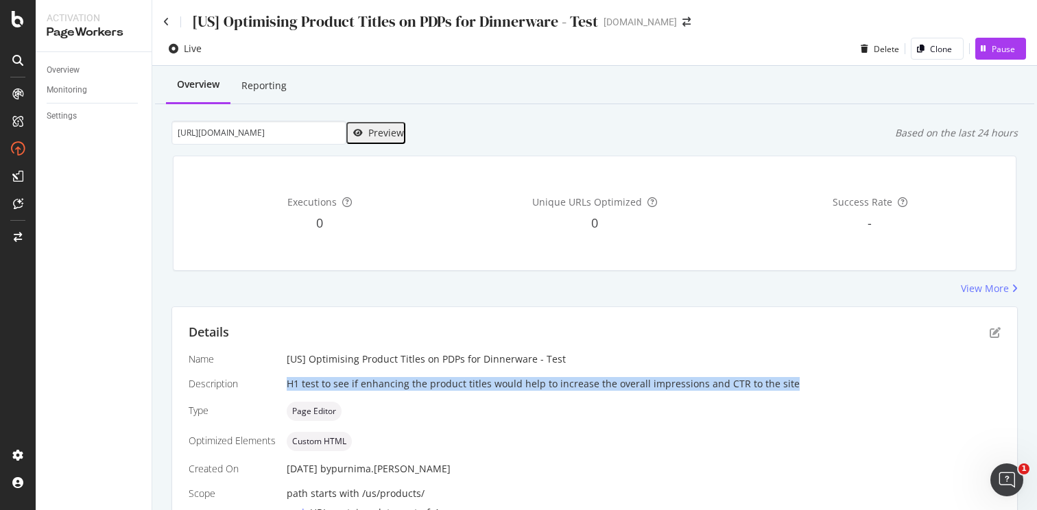
drag, startPoint x: 781, startPoint y: 385, endPoint x: 281, endPoint y: 387, distance: 499.9
click at [281, 387] on div "Name [US] Optimising Product Titles on PDPs for Dinnerware - Test Description H…" at bounding box center [595, 448] width 812 height 192
copy div "H1 test to see if enhancing the product titles would help to increase the overa…"
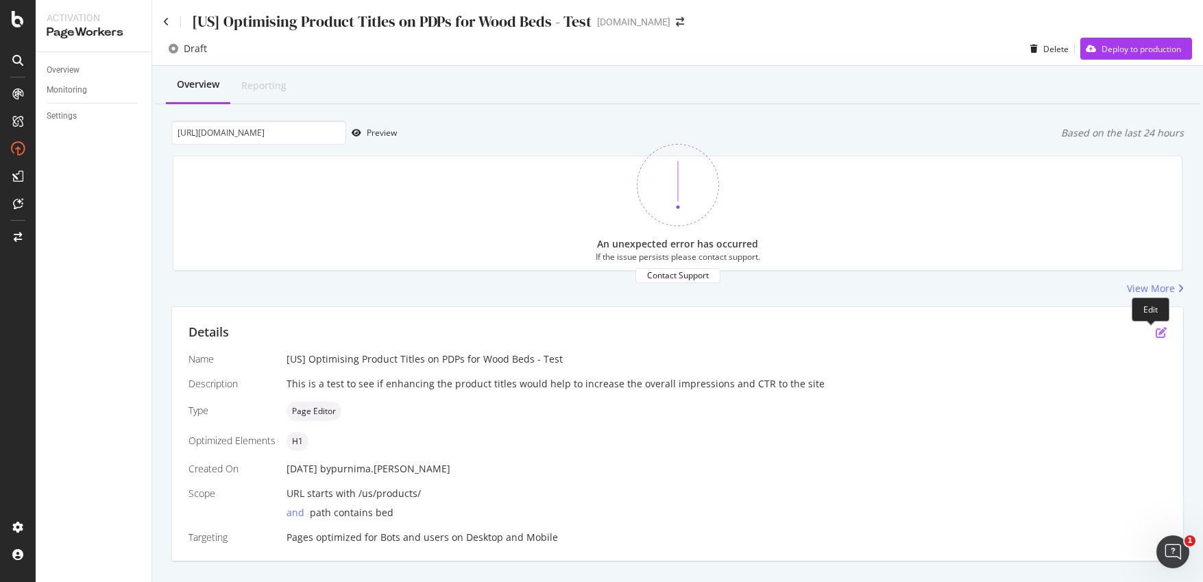
click at [1156, 333] on icon "pen-to-square" at bounding box center [1161, 332] width 11 height 11
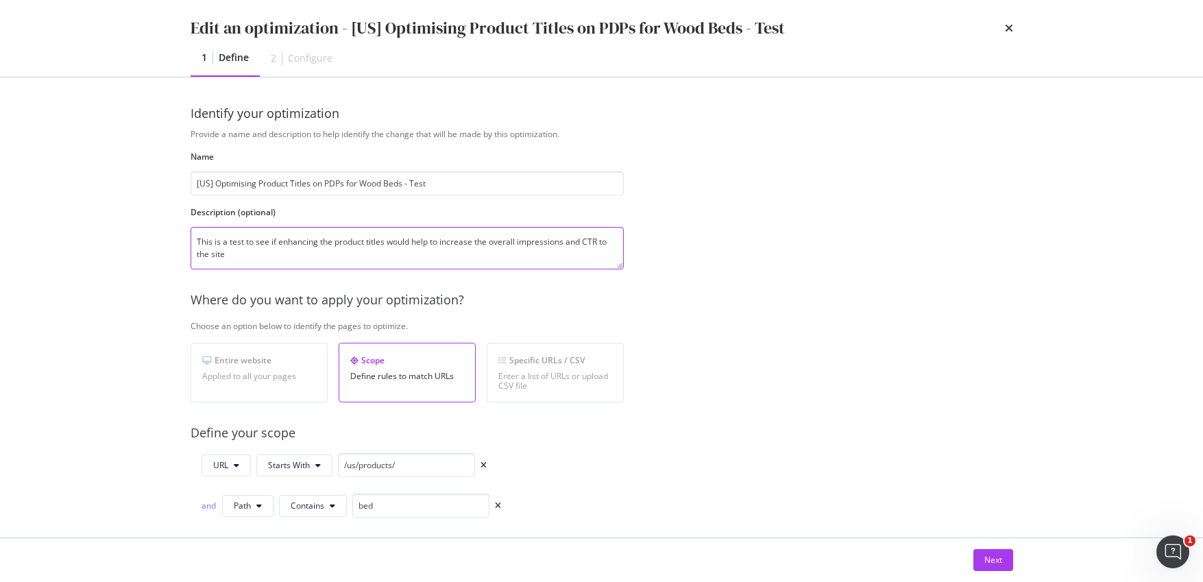
drag, startPoint x: 223, startPoint y: 251, endPoint x: 182, endPoint y: 231, distance: 45.7
click at [182, 231] on div "Identify your optimization Provide a name and description to help identify the …" at bounding box center [602, 307] width 878 height 460
paste textarea "H1"
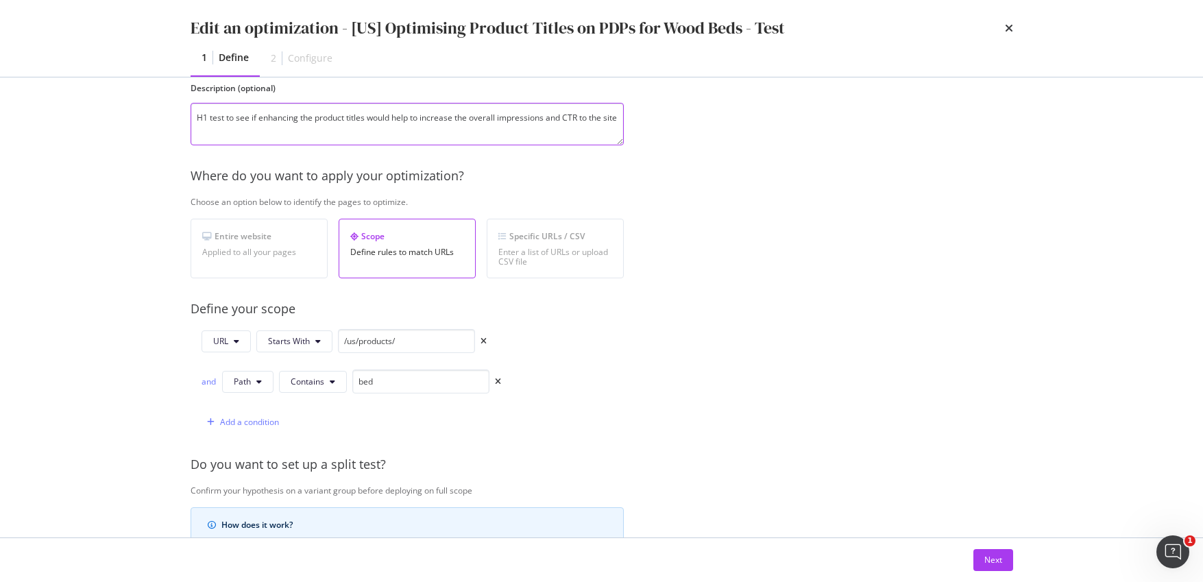
scroll to position [127, 0]
type textarea "H1 test to see if enhancing the product titles would help to increase the overa…"
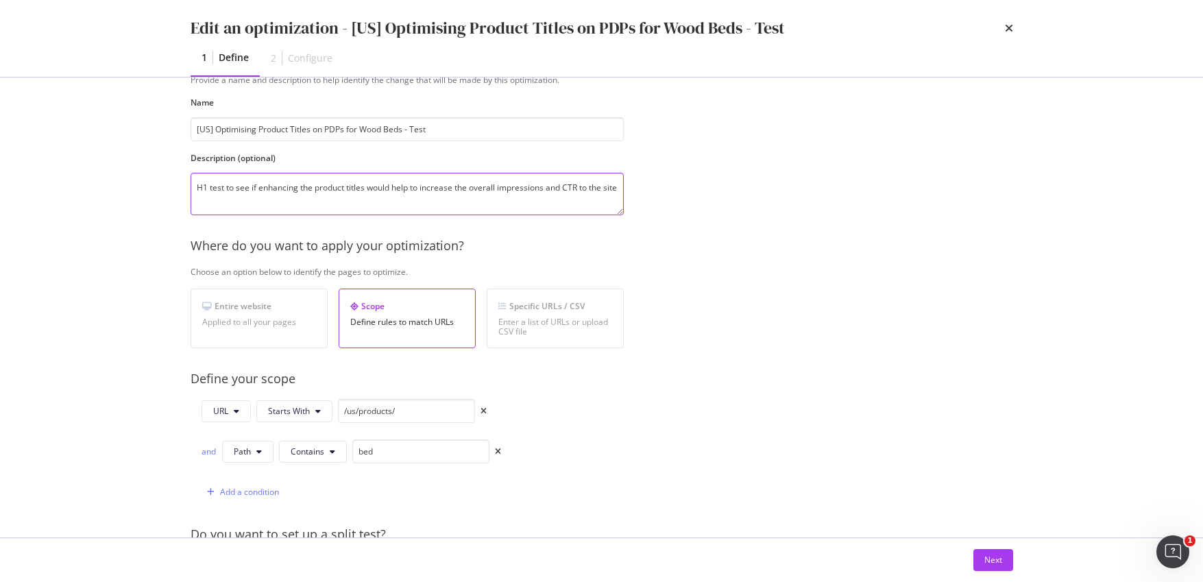
scroll to position [0, 0]
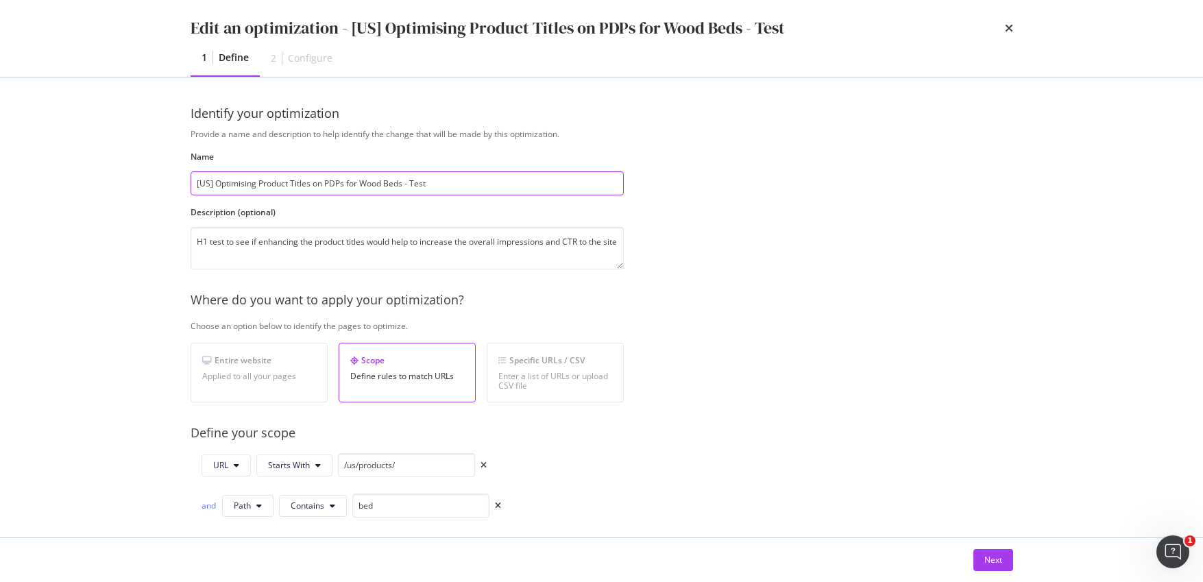
drag, startPoint x: 387, startPoint y: 183, endPoint x: 414, endPoint y: 183, distance: 27.4
click at [361, 181] on input "[US] Optimising Product Titles on PDPs for Wood Beds - Test" at bounding box center [407, 183] width 433 height 24
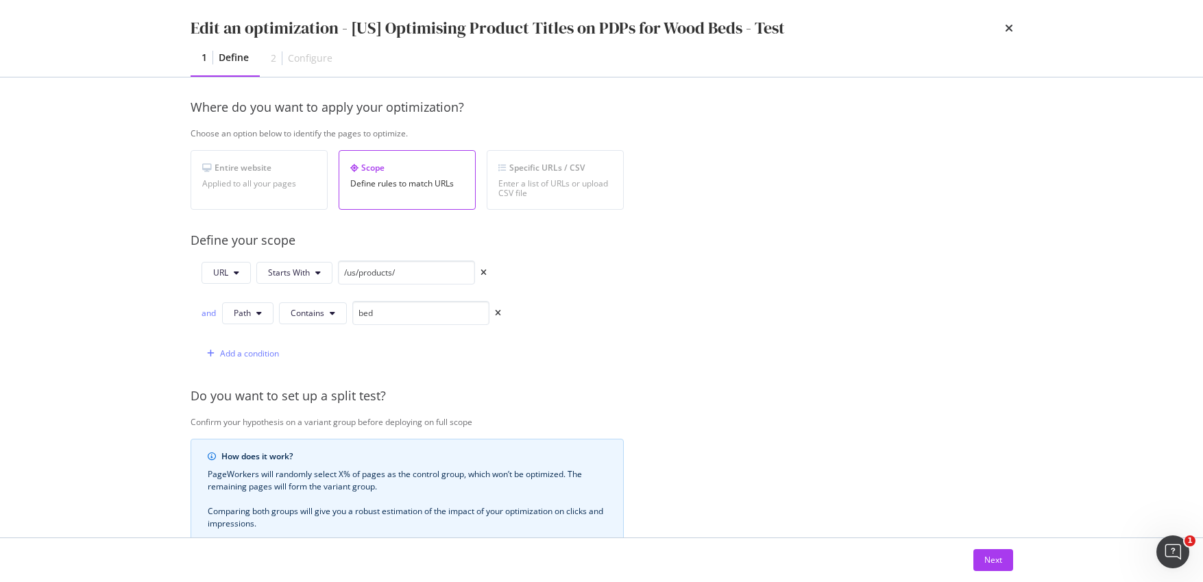
scroll to position [197, 0]
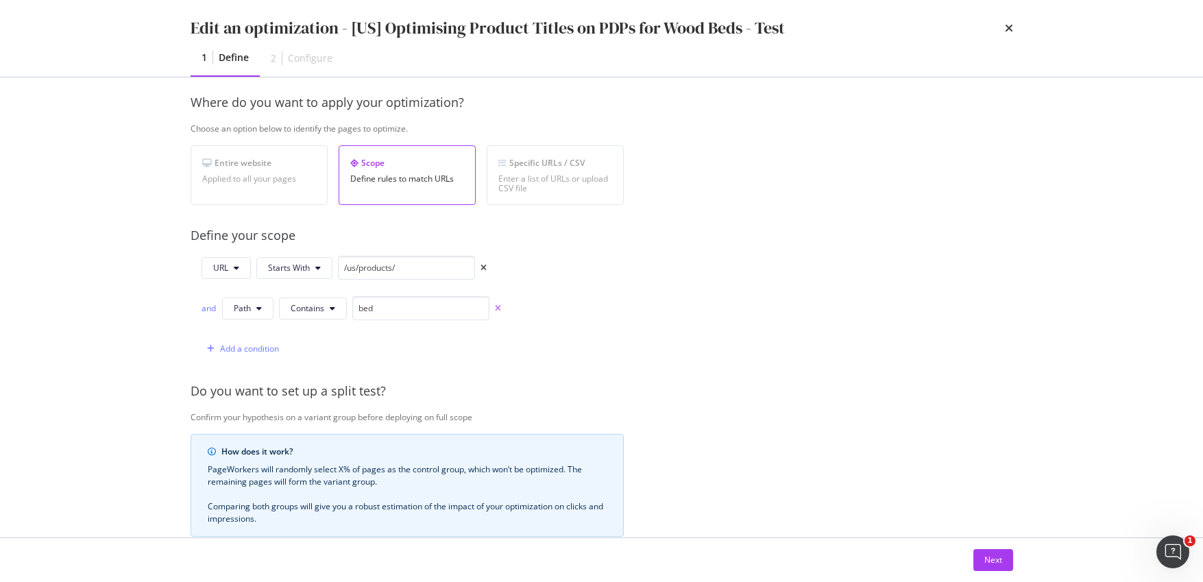
type input "[US] Optimising Product Titles on PDPs for Wood Beds - Test"
click at [496, 311] on icon "times" at bounding box center [498, 308] width 6 height 8
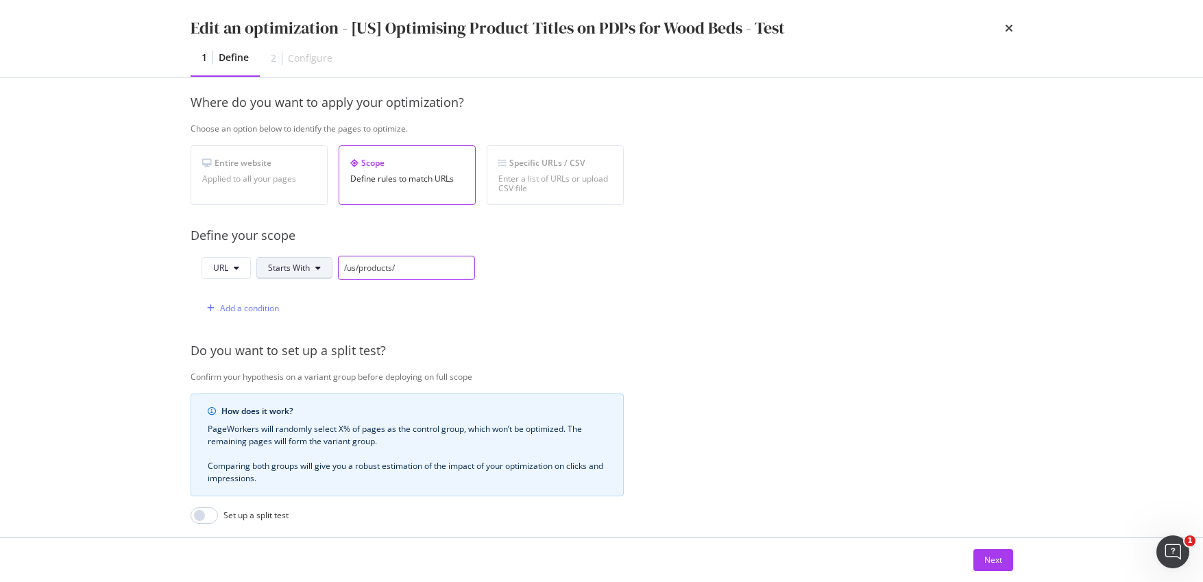
drag, startPoint x: 403, startPoint y: 269, endPoint x: 324, endPoint y: 268, distance: 79.6
click at [324, 268] on div "URL Starts With /us/products/" at bounding box center [339, 268] width 274 height 24
paste input "https://www.castlery.com/us/products/seb-bed"
drag, startPoint x: 388, startPoint y: 267, endPoint x: 297, endPoint y: 268, distance: 91.2
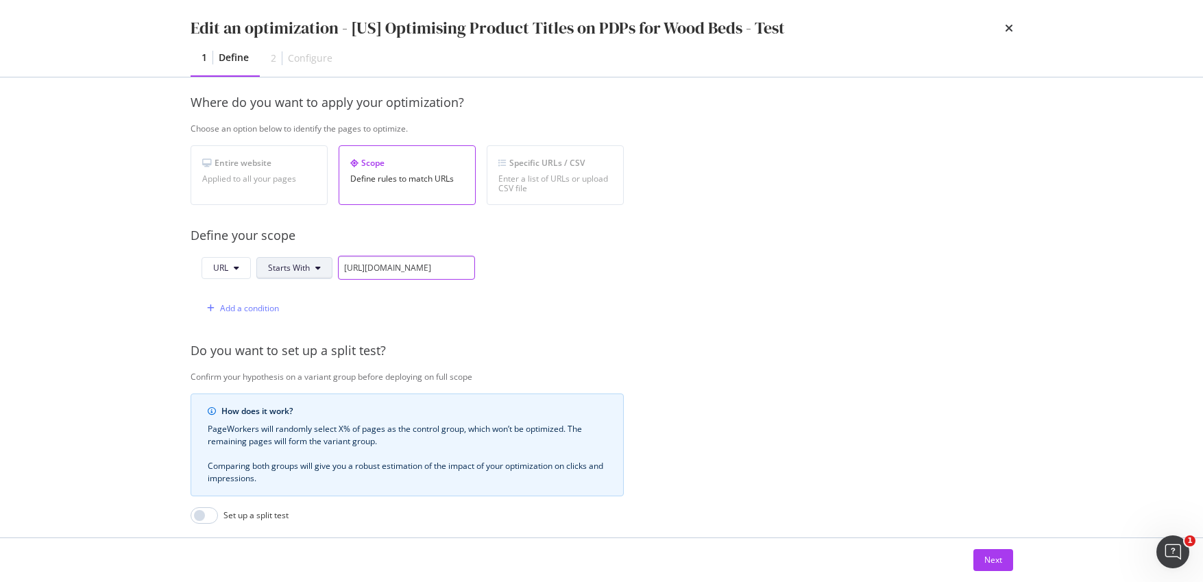
click at [297, 268] on div "URL Starts With https://www.castlery.com/us/products/seb-bed" at bounding box center [339, 268] width 274 height 24
type input "us/products/seb-bed"
click at [256, 310] on div "Add a condition" at bounding box center [249, 308] width 59 height 12
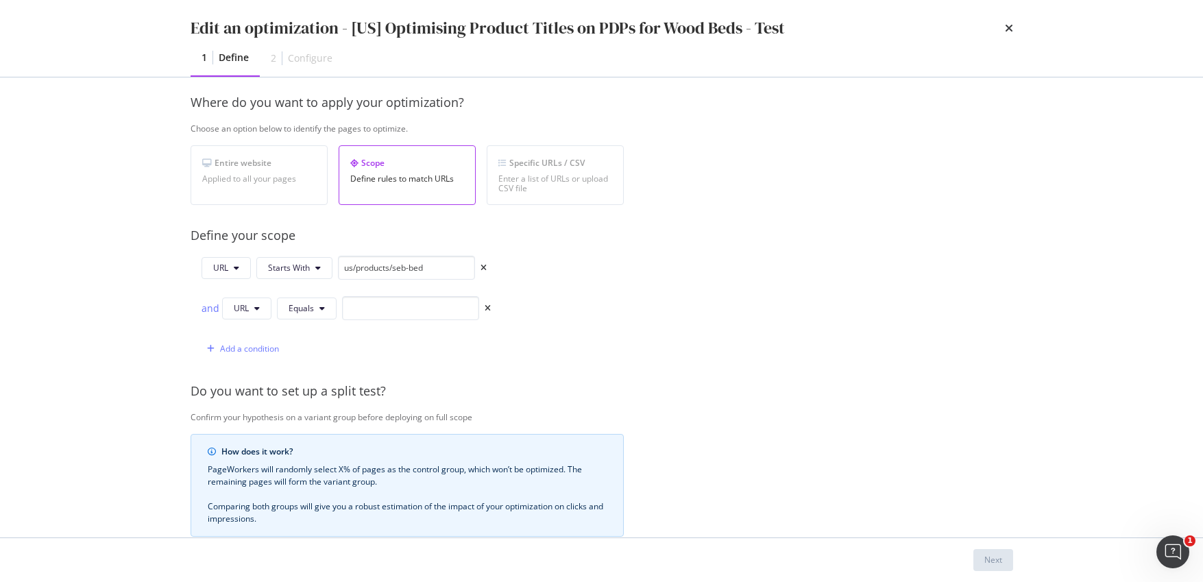
click at [203, 308] on div "and" at bounding box center [209, 309] width 15 height 14
click at [312, 314] on button "Equals" at bounding box center [307, 309] width 60 height 22
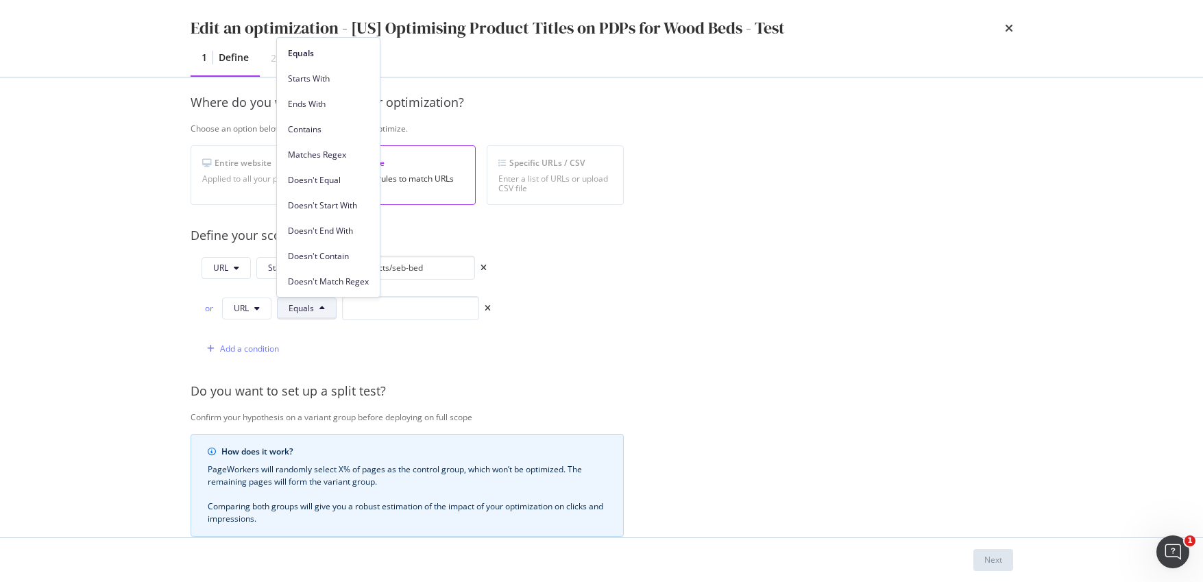
click at [303, 77] on span "Starts With" at bounding box center [328, 79] width 81 height 12
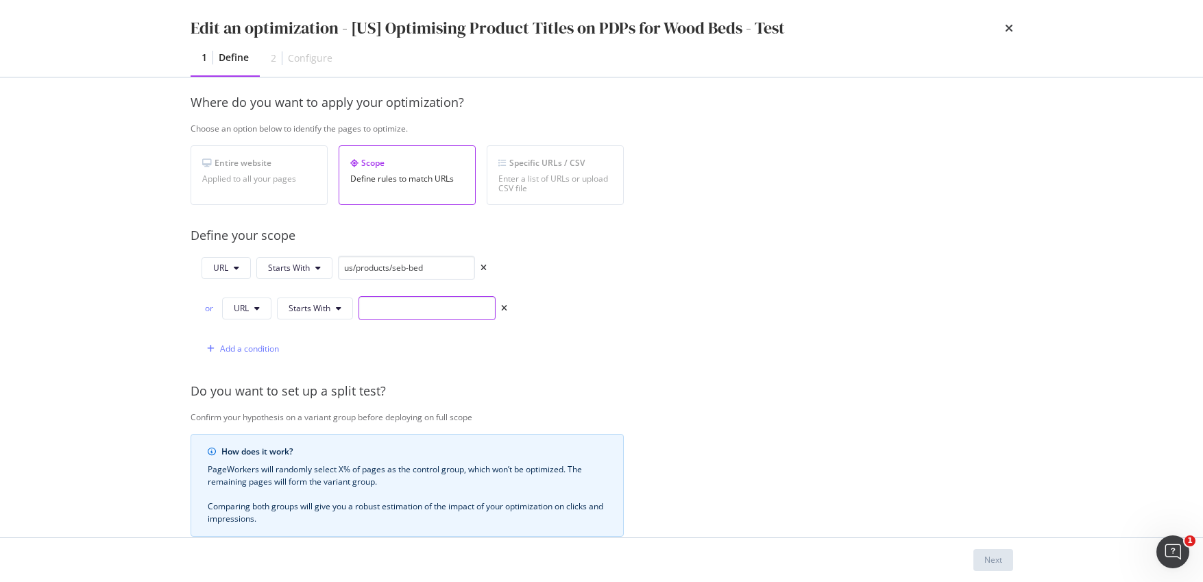
click at [420, 309] on input "modal" at bounding box center [427, 308] width 137 height 24
paste input "/us/products/crescent-bed"
type input "/us/products/crescent-bed"
click at [342, 268] on input "us/products/seb-bed" at bounding box center [406, 268] width 137 height 24
type input "/us/products/seb-bed"
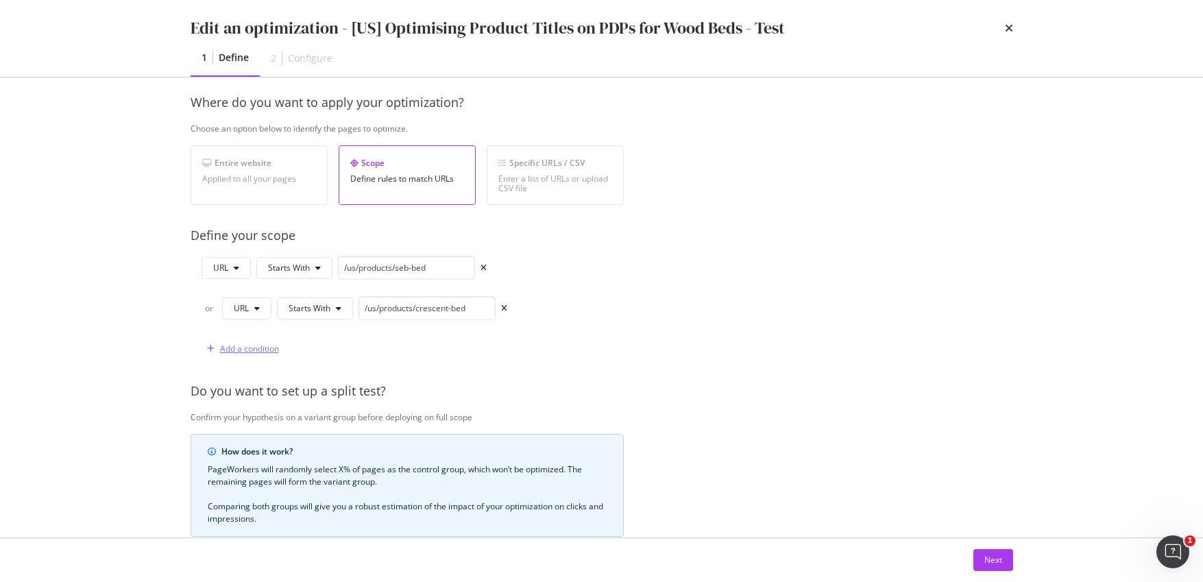
click at [246, 349] on div "Add a condition" at bounding box center [249, 349] width 59 height 12
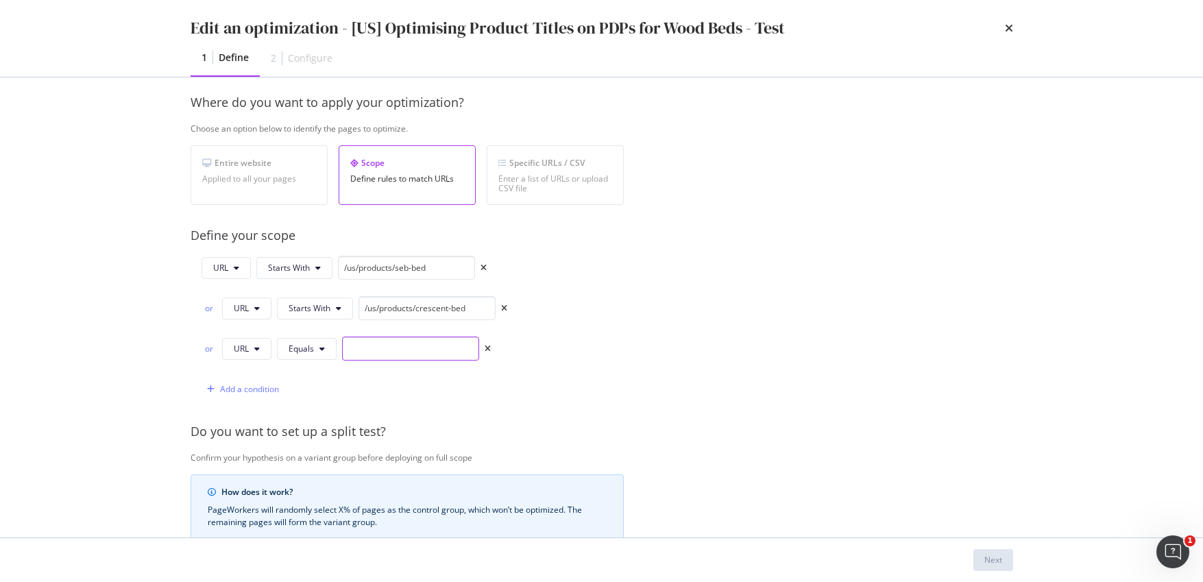
click at [427, 350] on input "modal" at bounding box center [410, 349] width 137 height 24
paste input "/us/products/harper-bed"
type input "/us/products/harper-bed"
click at [320, 349] on icon "modal" at bounding box center [322, 349] width 5 height 8
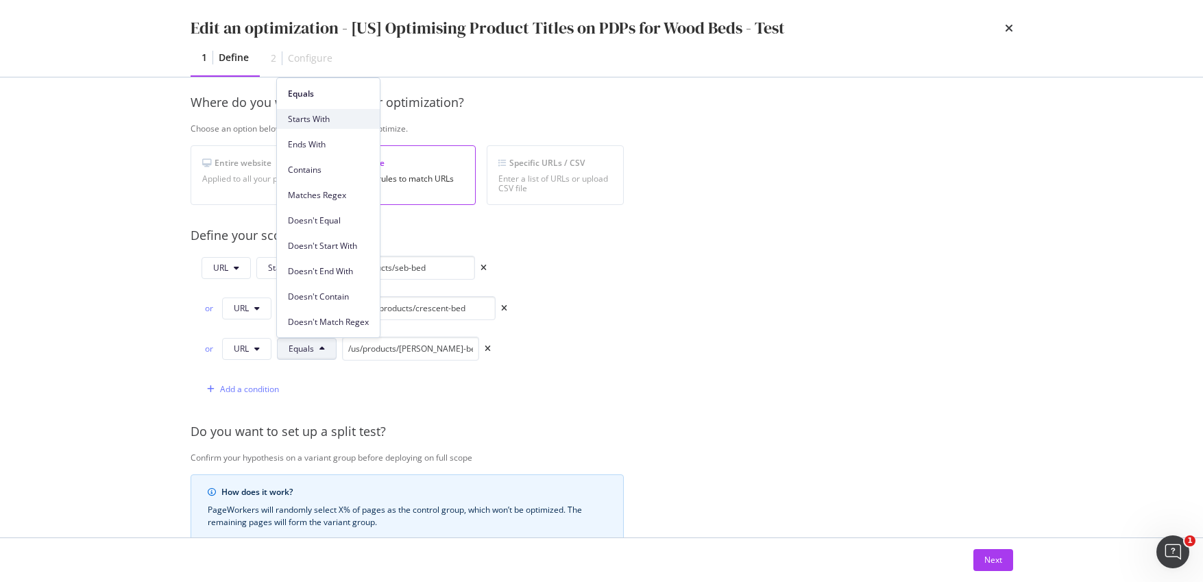
click at [313, 119] on span "Starts With" at bounding box center [328, 119] width 81 height 12
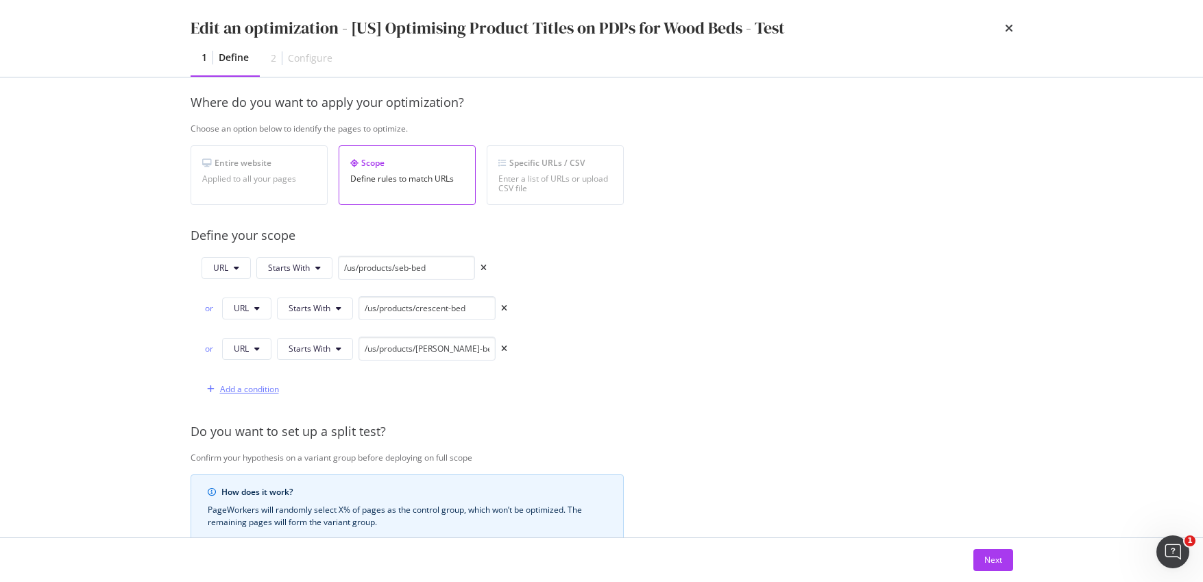
click at [264, 389] on div "Add a condition" at bounding box center [249, 389] width 59 height 12
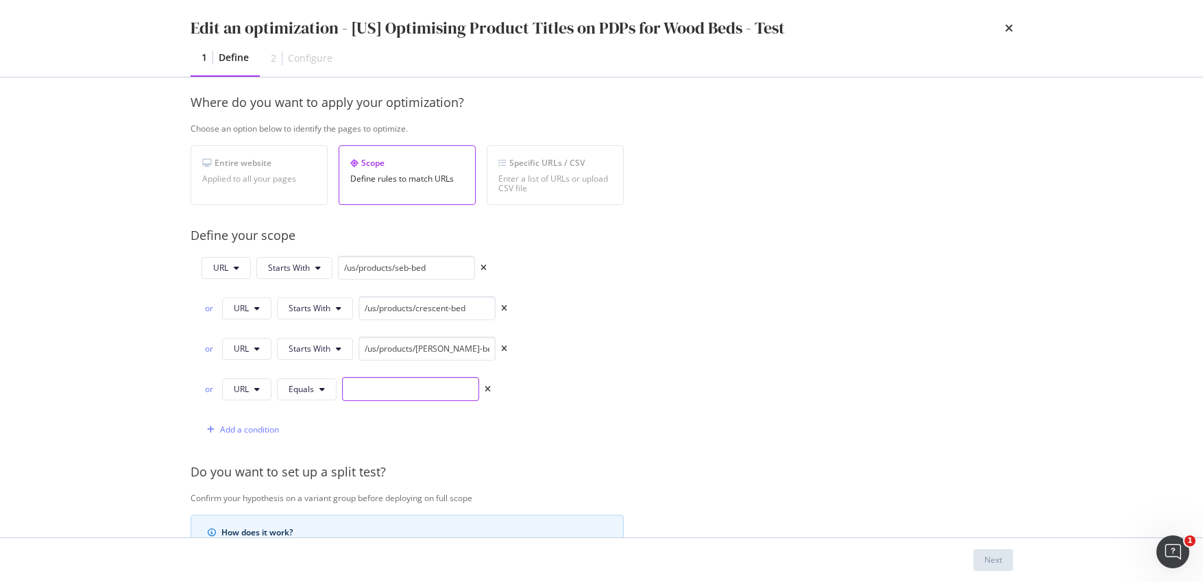
click at [404, 389] on input "modal" at bounding box center [410, 389] width 137 height 24
paste input "/us/products/joseph-bed-walnut"
type input "/us/products/joseph-bed-walnut"
click at [304, 395] on button "Equals" at bounding box center [307, 390] width 60 height 22
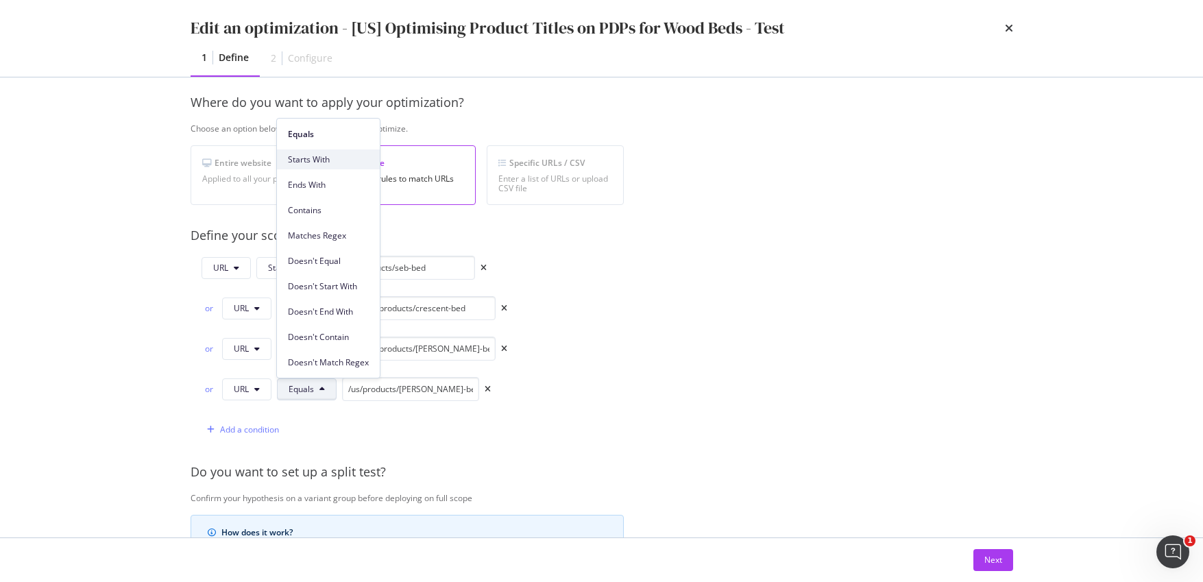
click at [319, 157] on span "Starts With" at bounding box center [328, 160] width 81 height 12
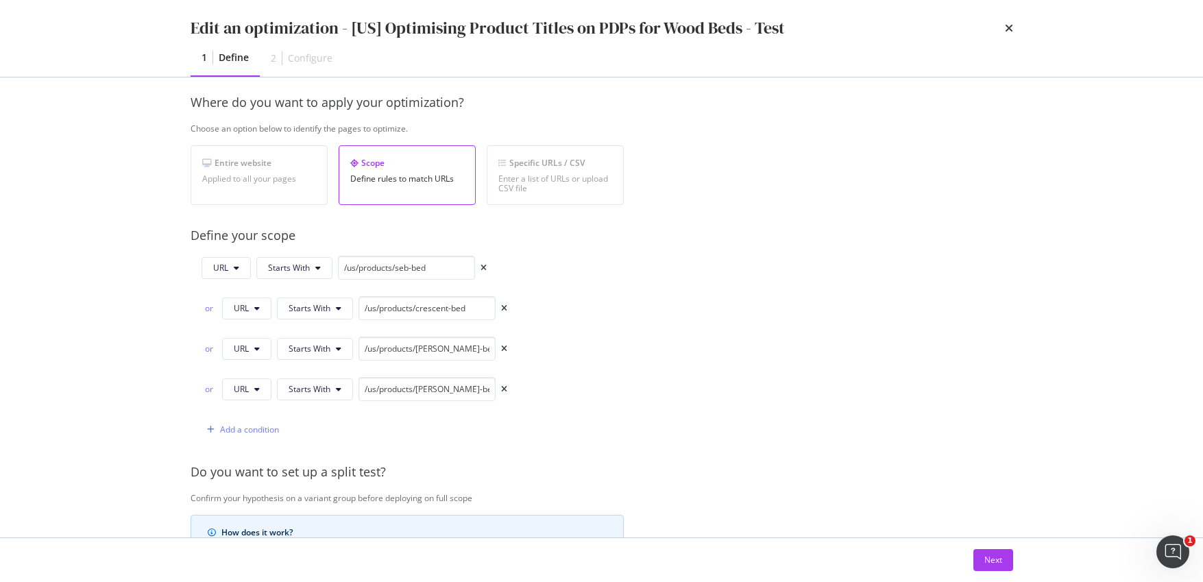
click at [668, 355] on div "Provide a name and description to help identify the change that will be made by…" at bounding box center [602, 361] width 823 height 861
click at [992, 565] on div "Next" at bounding box center [994, 560] width 18 height 12
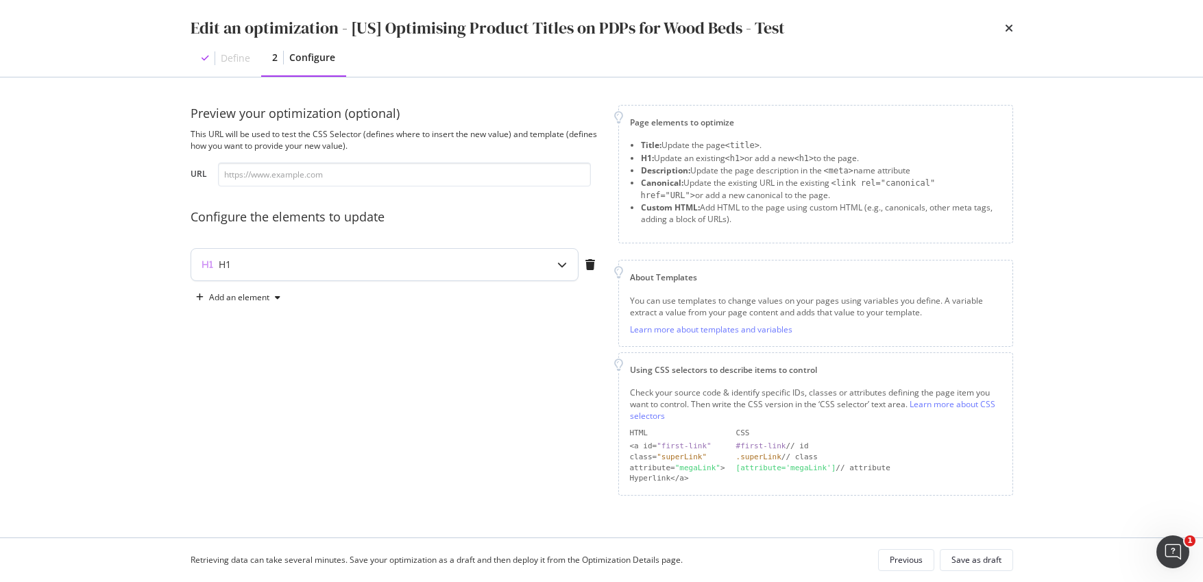
click at [553, 267] on div "modal" at bounding box center [563, 265] width 32 height 32
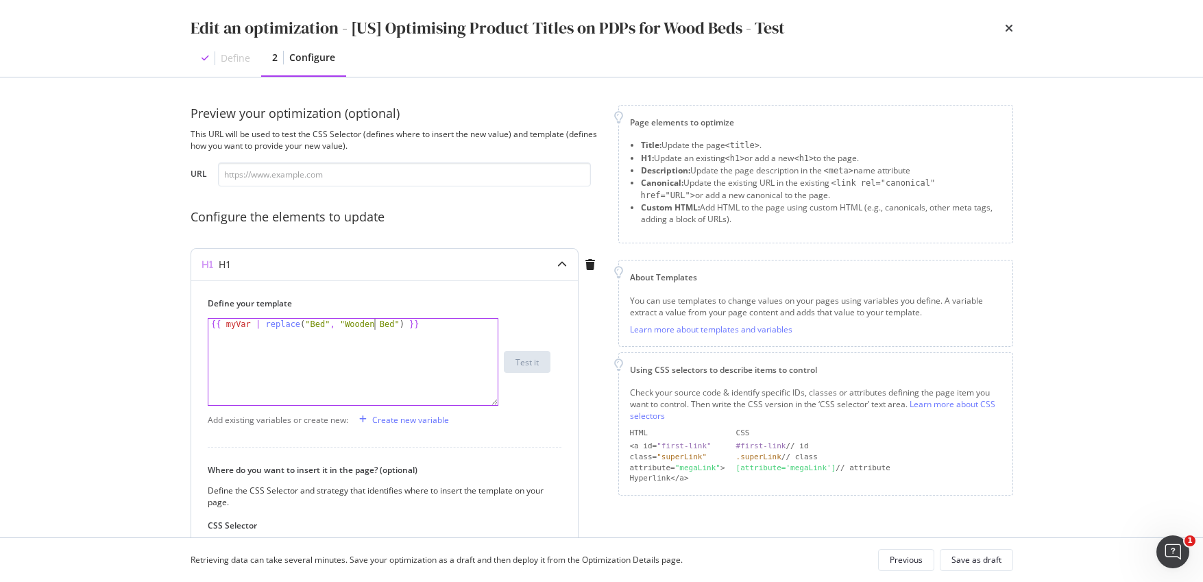
click at [374, 325] on div "{{ myVar | replace ( "Bed" , "Wooden Bed" ) }}" at bounding box center [352, 373] width 289 height 108
type textarea "{{ myVar | replace("Bed", "Wood Bed") }}"
click at [406, 177] on input "modal" at bounding box center [404, 175] width 373 height 24
paste input "https://www.castlery.com/us/products/seb-bed"
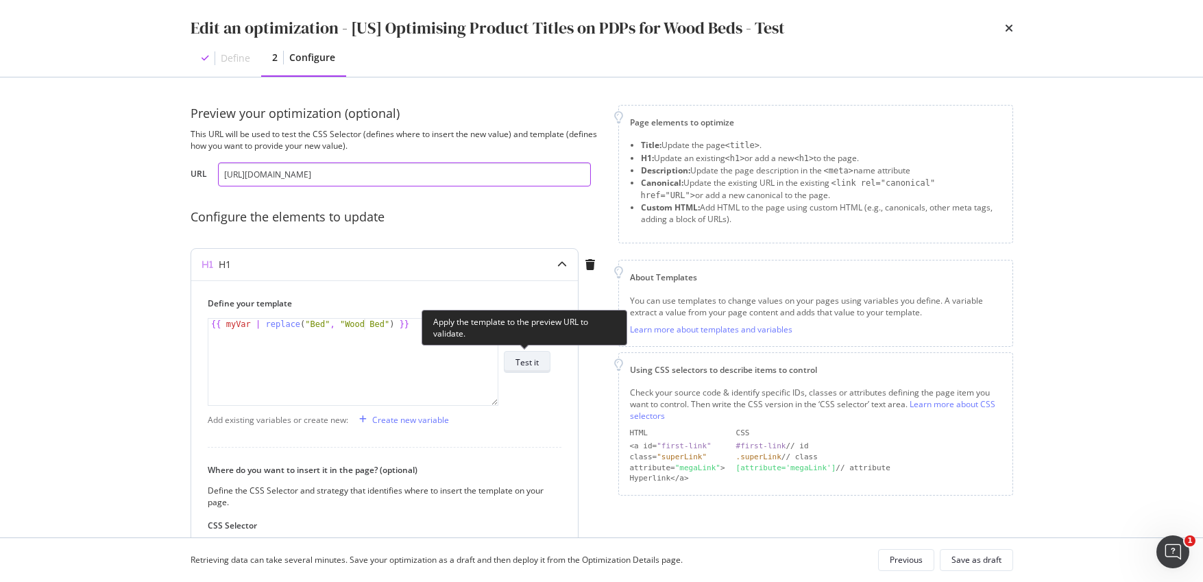
type input "https://www.castlery.com/us/products/seb-bed"
click at [534, 363] on div "Test it" at bounding box center [527, 363] width 23 height 12
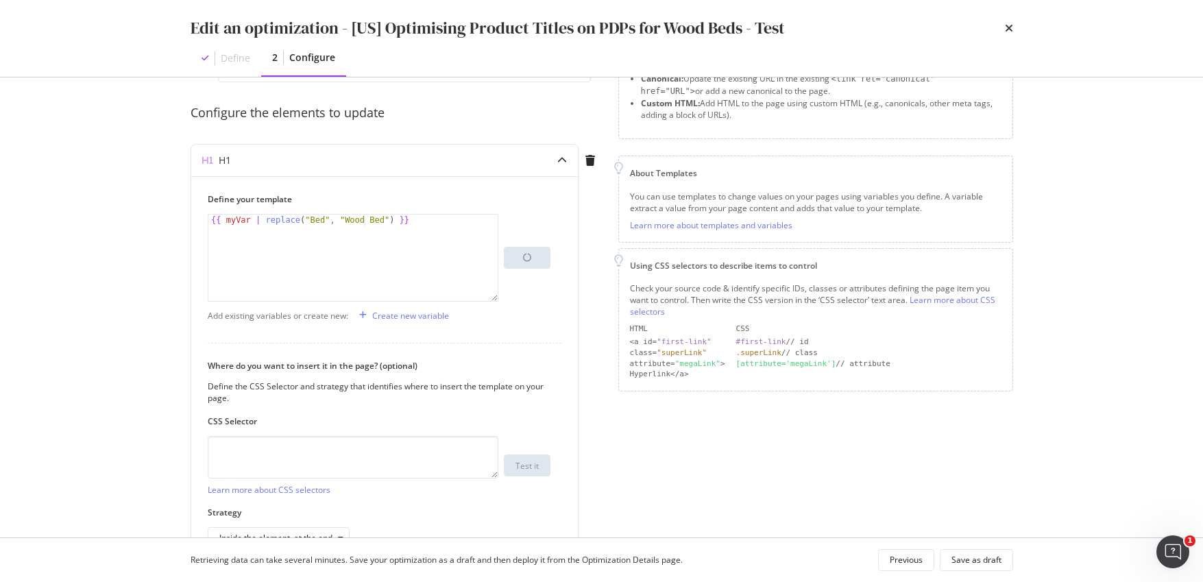
scroll to position [101, 0]
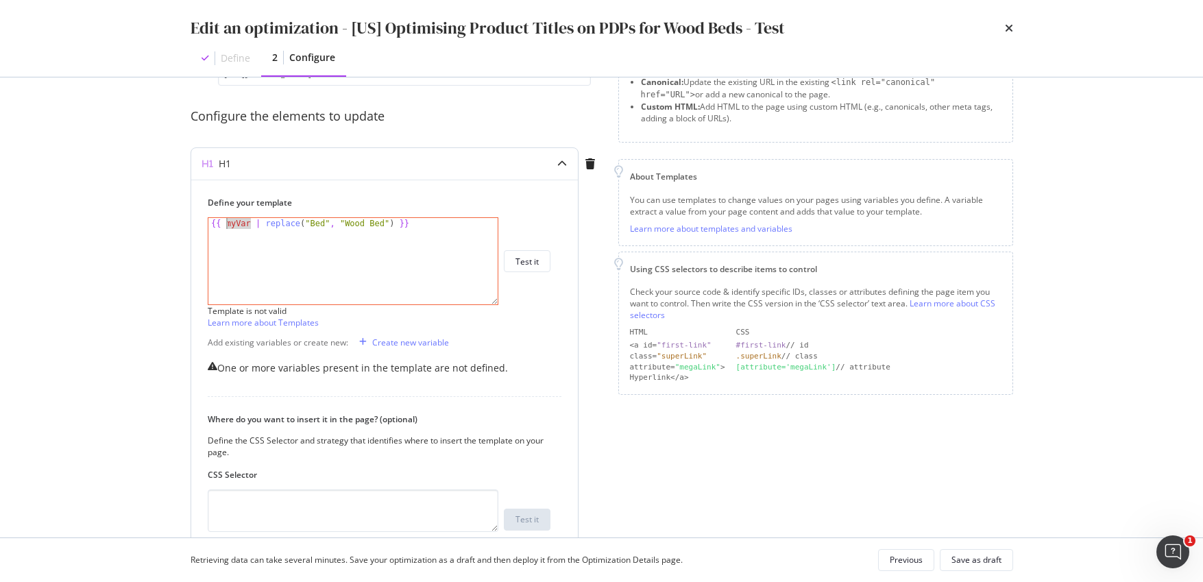
drag, startPoint x: 250, startPoint y: 224, endPoint x: 226, endPoint y: 225, distance: 24.0
click at [226, 225] on div "{{ myVar | replace ( "Bed" , "Wood Bed" ) }}" at bounding box center [352, 272] width 289 height 108
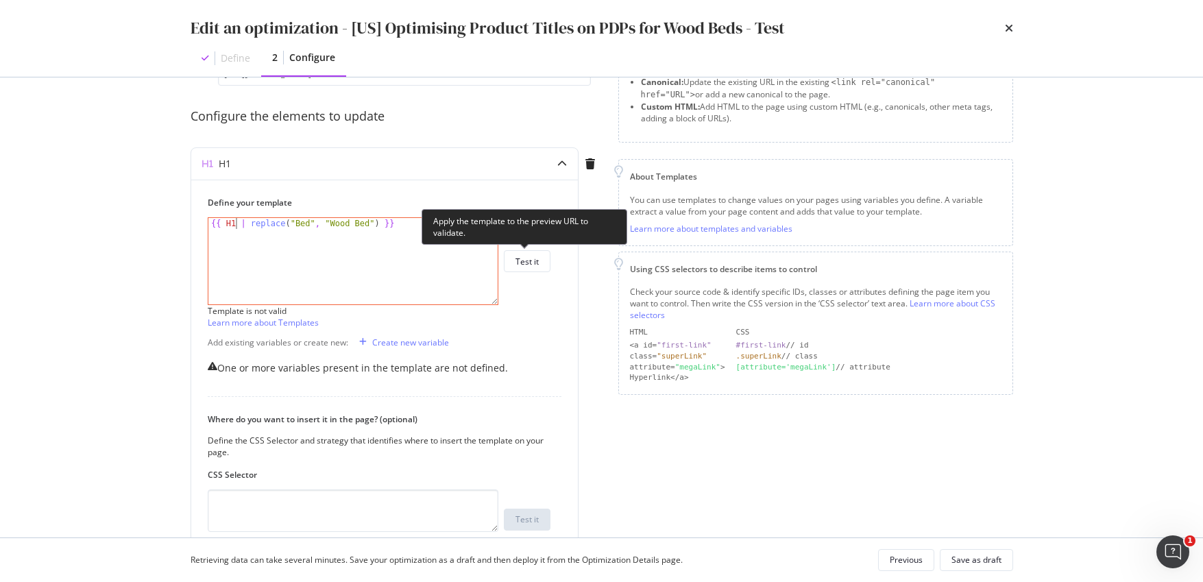
scroll to position [0, 3]
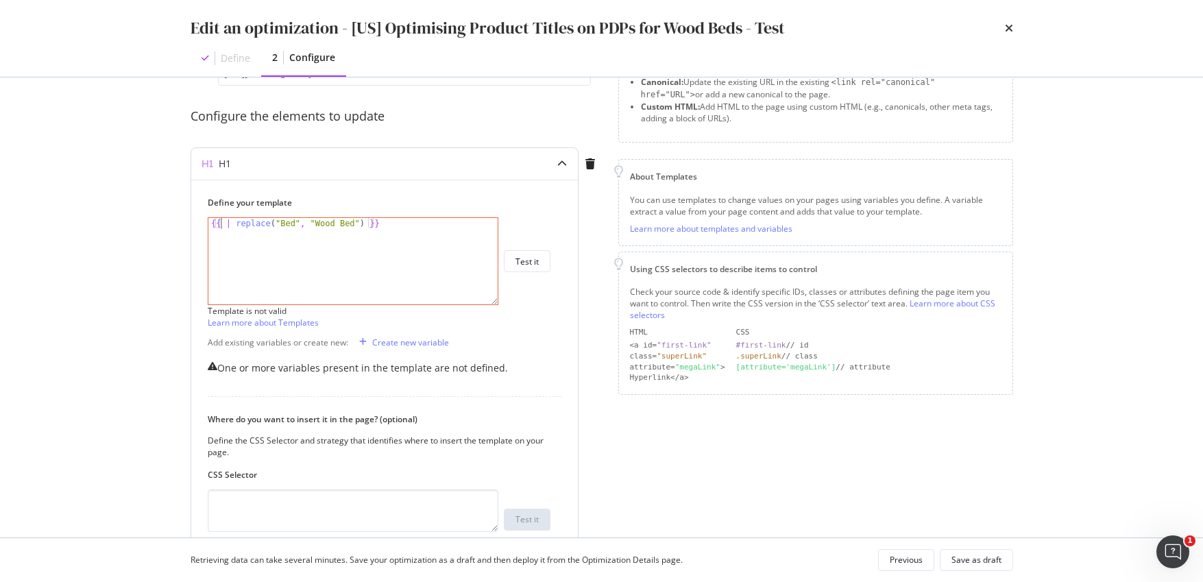
type textarea "{{ | replace("Bed", "Wood Bed") }}"
click at [377, 348] on div "Create new variable" at bounding box center [410, 343] width 77 height 12
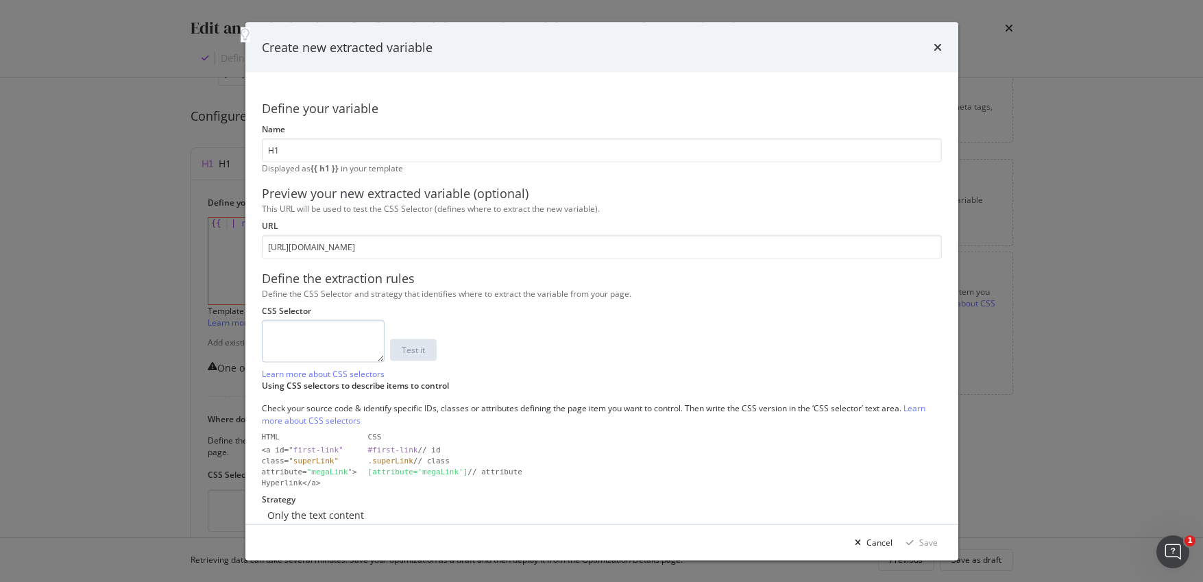
type input "H1"
click at [385, 363] on textarea "modal" at bounding box center [323, 341] width 123 height 43
type textarea "h1"
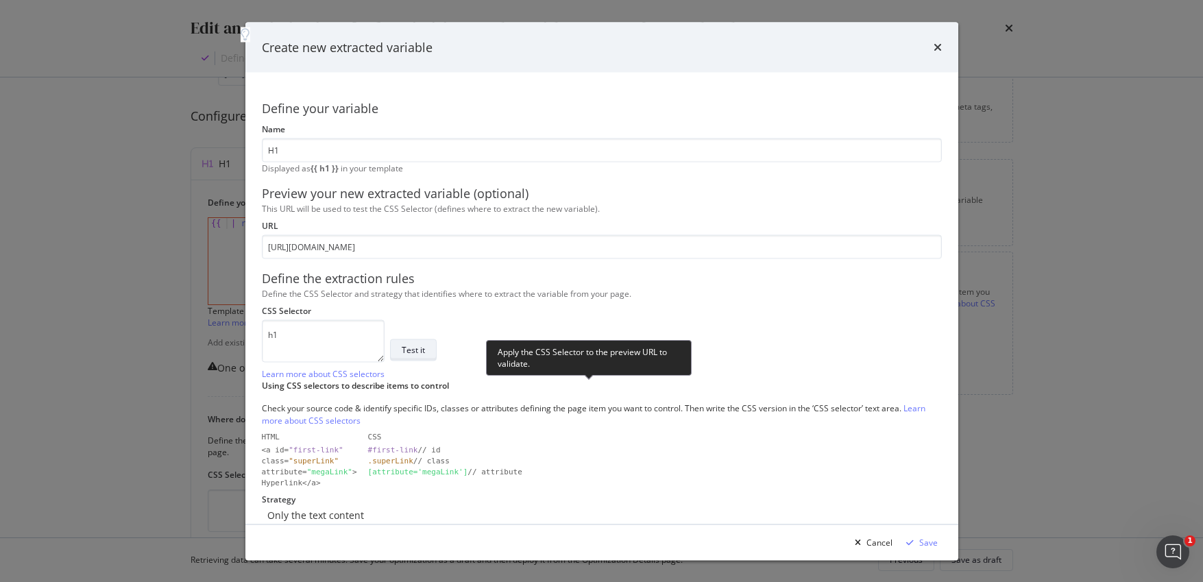
click at [425, 359] on div "Test it" at bounding box center [413, 349] width 23 height 19
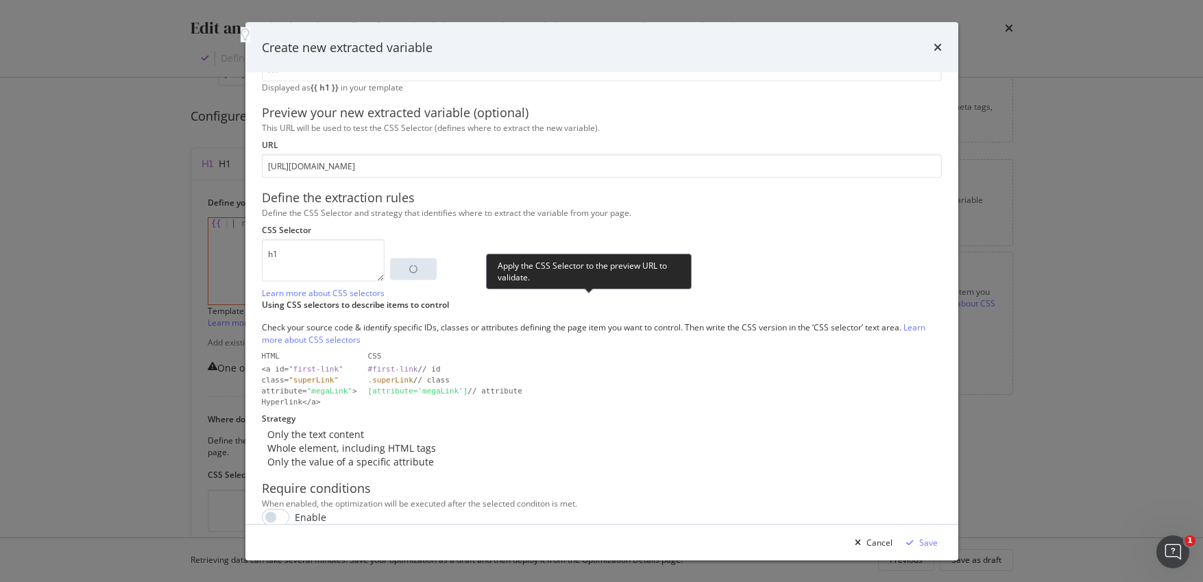
scroll to position [86, 0]
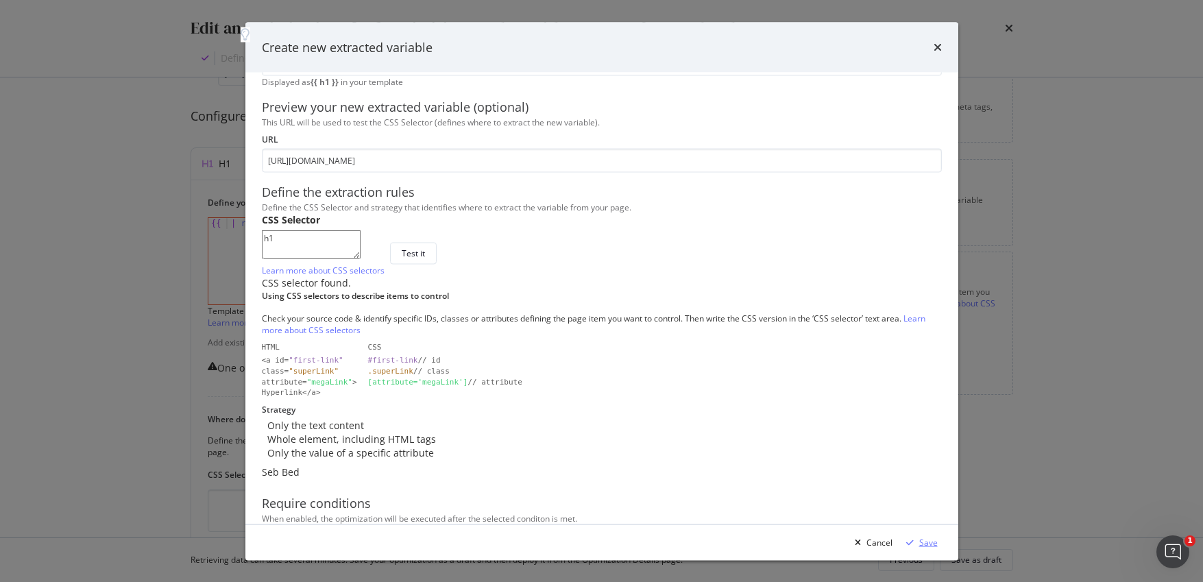
click at [920, 538] on div "modal" at bounding box center [910, 542] width 19 height 8
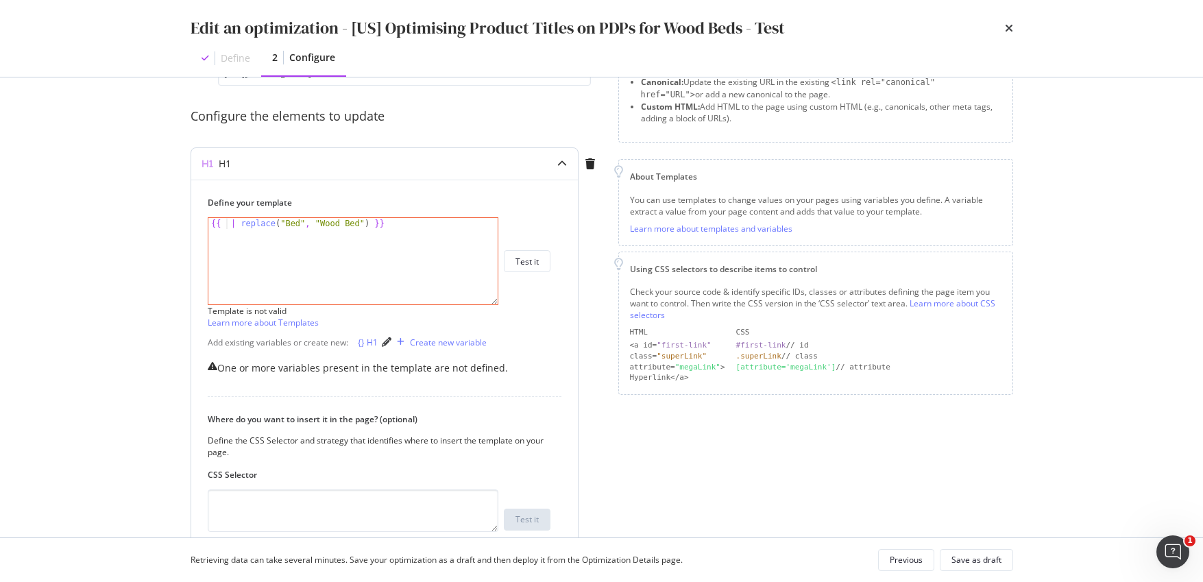
click at [361, 348] on div "{} H1" at bounding box center [368, 343] width 20 height 12
drag, startPoint x: 229, startPoint y: 225, endPoint x: 241, endPoint y: 223, distance: 12.5
click at [232, 224] on div "{{ {{ h1 }} | replace("Bed", "Wood Bed") }}" at bounding box center [352, 272] width 289 height 108
type textarea "{{ h1 }} | replace("Bed", "Wood Bed") }}"
drag, startPoint x: 424, startPoint y: 223, endPoint x: 179, endPoint y: 215, distance: 244.9
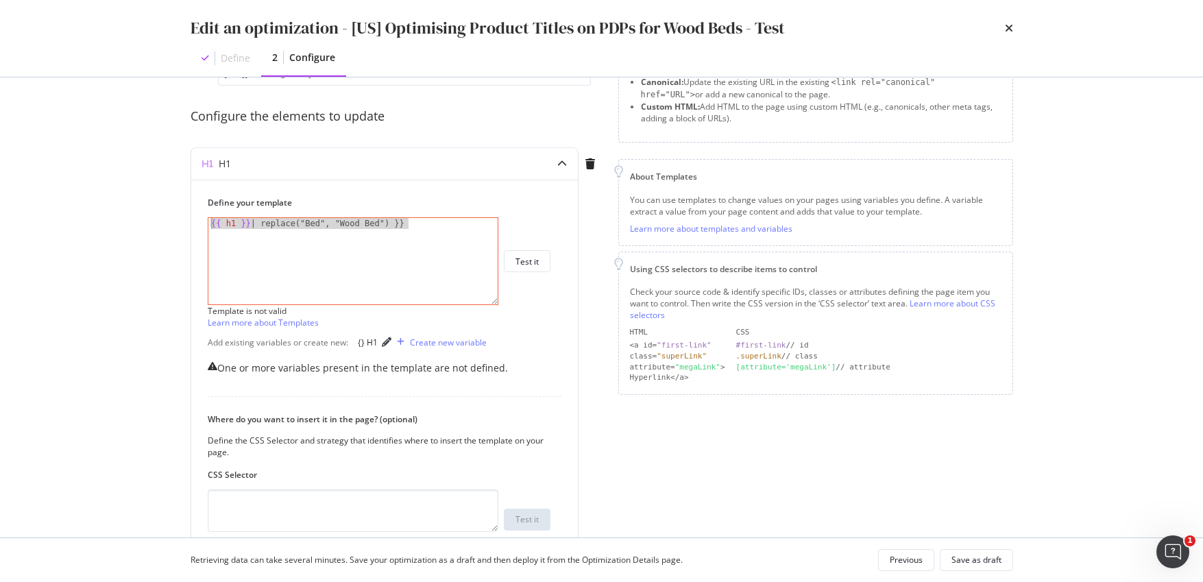
click at [179, 215] on div "Preview your optimization (optional) This URL will be used to test the CSS Sele…" at bounding box center [602, 307] width 878 height 460
click at [364, 348] on div "{} H1" at bounding box center [368, 343] width 20 height 12
click at [242, 221] on div "{{ h1 }}" at bounding box center [352, 272] width 289 height 108
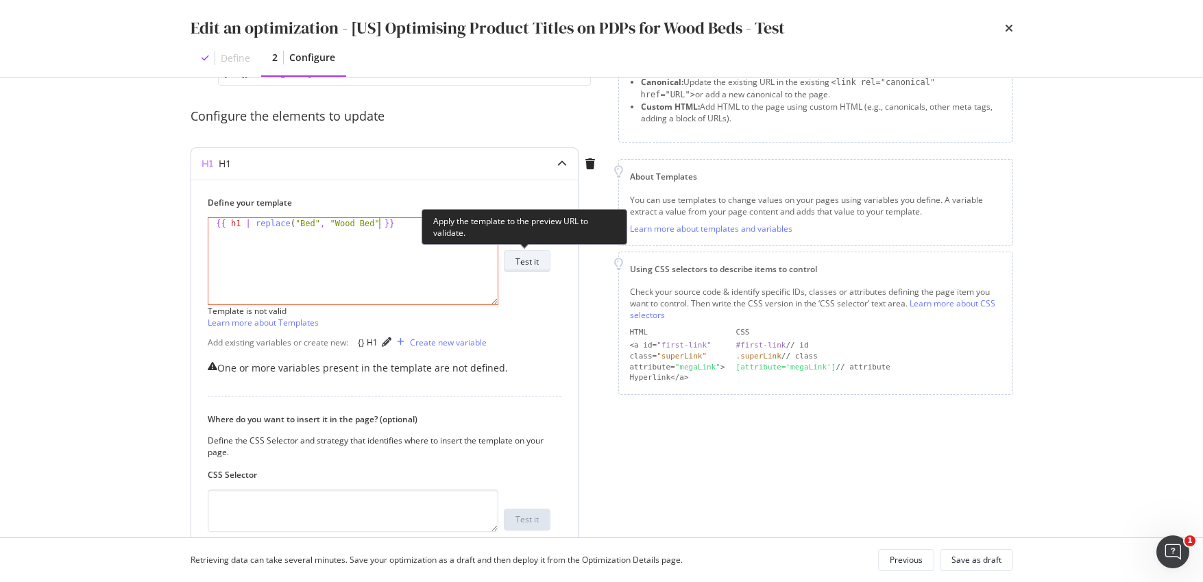
click at [527, 269] on div "Test it" at bounding box center [527, 261] width 23 height 19
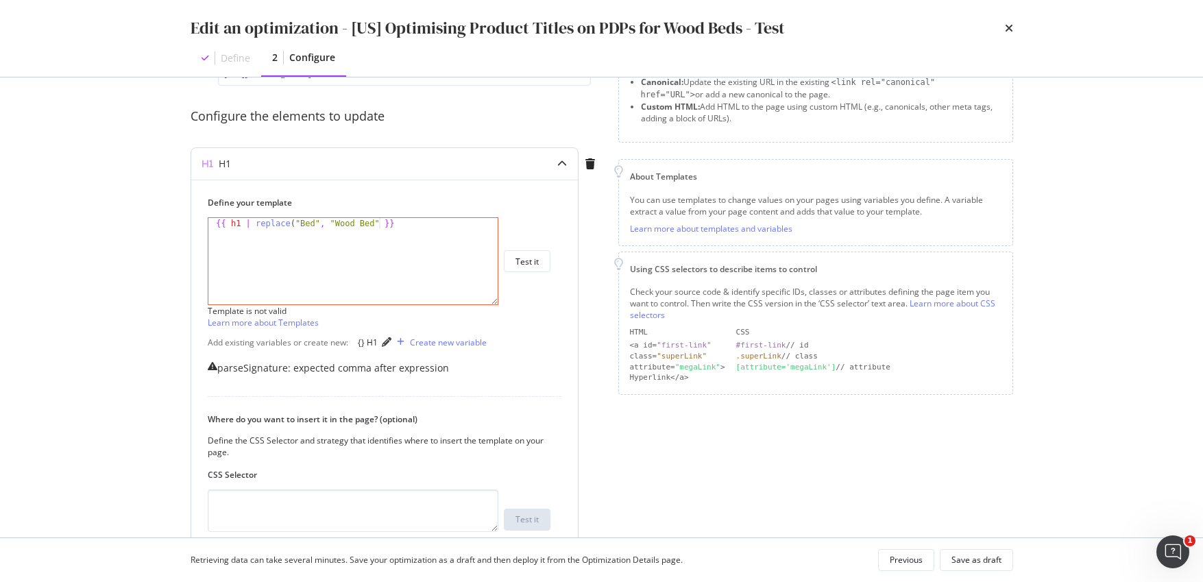
click at [379, 223] on div "{{ h1 | replace ( "Bed" , "Wood Bed" }}" at bounding box center [352, 272] width 289 height 108
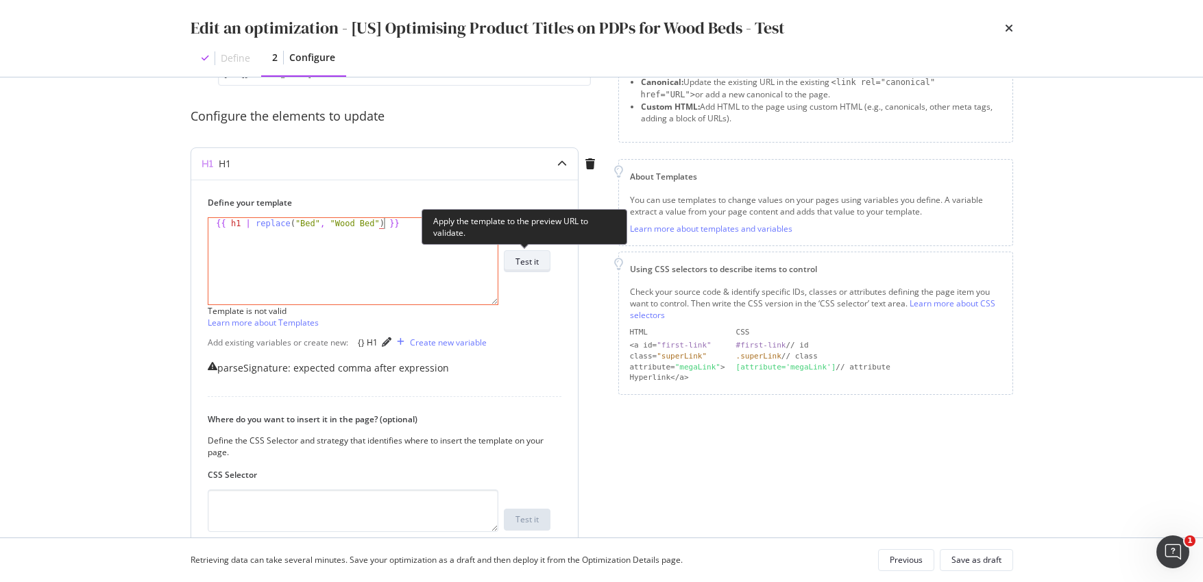
click at [535, 263] on div "Test it" at bounding box center [527, 262] width 23 height 12
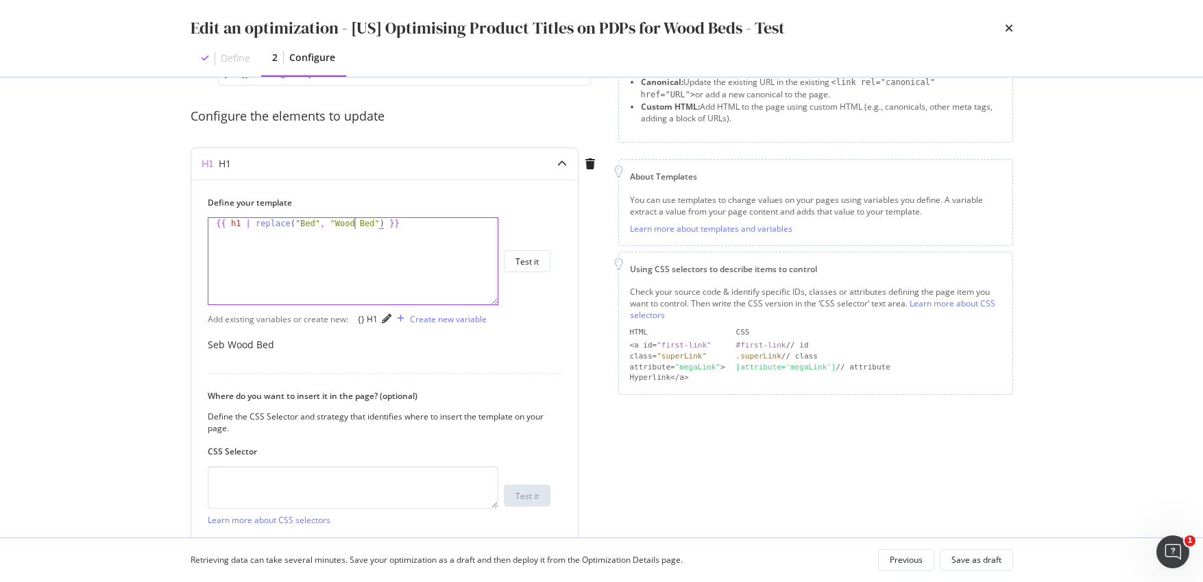
click at [355, 220] on div "{{ h1 | replace ( "Bed" , "Wood Bed" ) }}" at bounding box center [352, 272] width 289 height 108
type textarea "{{ h1 | replace("Bed", "Wood Bed") }}"
click at [972, 564] on div "Save as draft" at bounding box center [977, 560] width 50 height 12
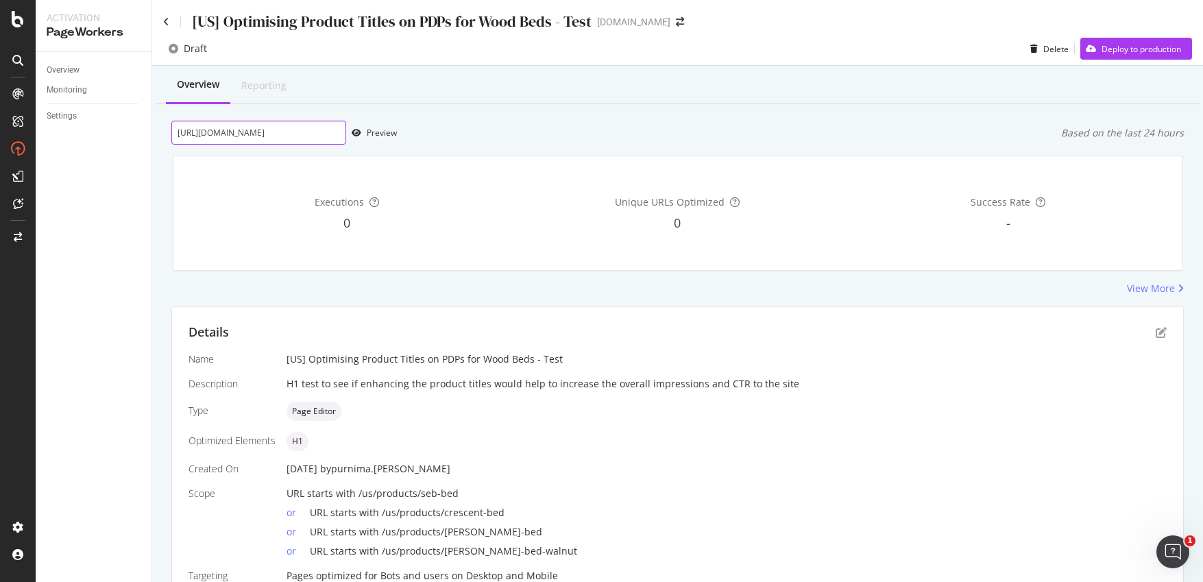
click at [309, 136] on input "https://www.castlery.com/us/products/crescent-bed" at bounding box center [258, 133] width 175 height 24
click at [377, 132] on div "Preview" at bounding box center [382, 133] width 30 height 12
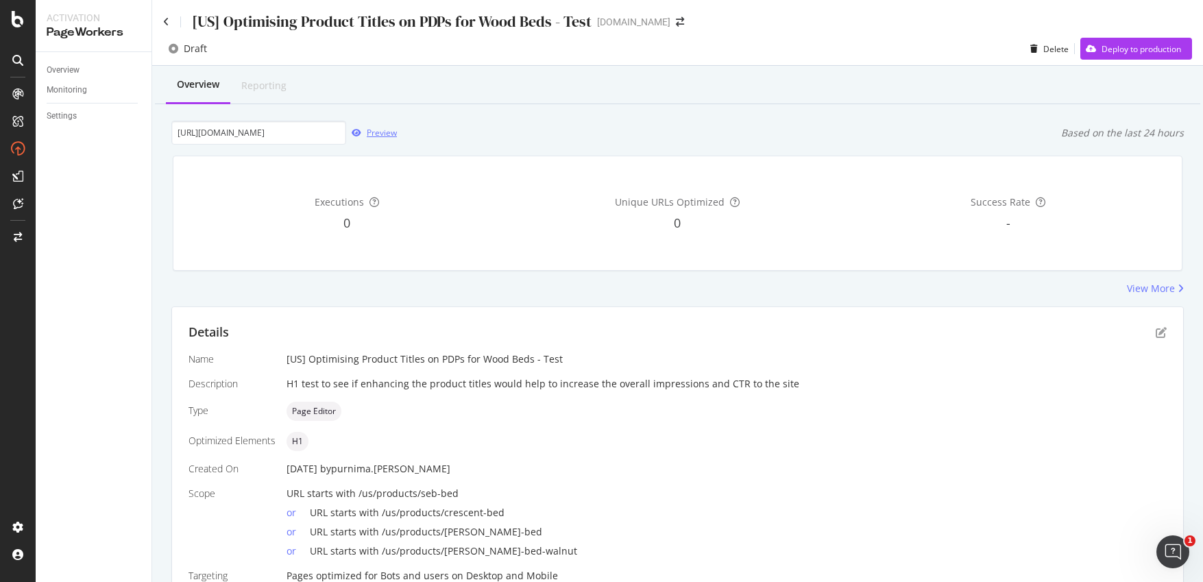
scroll to position [0, 0]
click at [313, 130] on input "https://www.castlery.com/us/products/crescent-bed" at bounding box center [258, 133] width 175 height 24
click at [315, 129] on input "https://www.castlery.com/us/products/crescent-bed" at bounding box center [258, 133] width 175 height 24
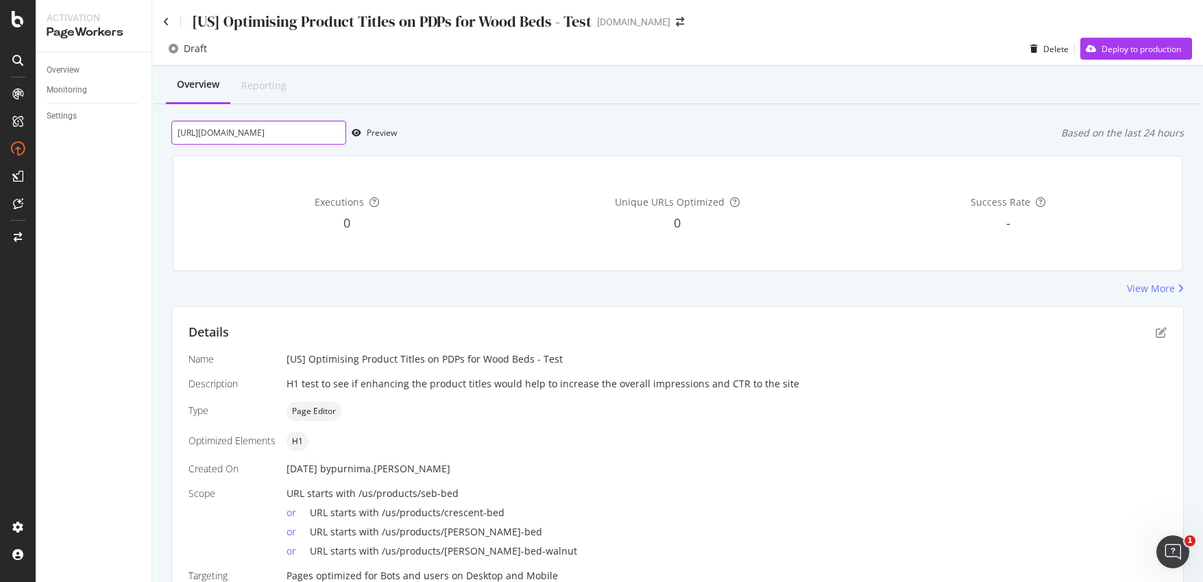
click at [315, 129] on input "https://www.castlery.com/us/products/crescent-bed" at bounding box center [258, 133] width 175 height 24
paste input "harper"
type input "https://www.castlery.com/us/products/harper-bed"
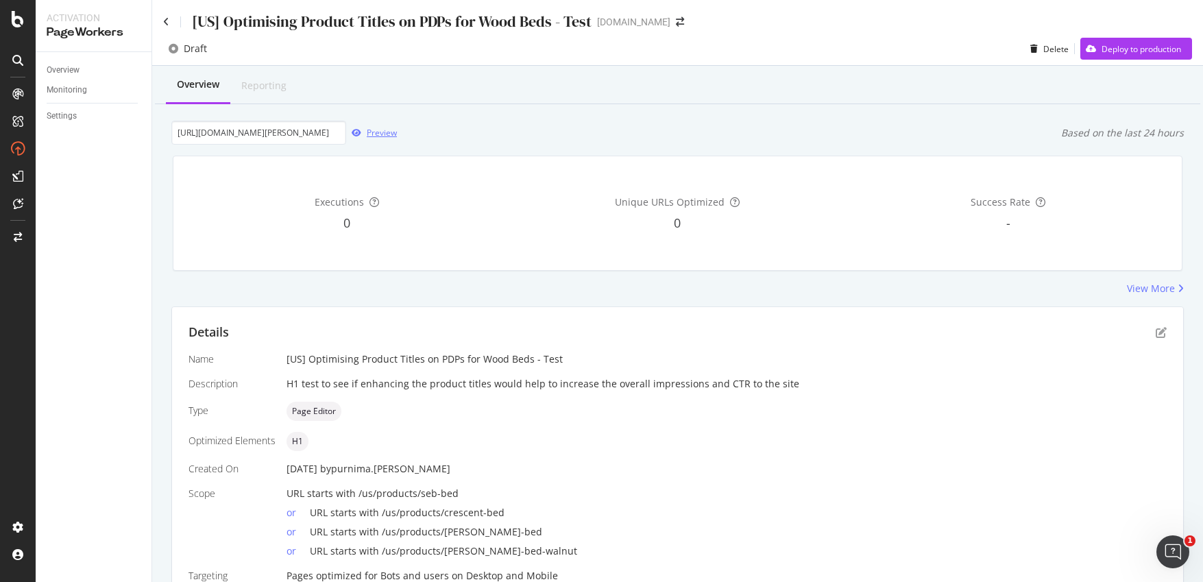
click at [373, 128] on div "Preview" at bounding box center [382, 133] width 30 height 12
click at [1147, 339] on div "Details" at bounding box center [678, 333] width 979 height 18
click at [1156, 332] on icon "pen-to-square" at bounding box center [1161, 332] width 11 height 11
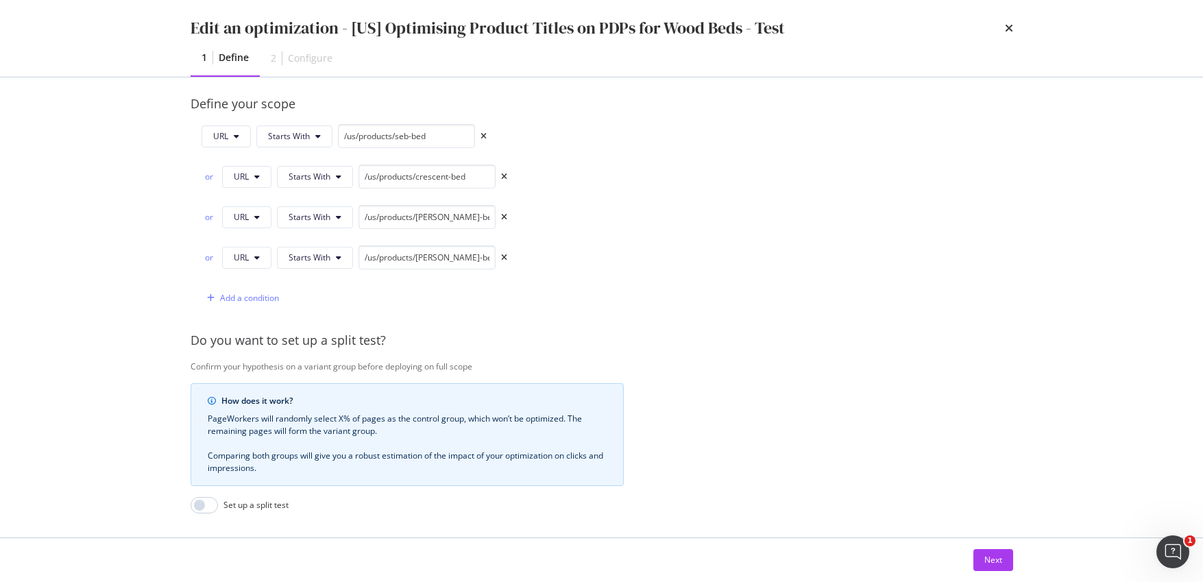
scroll to position [490, 0]
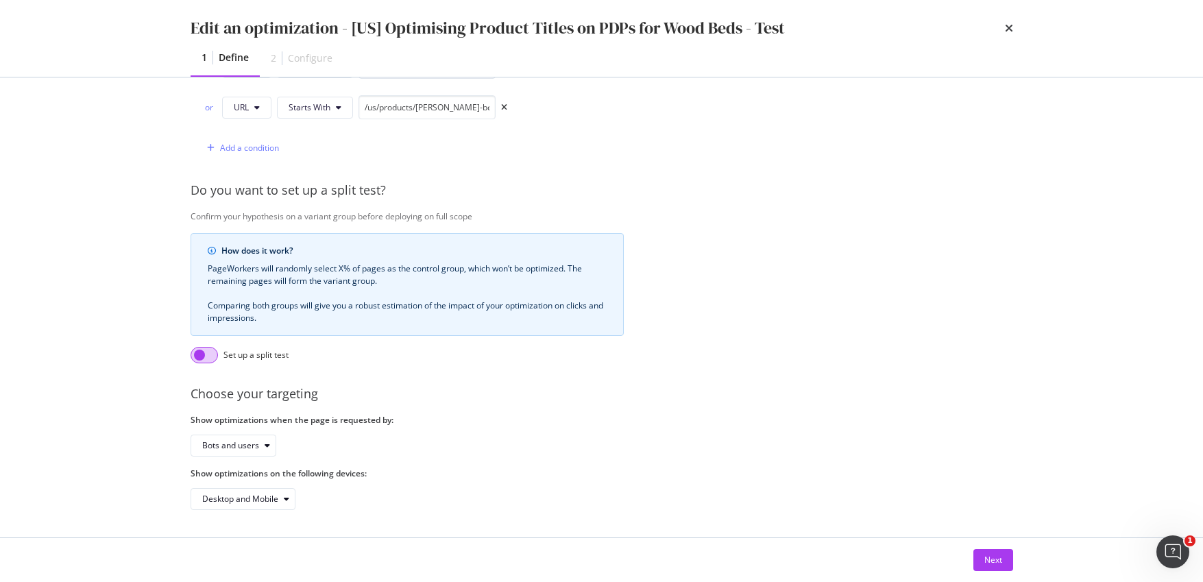
click at [212, 347] on input "modal" at bounding box center [204, 355] width 27 height 16
checkbox input "true"
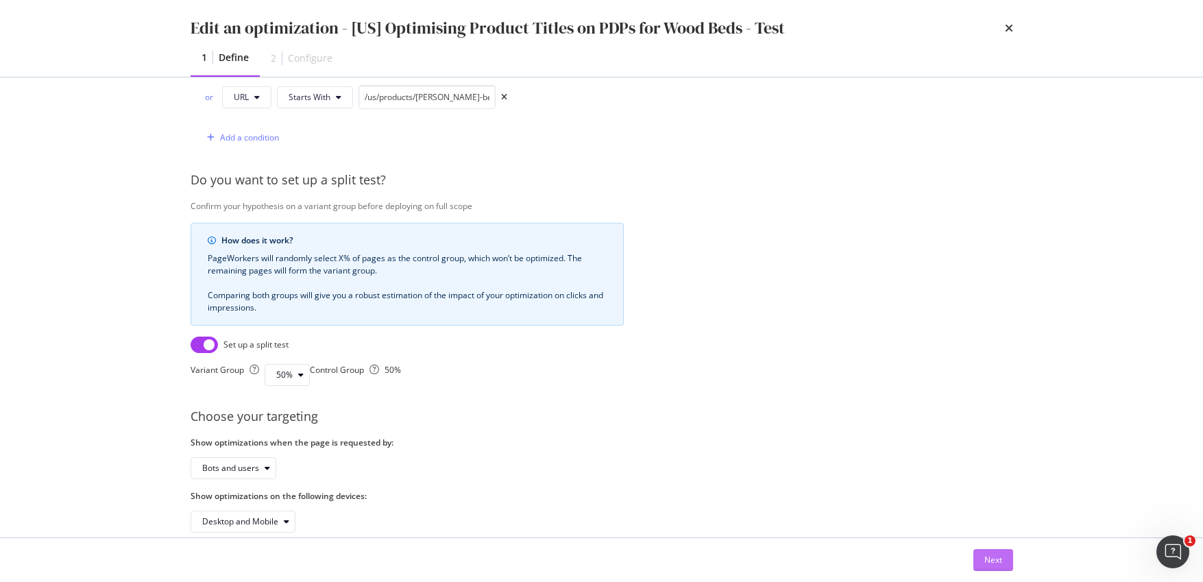
click at [999, 560] on div "Next" at bounding box center [994, 560] width 18 height 12
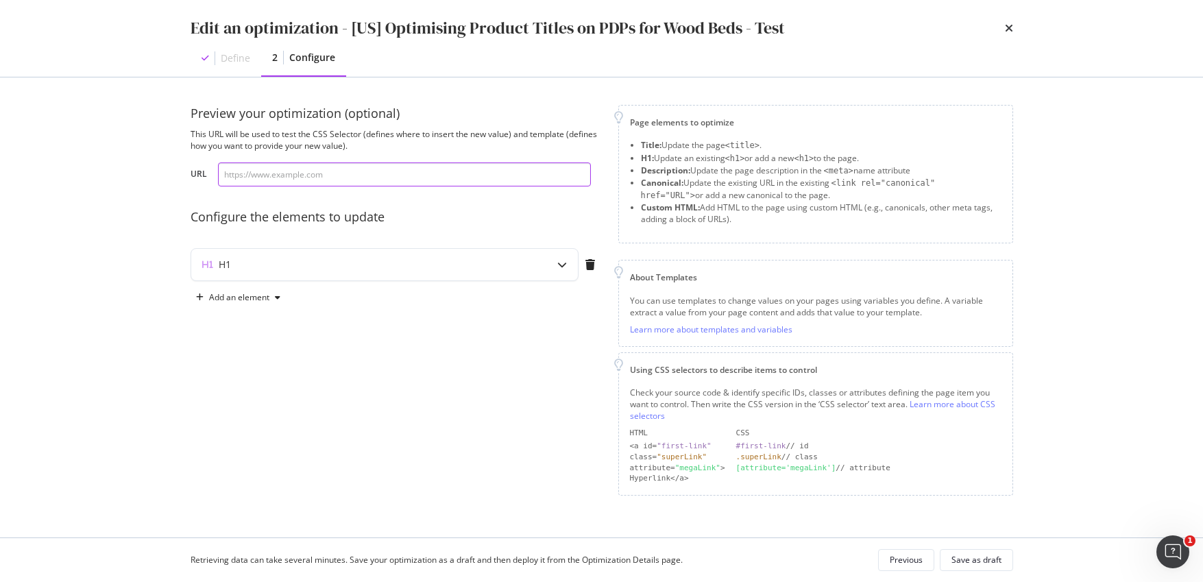
click at [518, 172] on input "modal" at bounding box center [404, 175] width 373 height 24
paste input "https://www.castlery.com/us/products/harper-bed"
type input "https://www.castlery.com/us/products/harper-bed"
click at [560, 267] on icon "modal" at bounding box center [562, 265] width 10 height 10
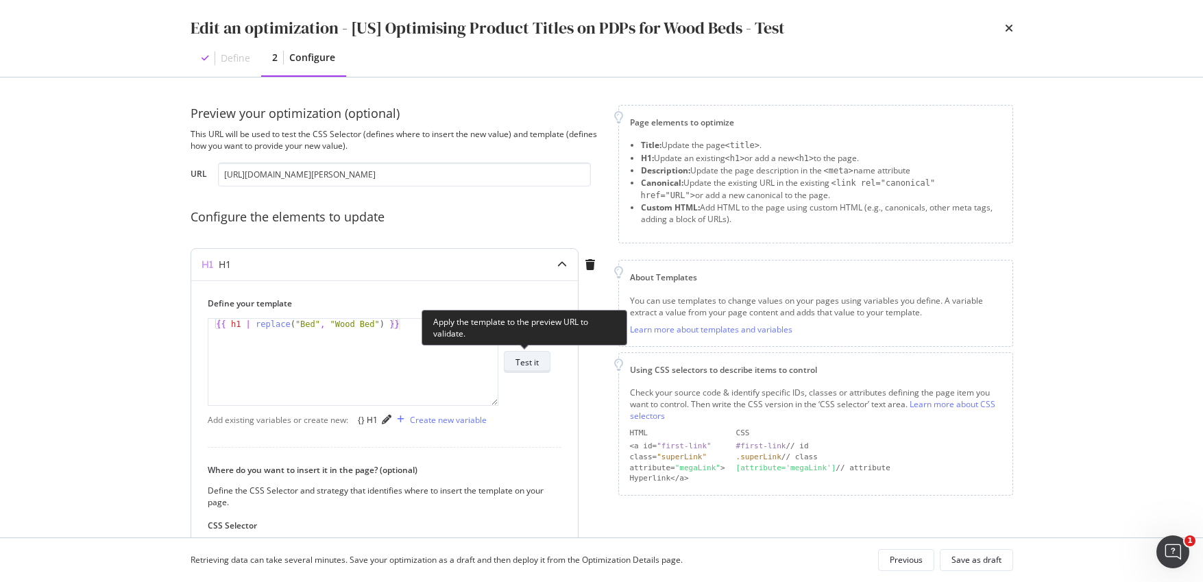
click at [540, 361] on button "Test it" at bounding box center [527, 362] width 47 height 22
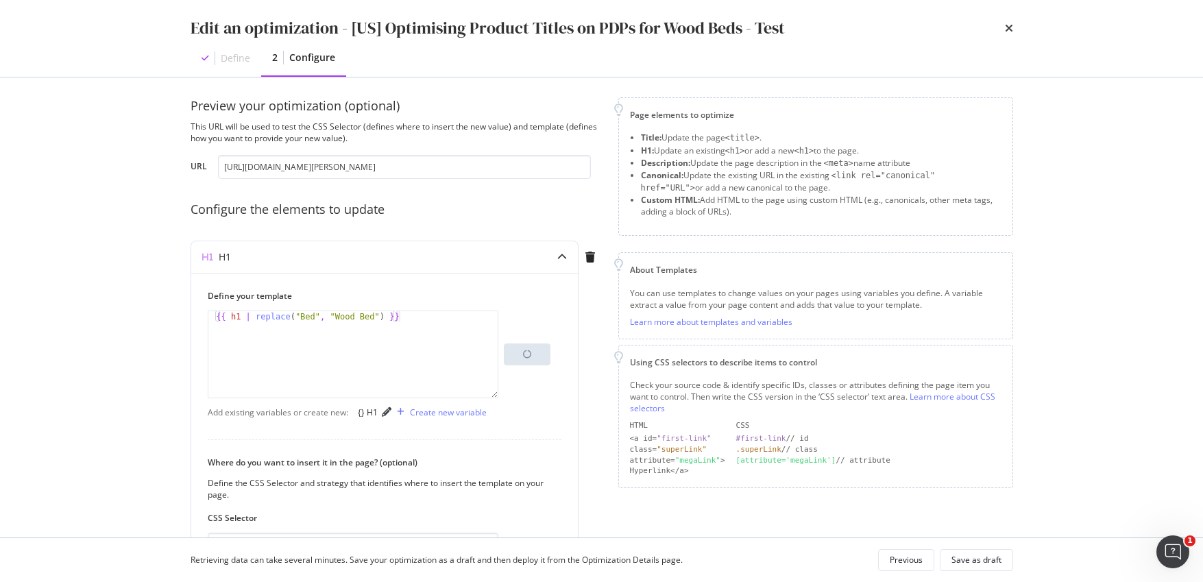
scroll to position [27, 0]
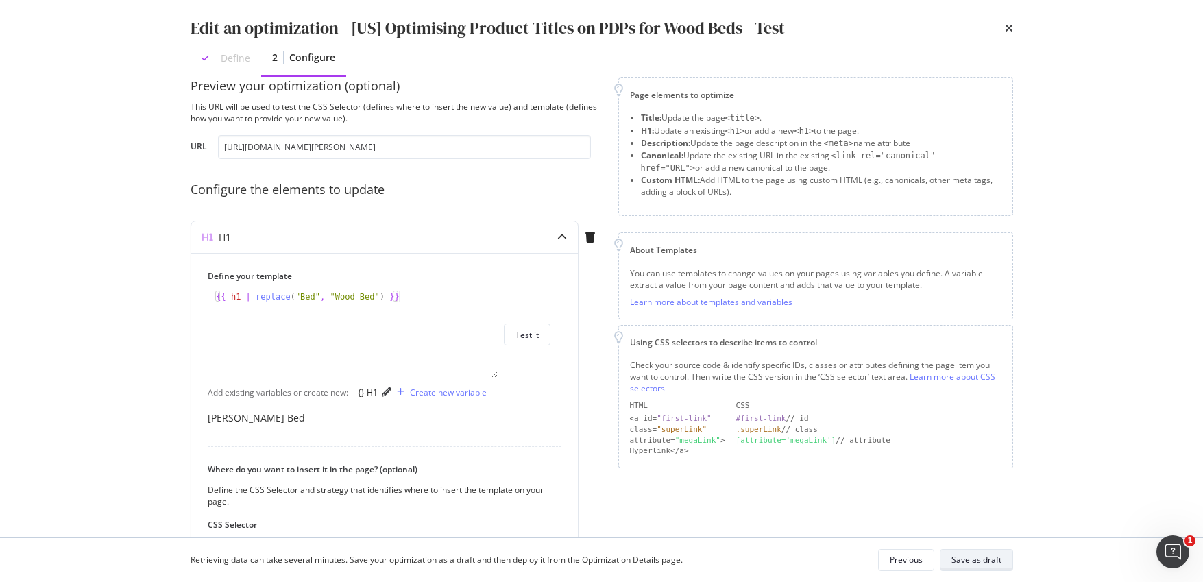
click at [996, 561] on div "Save as draft" at bounding box center [977, 560] width 50 height 12
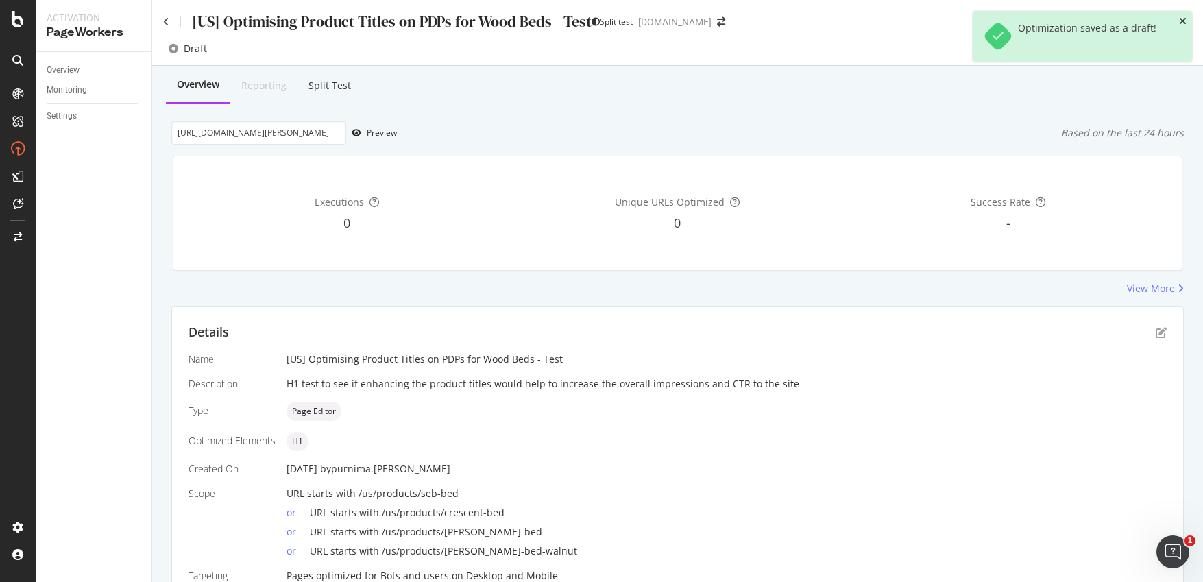
click at [1185, 21] on icon "close toast" at bounding box center [1183, 21] width 8 height 10
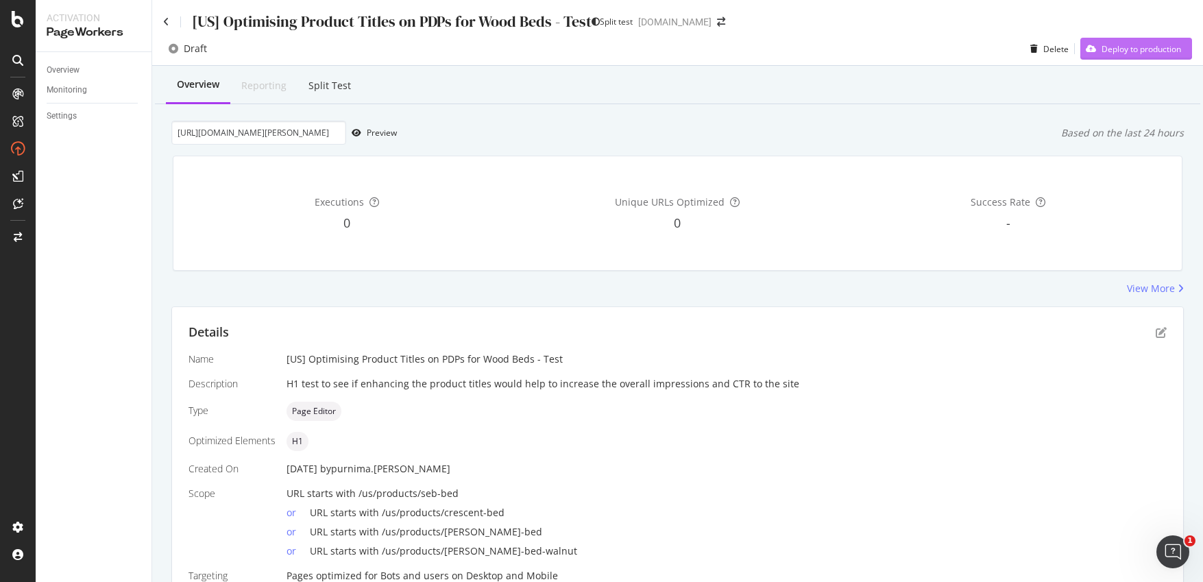
click at [1136, 47] on div "Deploy to production" at bounding box center [1142, 49] width 80 height 12
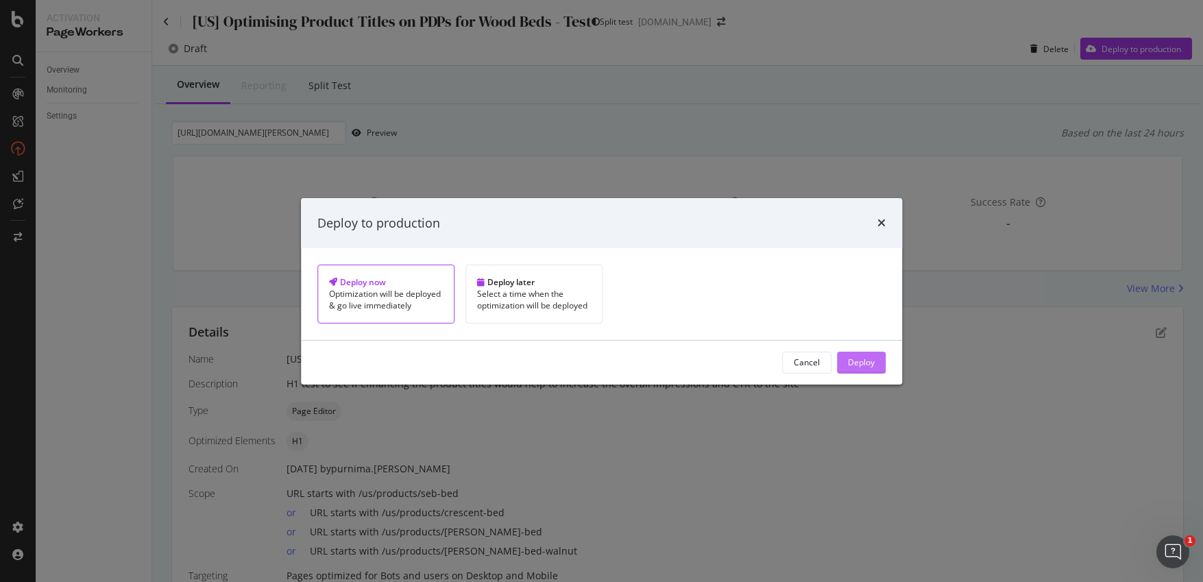
click at [848, 365] on div "Deploy" at bounding box center [861, 363] width 27 height 12
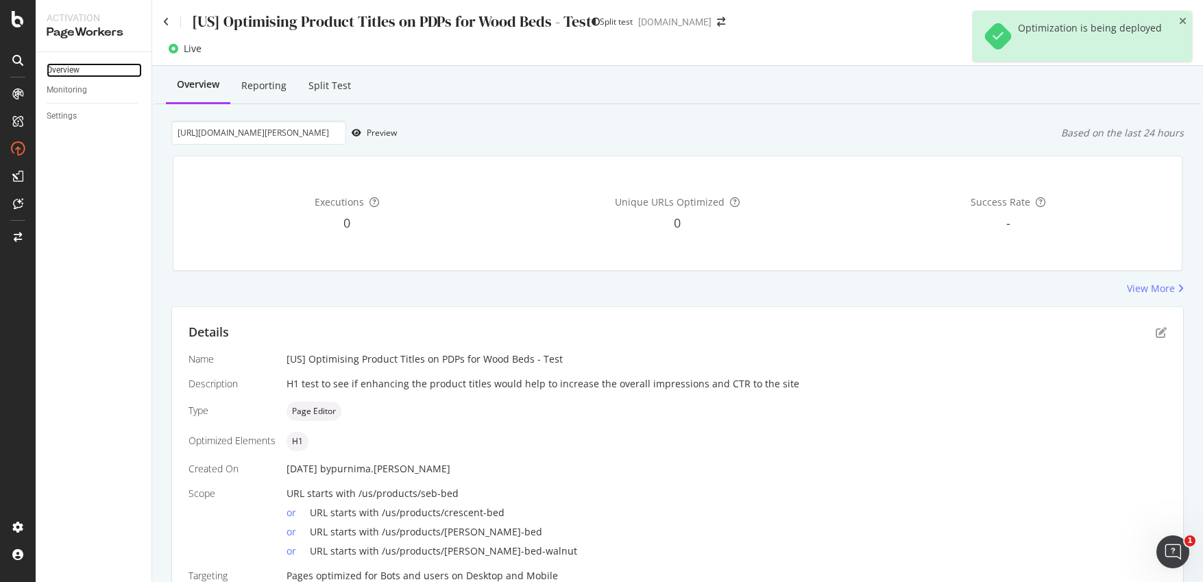
click at [81, 72] on link "Overview" at bounding box center [94, 70] width 95 height 14
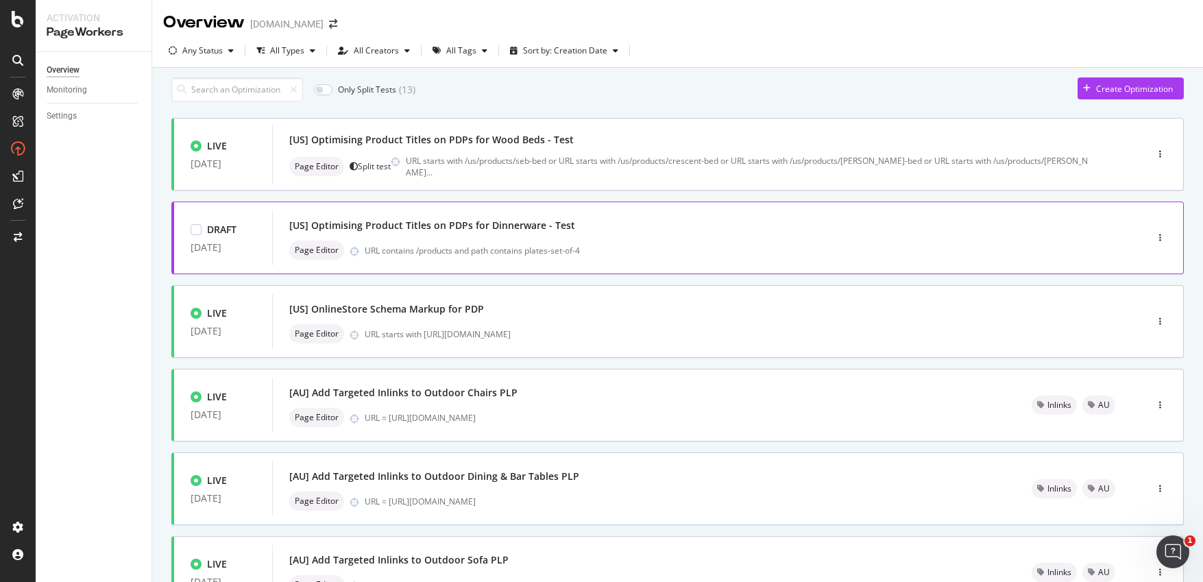
click at [550, 228] on div "[US] Optimising Product Titles on PDPs for Dinnerware - Test" at bounding box center [432, 226] width 286 height 14
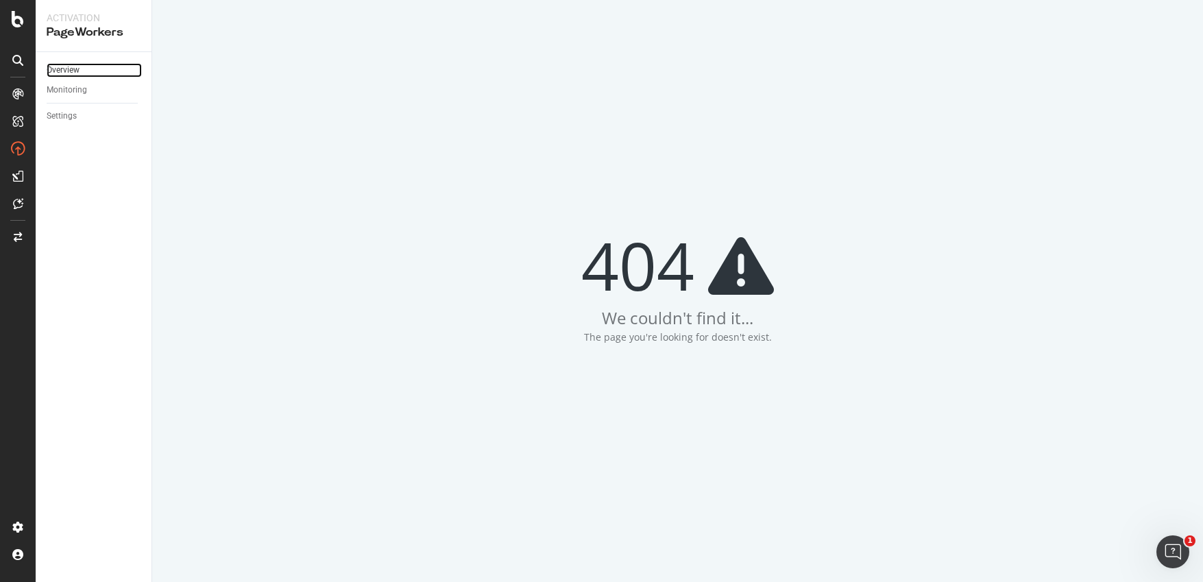
click at [84, 70] on link "Overview" at bounding box center [94, 70] width 95 height 14
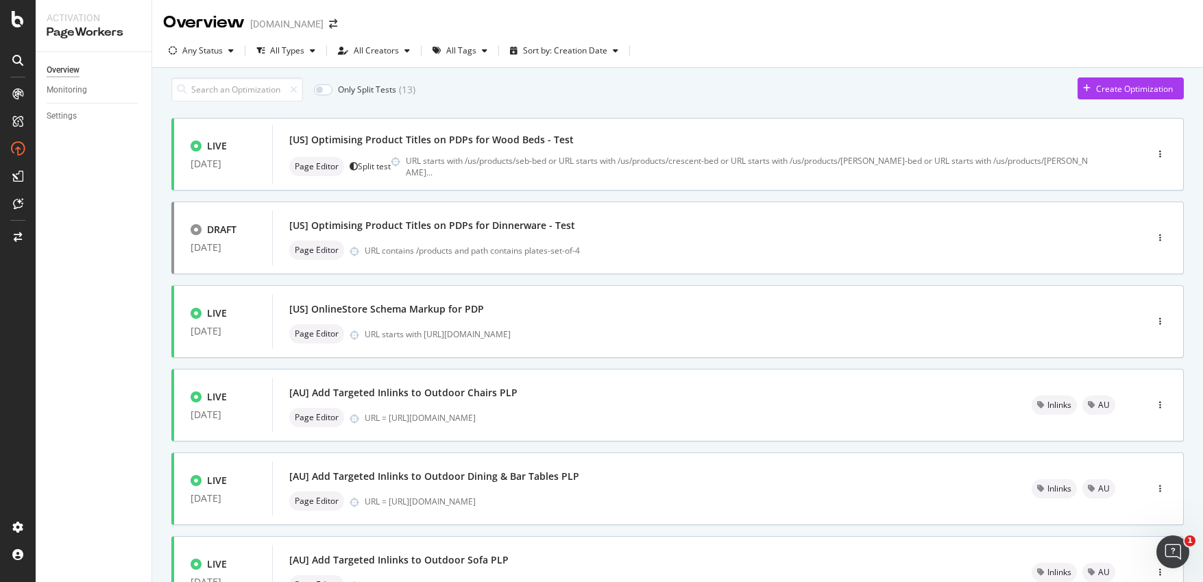
click at [157, 354] on div "Only Split Tests ( 13 ) Create Optimization LIVE 29 Aug. 2025 [US] Optimising P…" at bounding box center [677, 550] width 1051 height 964
click at [633, 235] on div "[US] Optimising Product Titles on PDPs for Dinnerware - Test" at bounding box center [688, 225] width 799 height 19
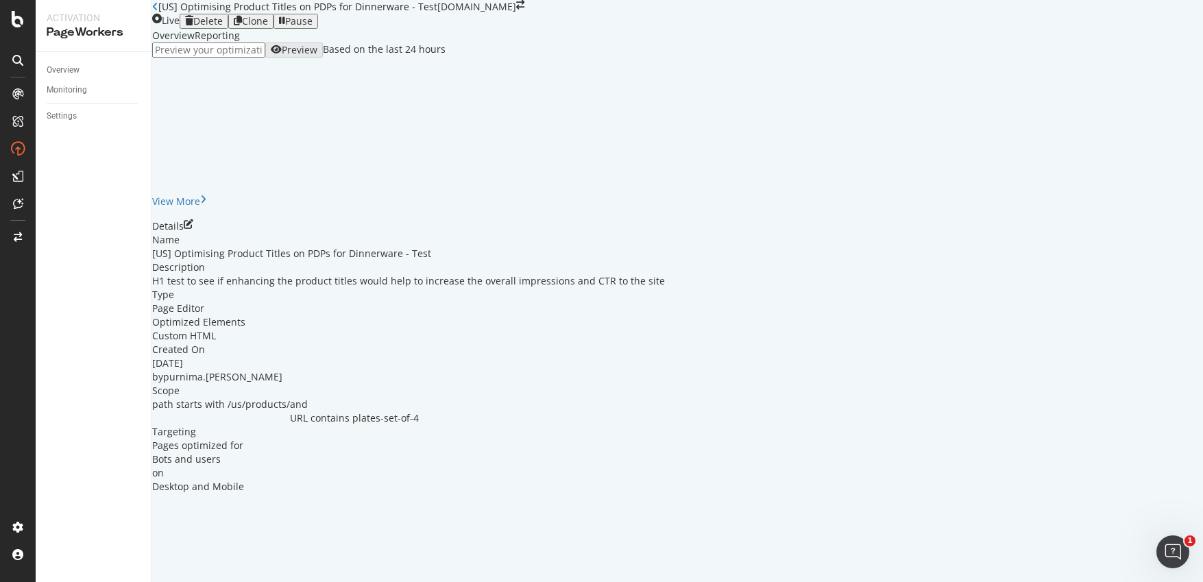
click at [635, 58] on div "Preview Based on the last 24 hours" at bounding box center [677, 50] width 1051 height 15
click at [193, 229] on icon "pen-to-square" at bounding box center [189, 224] width 10 height 10
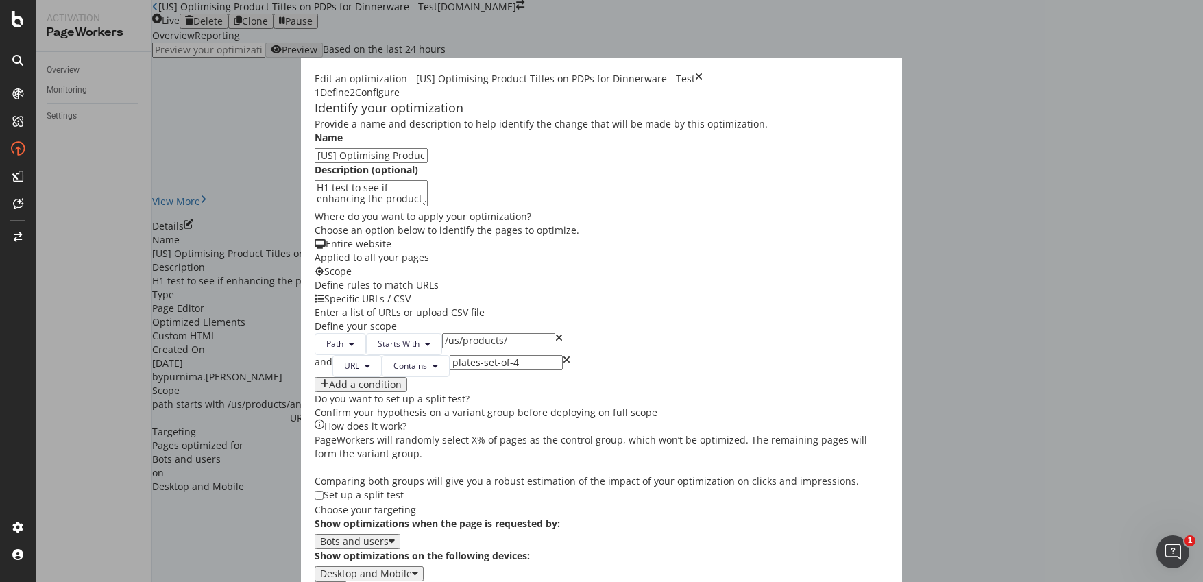
scroll to position [326, 0]
click at [315, 491] on input "modal" at bounding box center [319, 495] width 9 height 9
checkbox input "true"
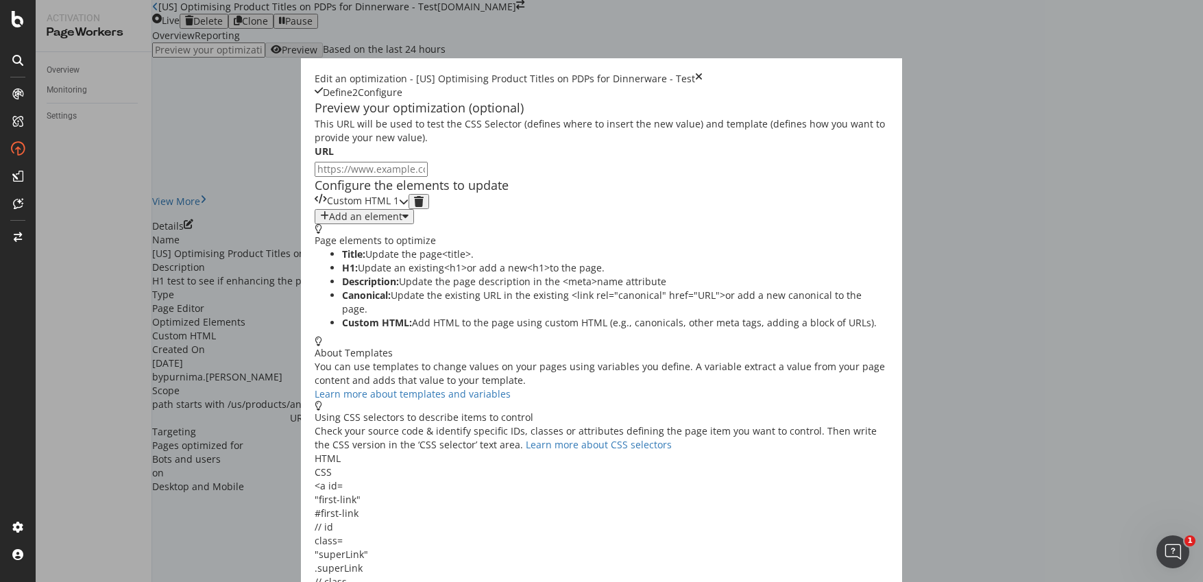
scroll to position [0, 0]
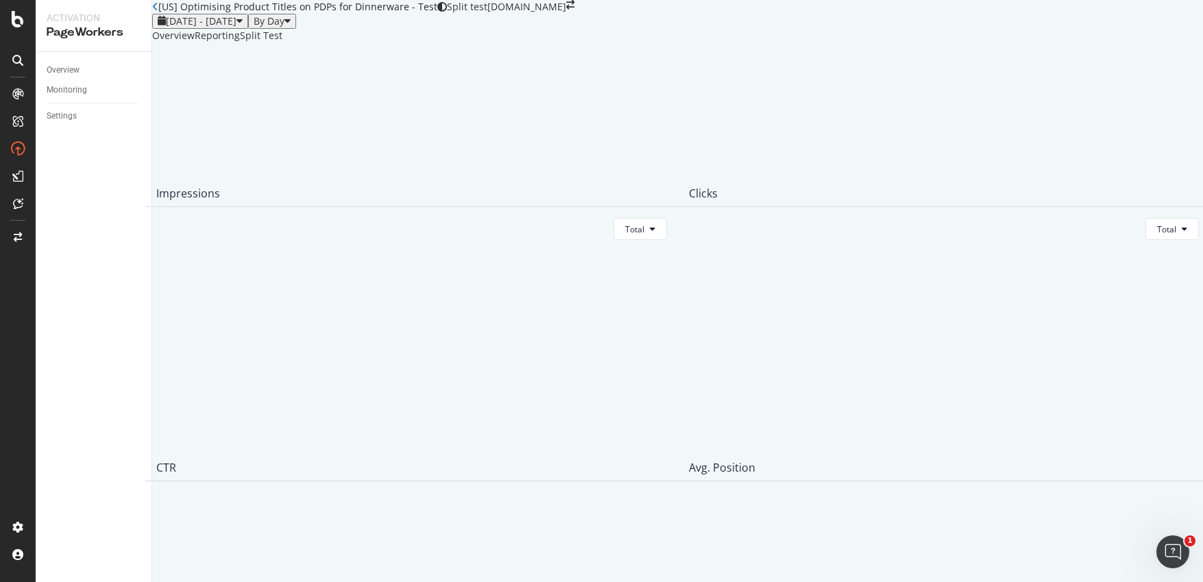
click at [8, 581] on icon "close toast" at bounding box center [4, 589] width 8 height 14
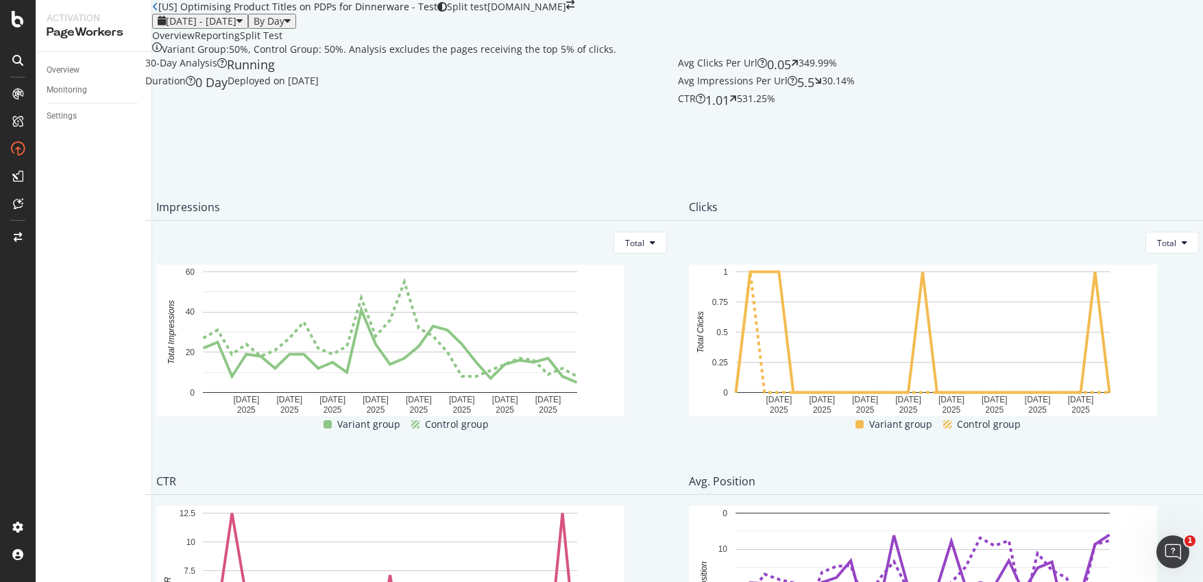
click at [195, 43] on div "Overview" at bounding box center [173, 36] width 43 height 14
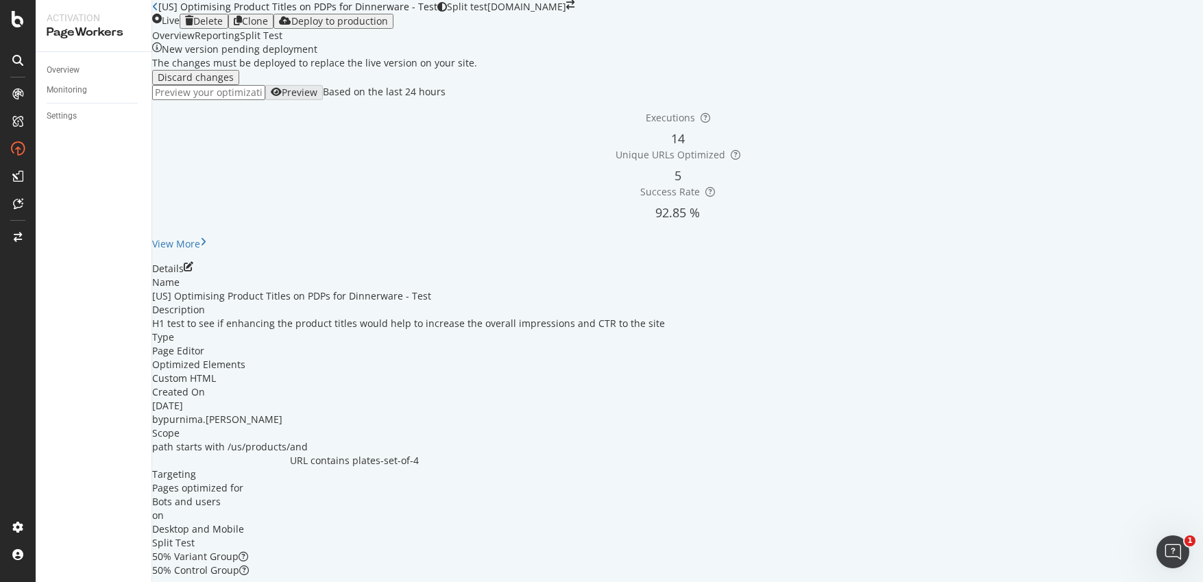
click at [388, 27] on div "Deploy to production" at bounding box center [339, 21] width 97 height 11
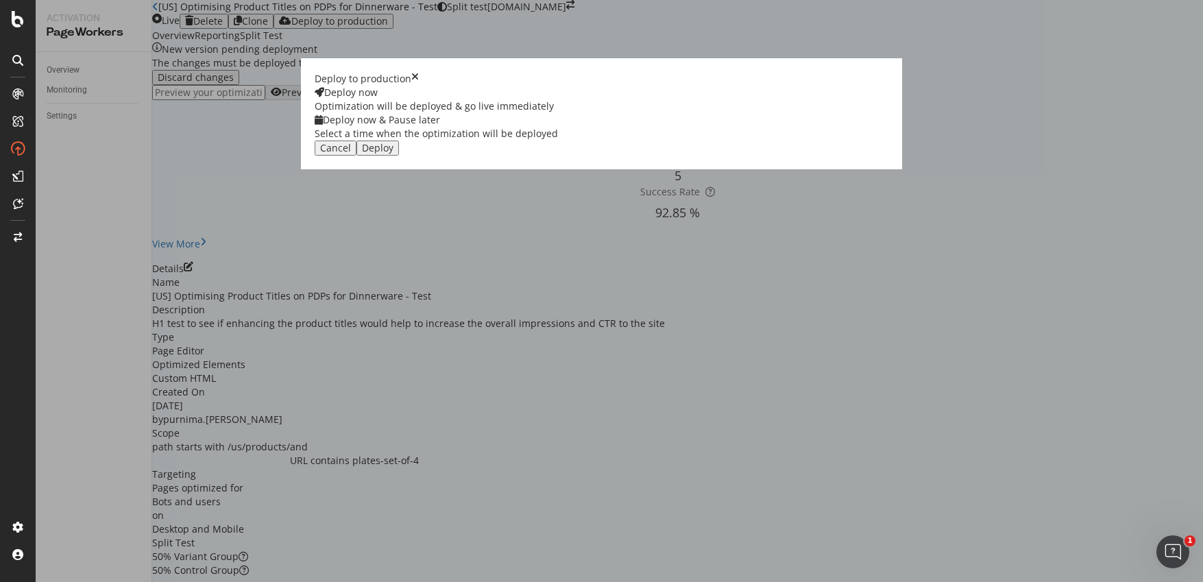
click at [399, 156] on button "Deploy" at bounding box center [378, 148] width 43 height 15
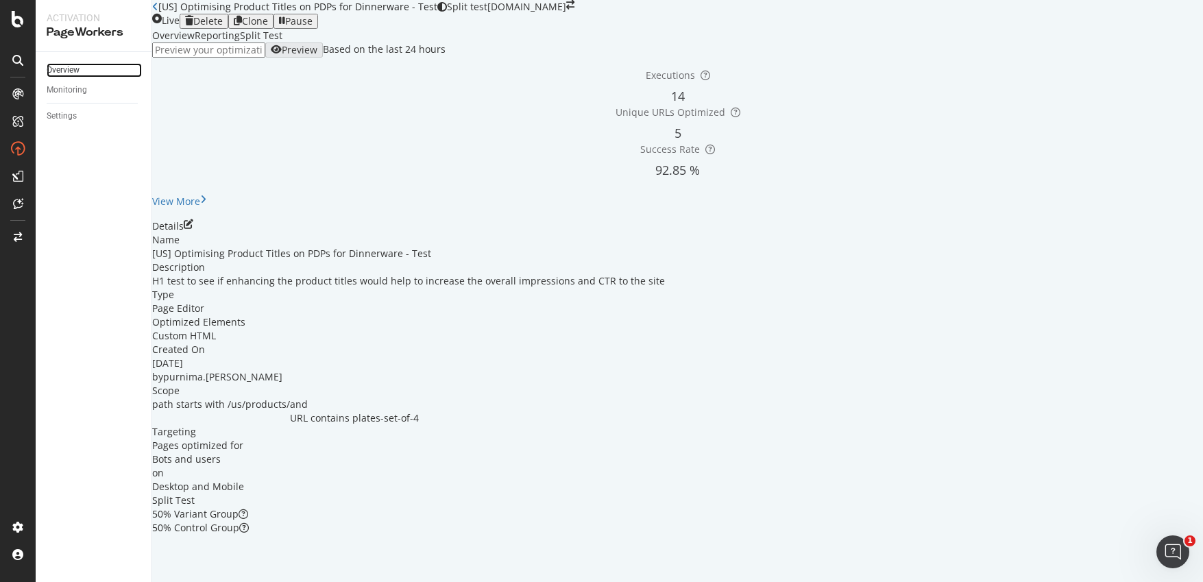
click at [84, 69] on link "Overview" at bounding box center [94, 70] width 95 height 14
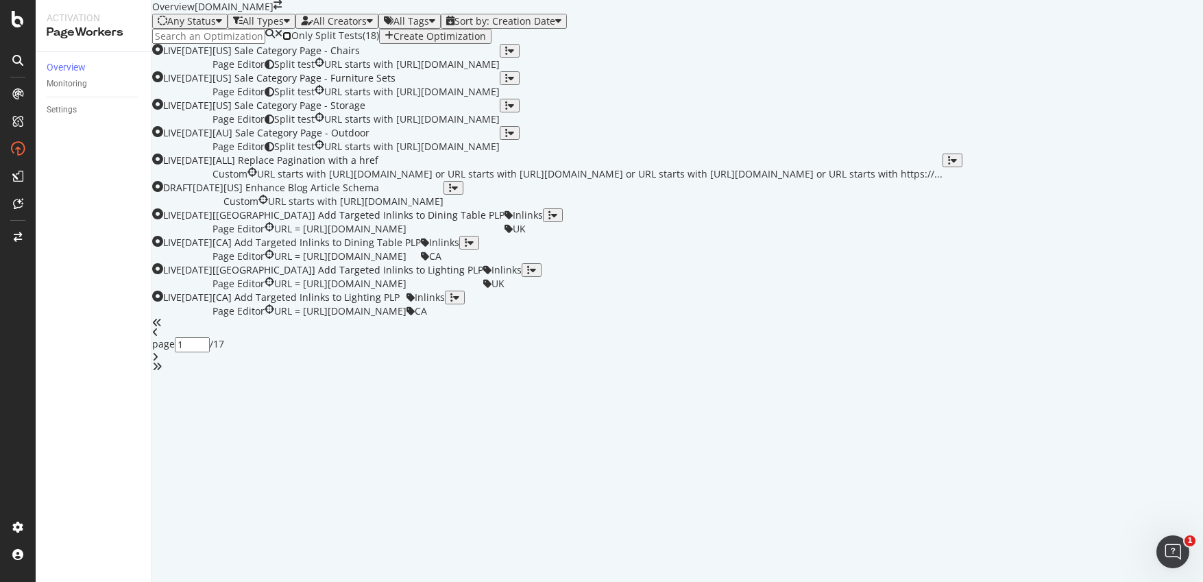
click at [291, 40] on input "checkbox" at bounding box center [287, 36] width 9 height 9
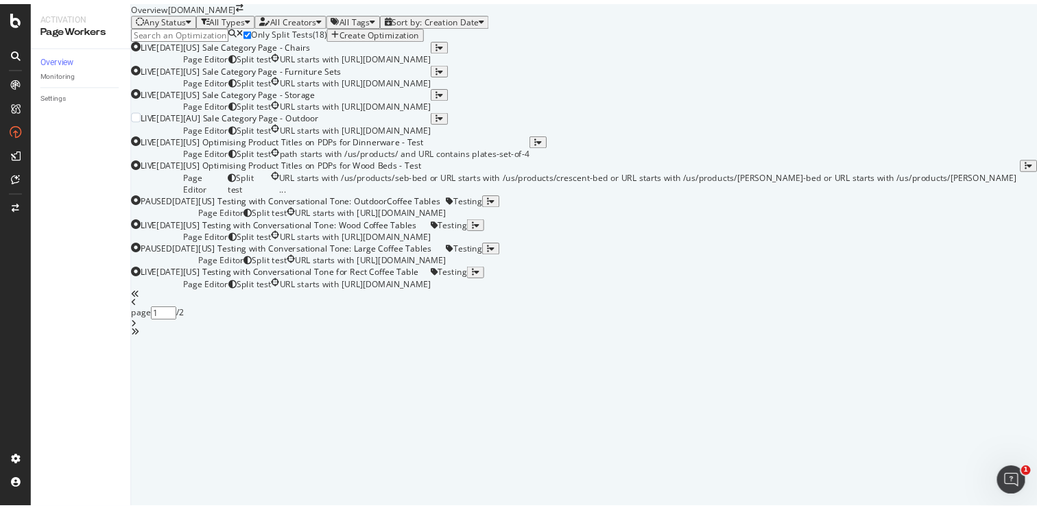
scroll to position [345, 0]
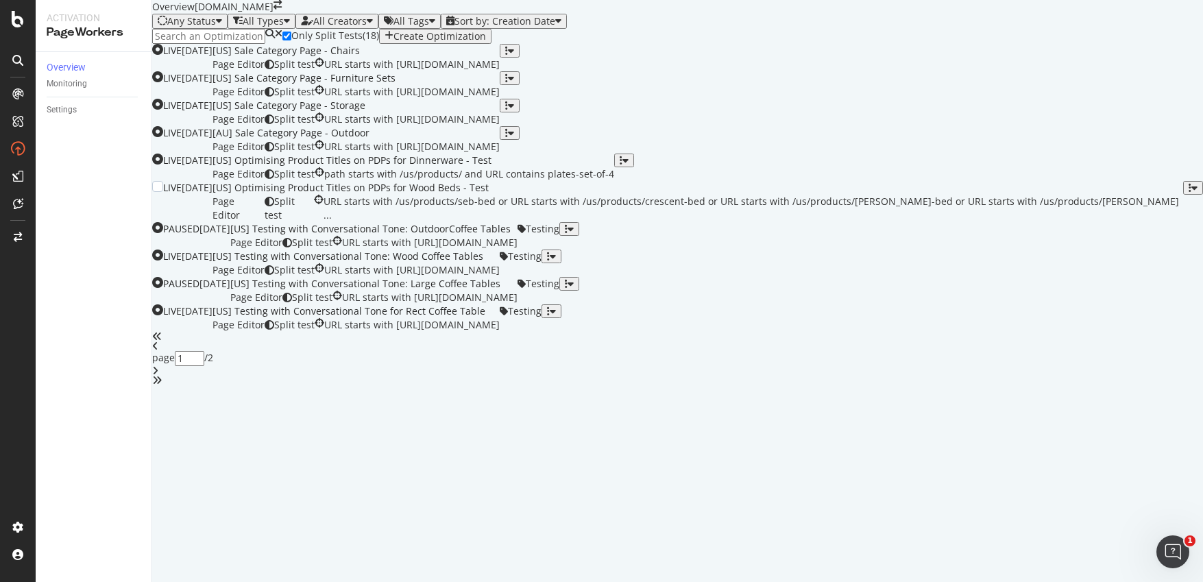
click at [645, 195] on div "[US] Optimising Product Titles on PDPs for Wood Beds - Test" at bounding box center [698, 188] width 971 height 14
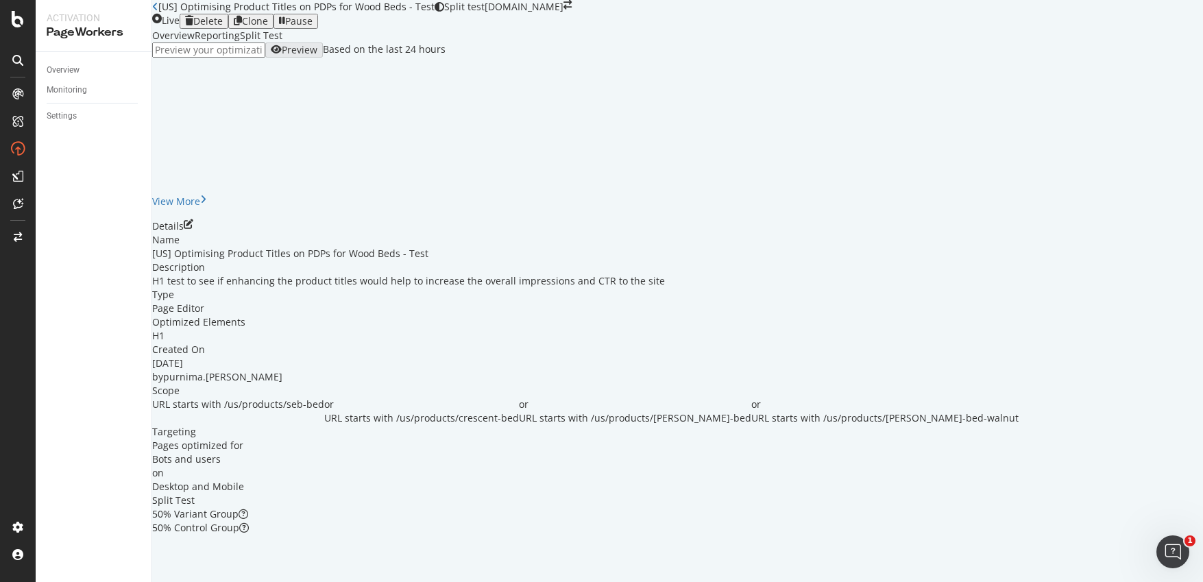
click at [268, 27] on div "Clone" at bounding box center [255, 21] width 26 height 11
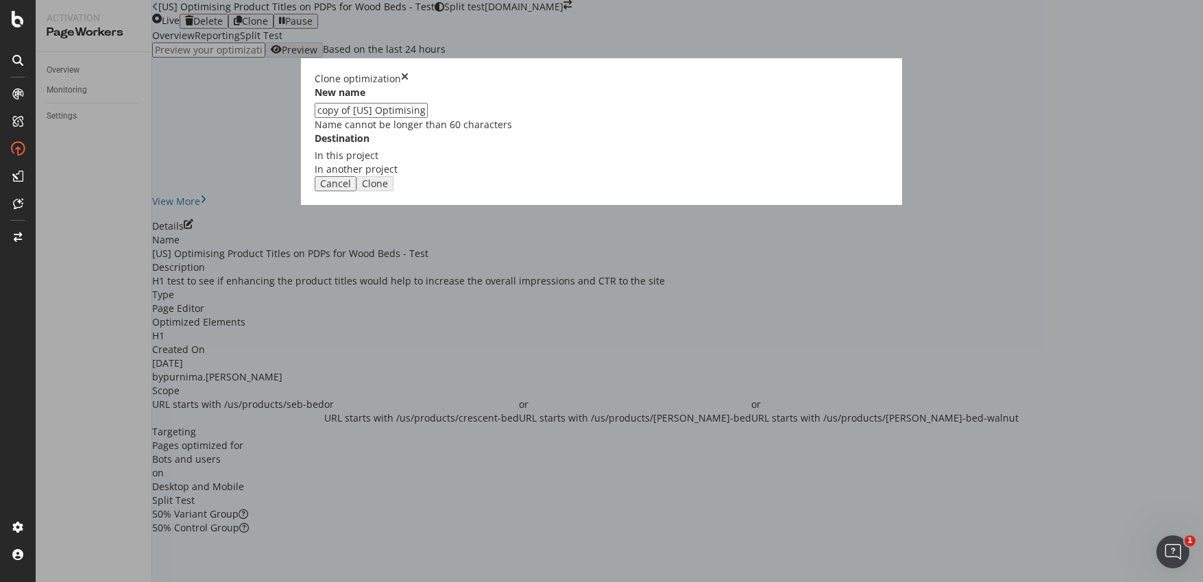
drag, startPoint x: 448, startPoint y: 259, endPoint x: 387, endPoint y: 261, distance: 61.0
click at [387, 261] on div "Clone optimization New name copy of [US] Optimising Product Titles on PDPs for …" at bounding box center [601, 291] width 1203 height 582
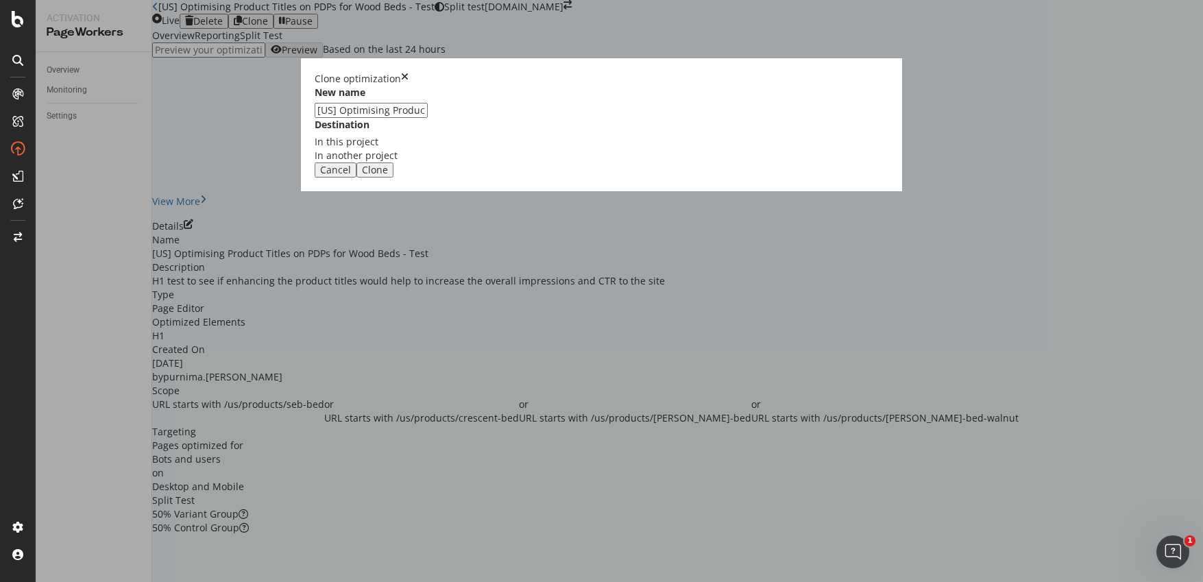
click at [428, 118] on input "[US] Optimising Product Titles on PDPs for Wood Beds - Test" at bounding box center [371, 110] width 113 height 15
type input "[US] Optimising Product Titles on PDPs for Beds - Test"
click at [388, 176] on div "Clone" at bounding box center [375, 170] width 26 height 11
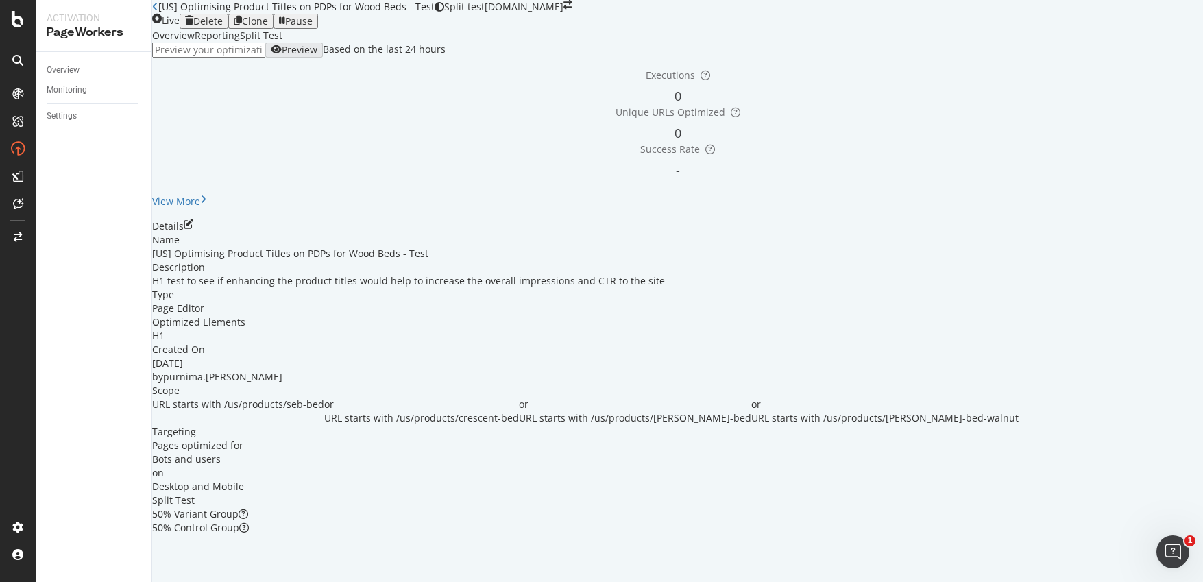
click at [313, 581] on link "Open cloned optimization." at bounding box center [252, 588] width 122 height 13
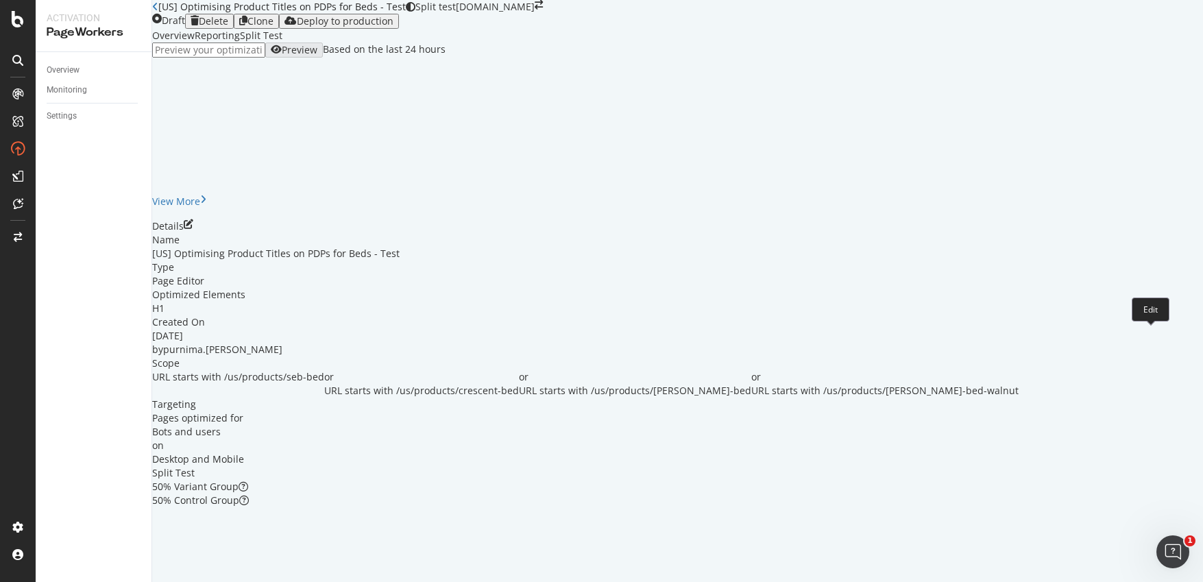
click at [193, 229] on icon "pen-to-square" at bounding box center [189, 224] width 10 height 10
